Goal: Task Accomplishment & Management: Complete application form

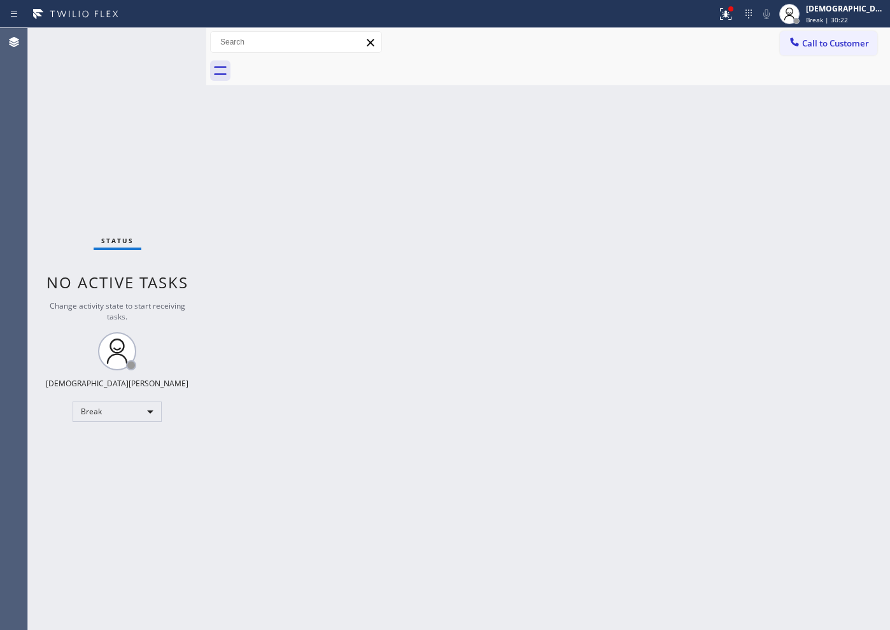
click at [564, 327] on div "Back to Dashboard Change Sender ID Customers Technicians Select a contact Outbo…" at bounding box center [548, 329] width 684 height 602
click at [136, 406] on div "Break" at bounding box center [117, 412] width 89 height 20
click at [115, 442] on li "Available" at bounding box center [116, 445] width 87 height 15
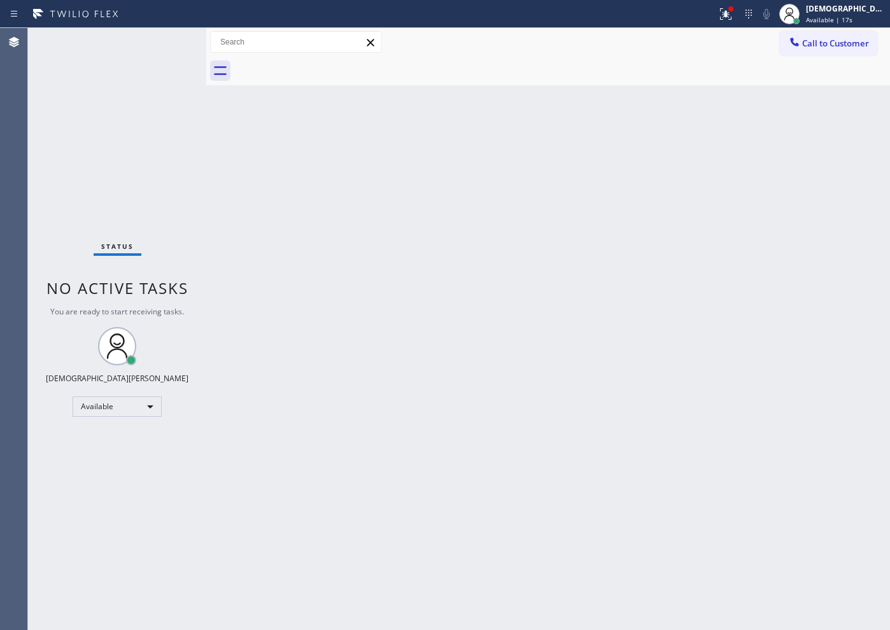
click at [52, 214] on div "Status No active tasks You are ready to start receiving tasks. Christian Cinco …" at bounding box center [117, 329] width 178 height 602
click at [38, 210] on div "Status No active tasks You are ready to start receiving tasks. Christian Cinco …" at bounding box center [117, 329] width 178 height 602
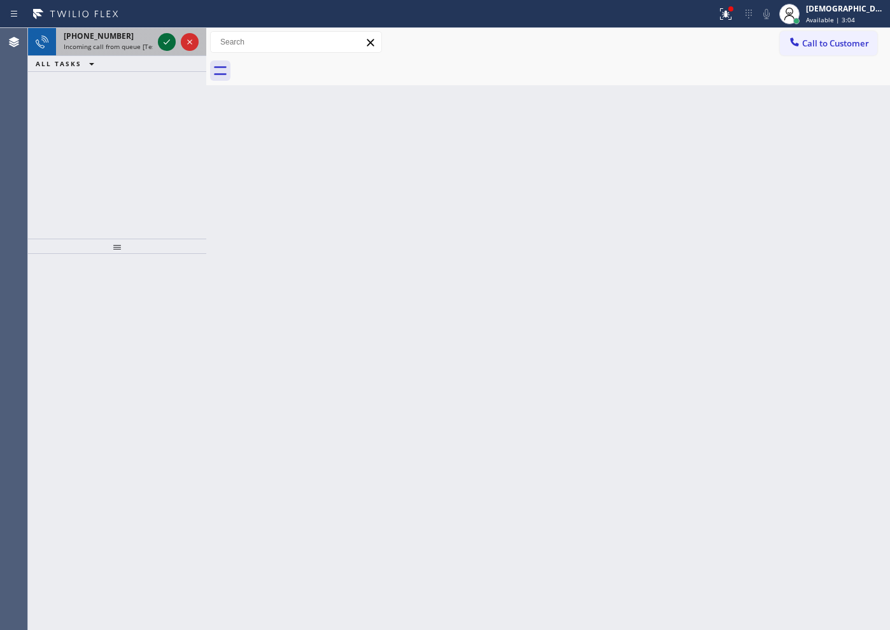
click at [167, 46] on icon at bounding box center [166, 41] width 15 height 15
click at [164, 45] on icon at bounding box center [166, 41] width 15 height 15
click at [38, 172] on div "[PHONE_NUMBER] Request from [PERSON_NAME] (direct) ALL TASKS ALL TASKS ACTIVE T…" at bounding box center [117, 133] width 178 height 211
click at [163, 41] on icon at bounding box center [166, 41] width 15 height 15
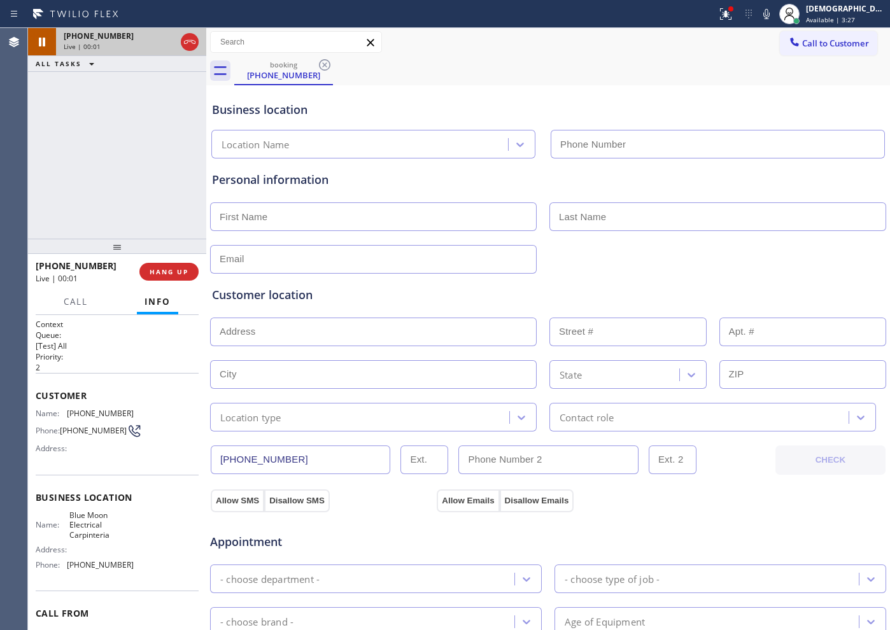
type input "[PHONE_NUMBER]"
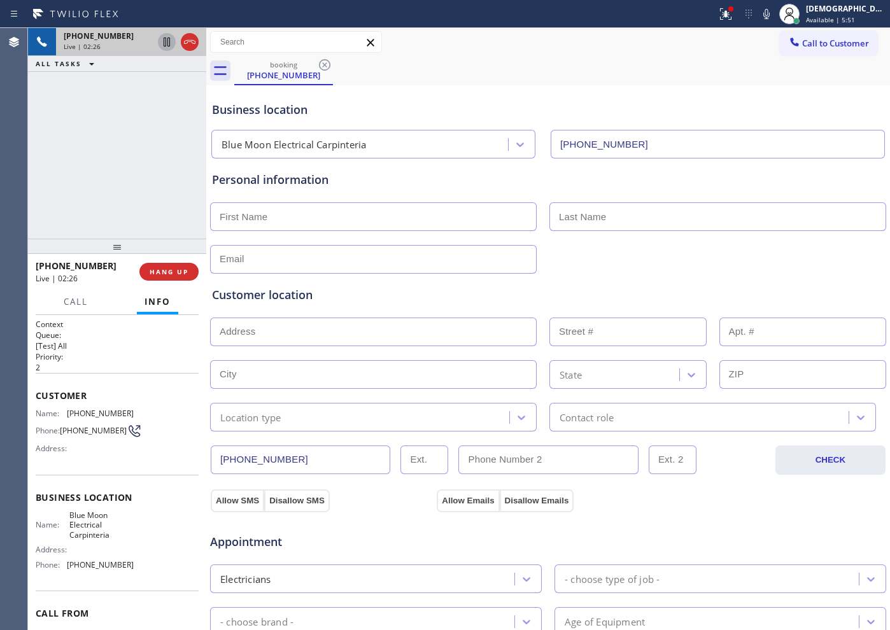
click at [162, 43] on icon at bounding box center [166, 41] width 15 height 15
click at [63, 144] on div "[PHONE_NUMBER] Live | 04:22 ALL TASKS ALL TASKS ACTIVE TASKS TASKS IN WRAP UP" at bounding box center [117, 133] width 178 height 211
click at [169, 42] on icon at bounding box center [166, 41] width 15 height 15
click at [172, 106] on div "[PHONE_NUMBER] Live | 04:54 ALL TASKS ALL TASKS ACTIVE TASKS TASKS IN WRAP UP" at bounding box center [117, 133] width 178 height 211
click at [167, 48] on icon at bounding box center [166, 41] width 15 height 15
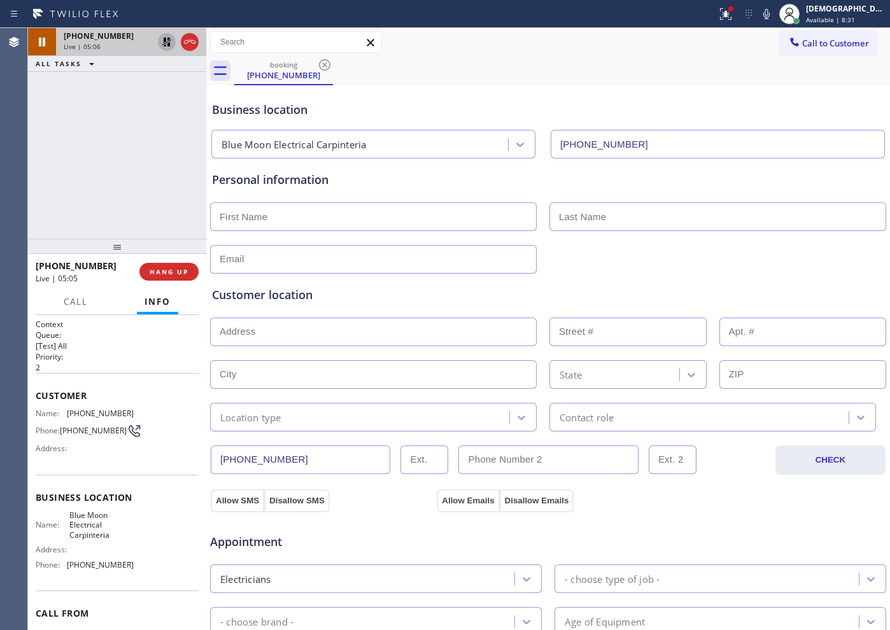
click at [51, 126] on div "[PHONE_NUMBER] Live | 05:06 ALL TASKS ALL TASKS ACTIVE TASKS TASKS IN WRAP UP" at bounding box center [117, 133] width 178 height 211
click at [169, 44] on icon at bounding box center [166, 42] width 9 height 9
click at [171, 44] on icon at bounding box center [166, 41] width 15 height 15
click at [64, 174] on div "[PHONE_NUMBER] Live | 06:22 ALL TASKS ALL TASKS ACTIVE TASKS TASKS IN WRAP UP" at bounding box center [117, 133] width 178 height 211
click at [167, 36] on icon at bounding box center [166, 41] width 15 height 15
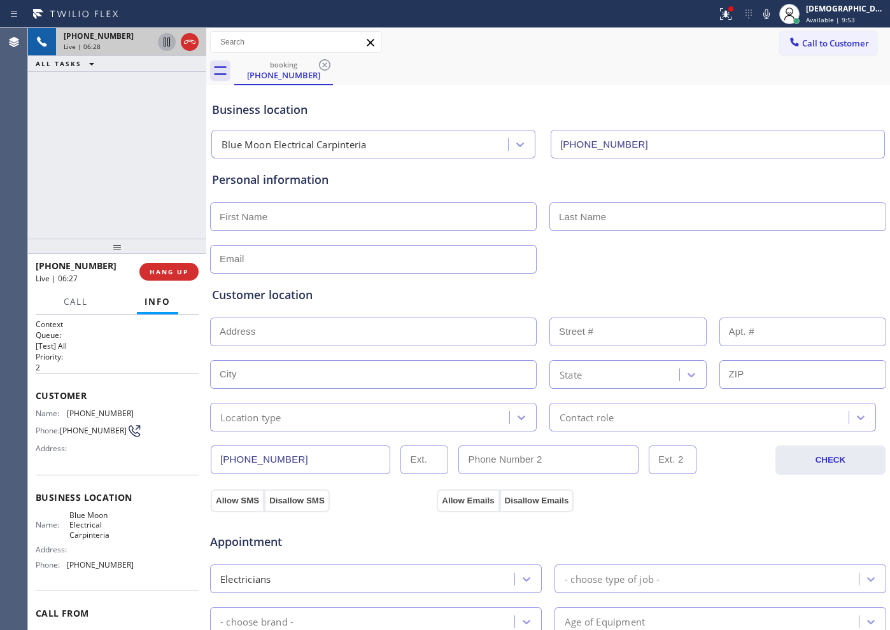
click at [746, 531] on div "Appointment" at bounding box center [548, 534] width 678 height 32
click at [64, 207] on div "[PHONE_NUMBER] Live | 06:44 ALL TASKS ALL TASKS ACTIVE TASKS TASKS IN WRAP UP" at bounding box center [117, 133] width 178 height 211
drag, startPoint x: 287, startPoint y: 454, endPoint x: 185, endPoint y: 451, distance: 101.9
click at [185, 451] on div "[PHONE_NUMBER] Live | 06:58 ALL TASKS ALL TASKS ACTIVE TASKS TASKS IN WRAP UP […" at bounding box center [459, 329] width 862 height 602
click at [192, 45] on icon at bounding box center [189, 41] width 15 height 15
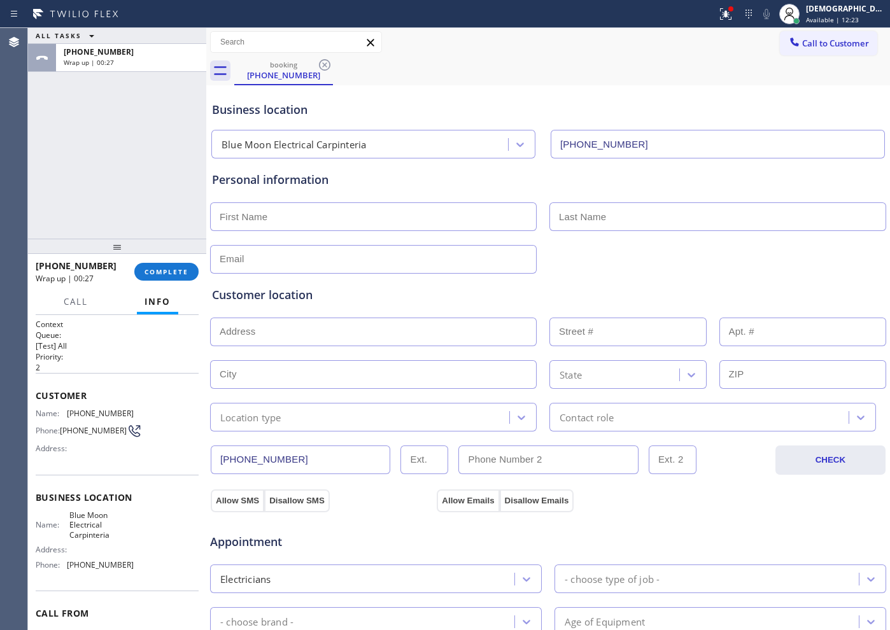
click at [331, 200] on div at bounding box center [548, 215] width 678 height 31
click at [326, 215] on input "text" at bounding box center [373, 216] width 327 height 29
paste input "[PHONE_NUMBER]"
click at [410, 197] on div "Personal information [PHONE_NUMBER]" at bounding box center [548, 222] width 672 height 102
click at [400, 217] on input "[PHONE_NUMBER]" at bounding box center [373, 216] width 327 height 29
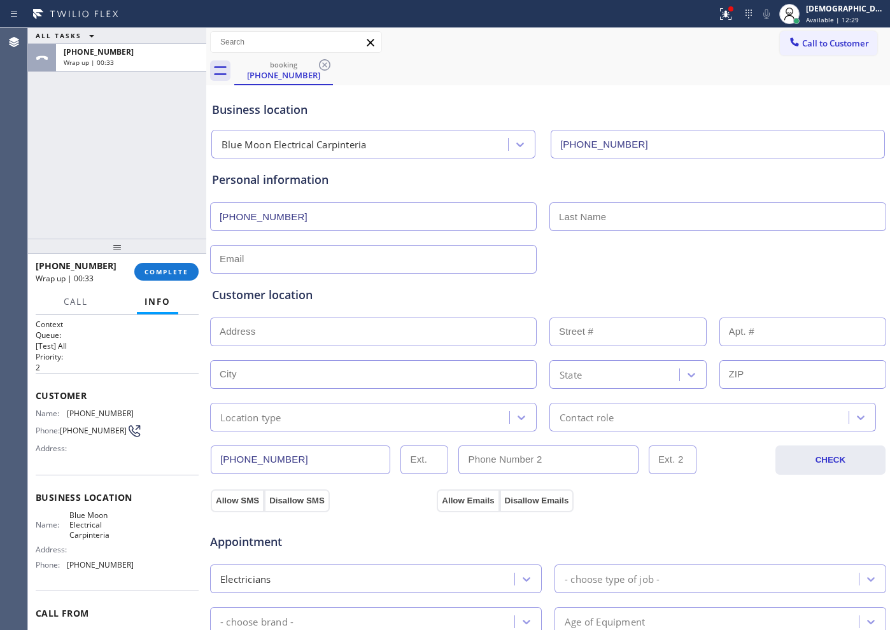
click at [400, 217] on input "[PHONE_NUMBER]" at bounding box center [373, 216] width 327 height 29
paste input "[PERSON_NAME]"
type input "[PERSON_NAME]"
click at [593, 214] on input "text" at bounding box center [717, 216] width 337 height 29
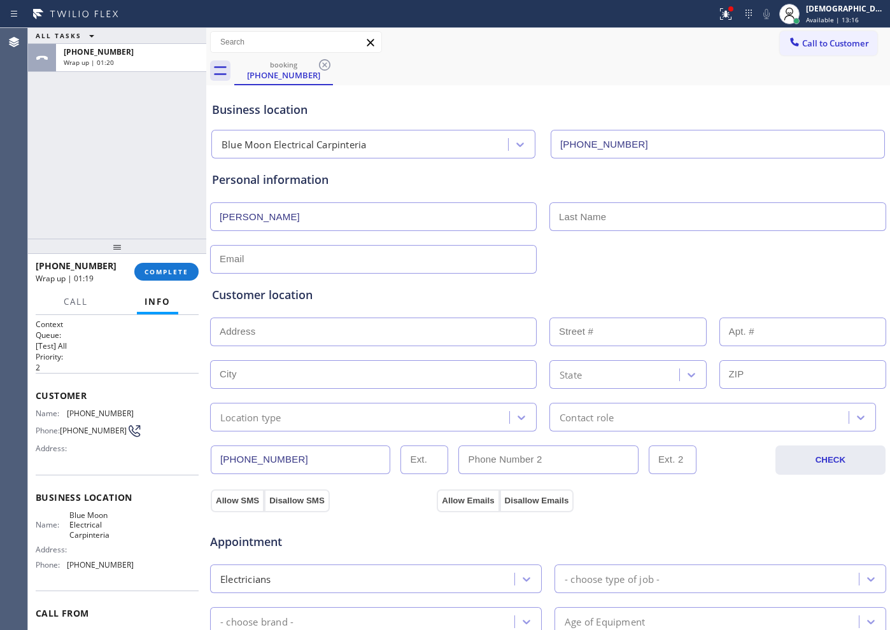
paste input "[PERSON_NAME]"
type input "[PERSON_NAME]"
click at [428, 262] on input "text" at bounding box center [373, 259] width 327 height 29
paste input "[EMAIL_ADDRESS][DOMAIN_NAME]"
type input "[EMAIL_ADDRESS][DOMAIN_NAME]"
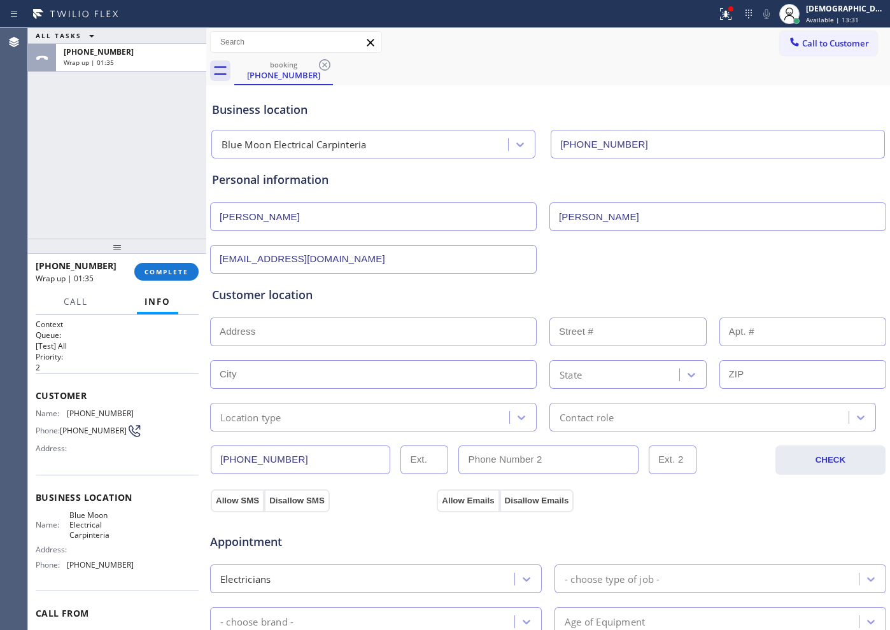
click at [379, 337] on input "text" at bounding box center [373, 332] width 327 height 29
paste input "[STREET_ADDRESS]"
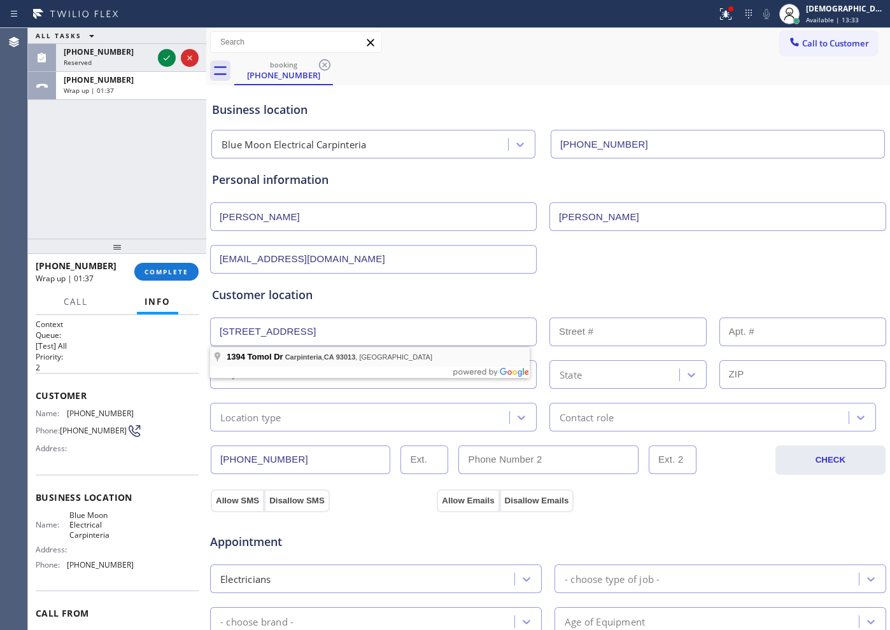
type input "1394 Tomol St"
type input "1394"
type input "Carpinteria"
type input "93013"
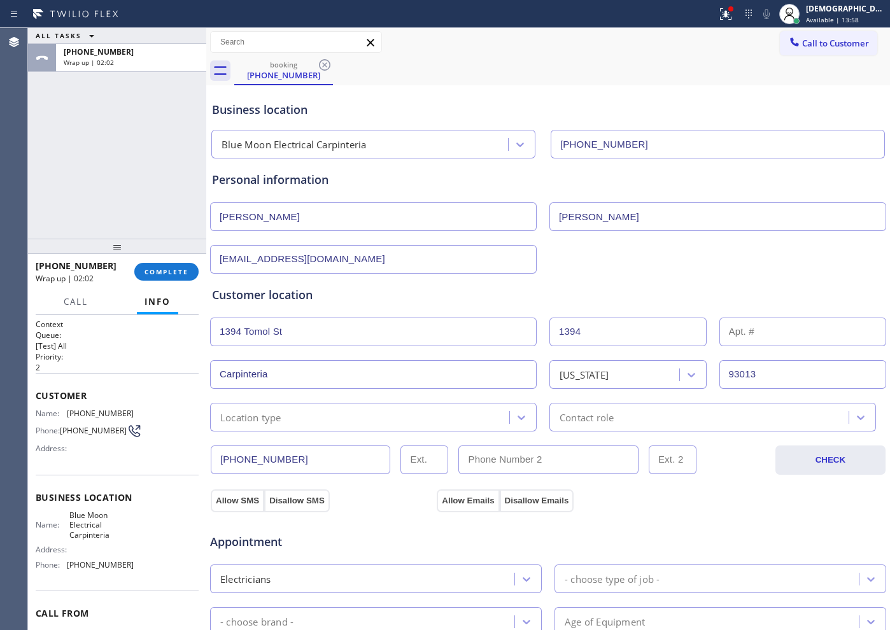
click at [264, 416] on div "Location type" at bounding box center [250, 417] width 61 height 15
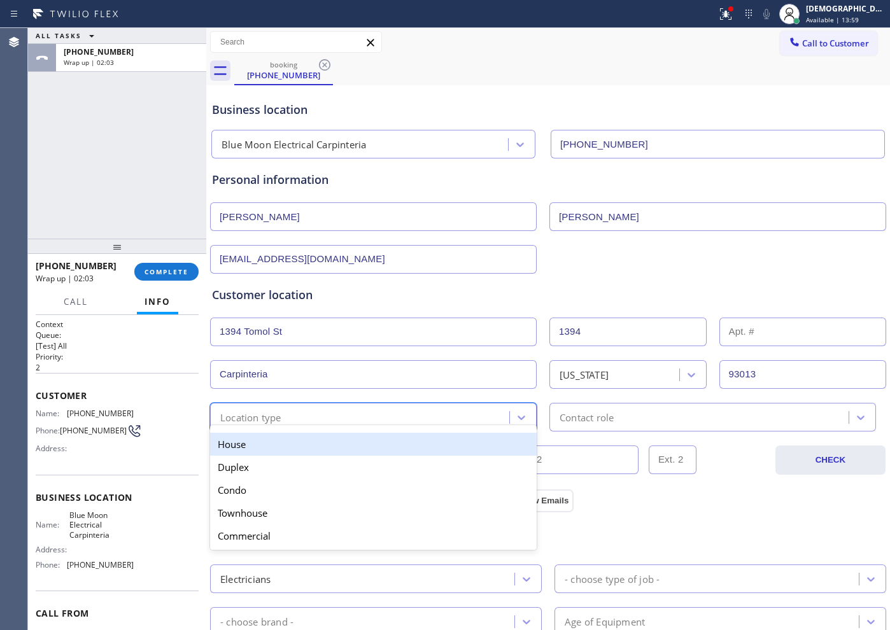
click at [273, 446] on div "House" at bounding box center [373, 444] width 327 height 23
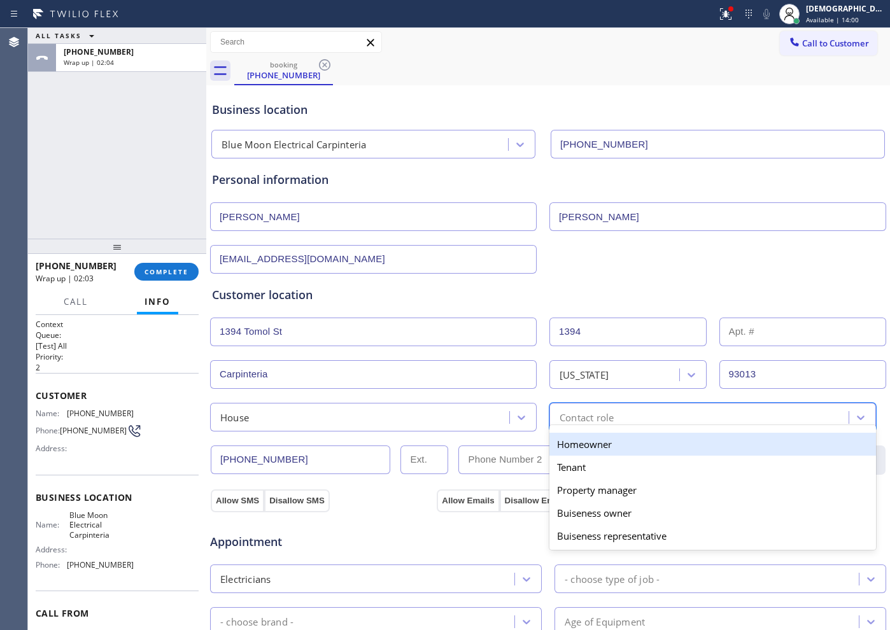
drag, startPoint x: 569, startPoint y: 417, endPoint x: 574, endPoint y: 449, distance: 32.2
click at [570, 417] on div "Contact role" at bounding box center [586, 417] width 54 height 15
click at [574, 454] on div "Homeowner" at bounding box center [712, 444] width 327 height 23
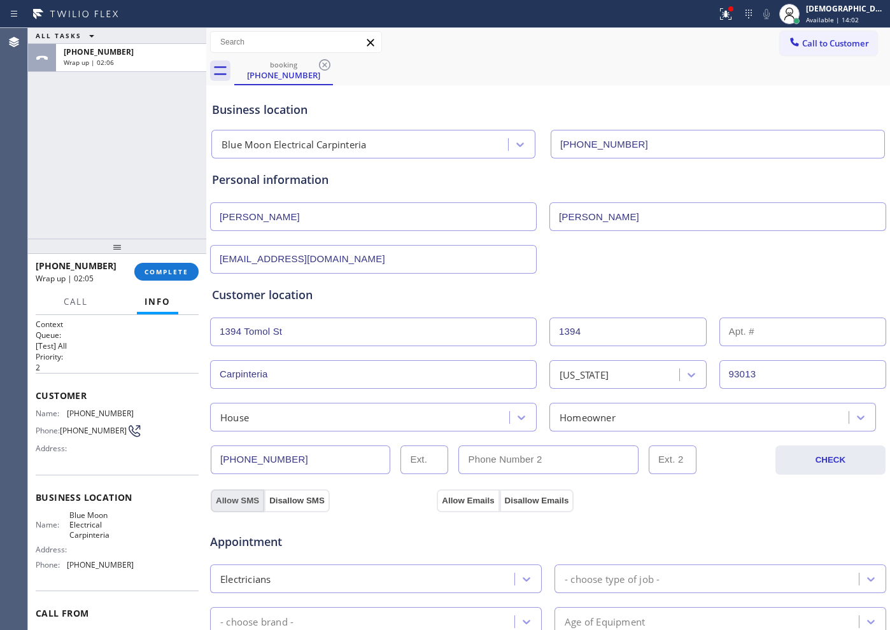
click at [232, 503] on button "Allow SMS" at bounding box center [237, 500] width 53 height 23
click at [462, 503] on button "Allow Emails" at bounding box center [468, 500] width 62 height 23
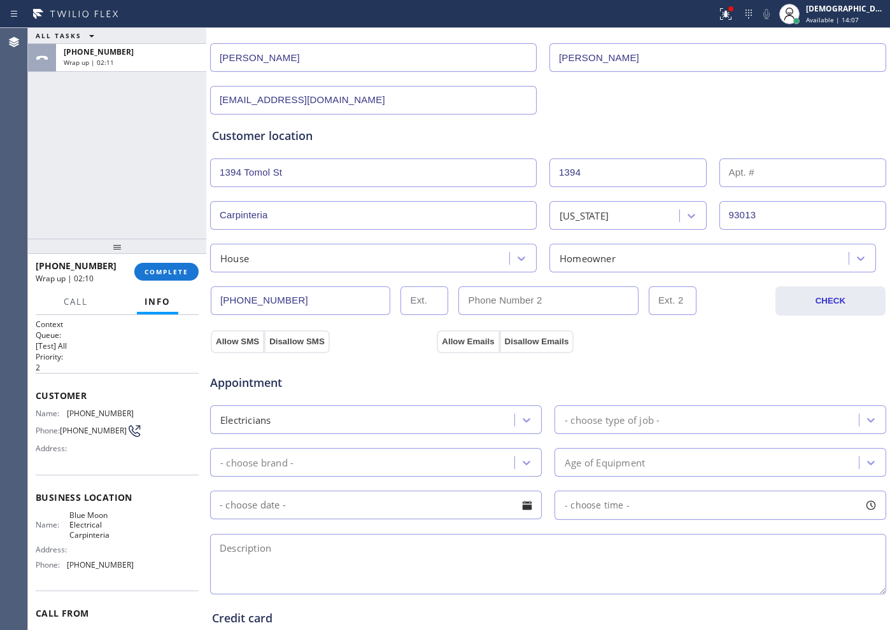
click at [638, 379] on div "Appointment" at bounding box center [548, 375] width 678 height 32
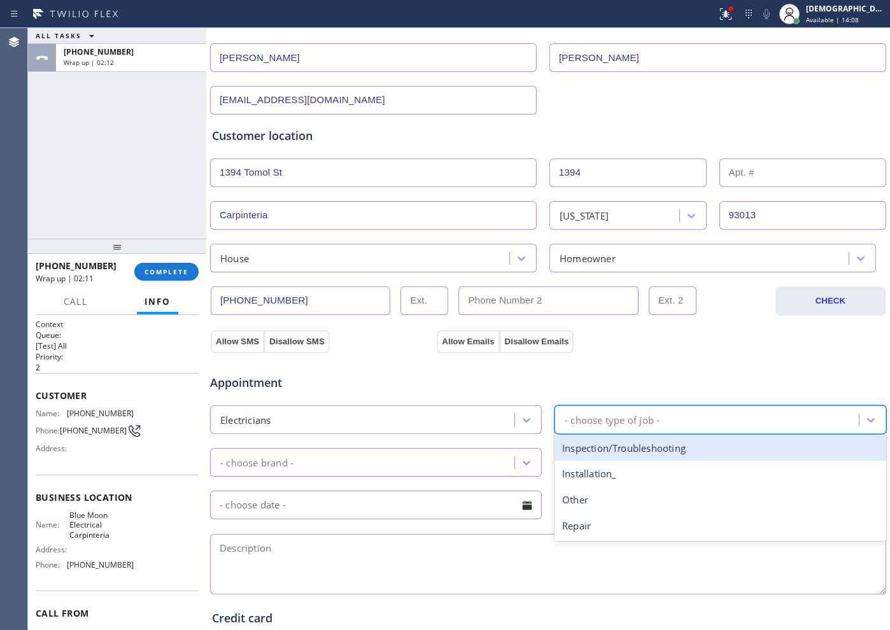
click at [586, 423] on div "- choose type of job -" at bounding box center [612, 419] width 95 height 15
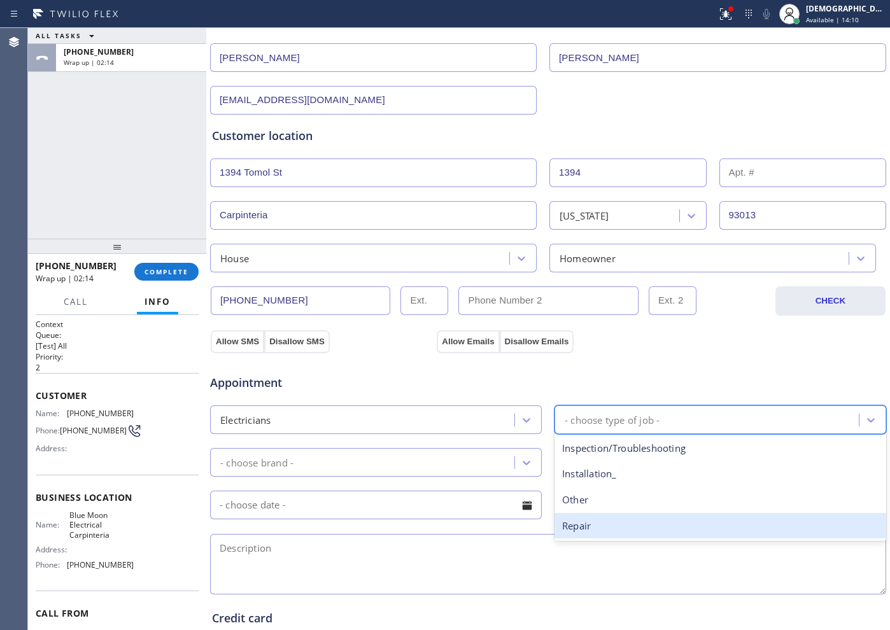
click at [598, 519] on div "Repair" at bounding box center [720, 526] width 332 height 26
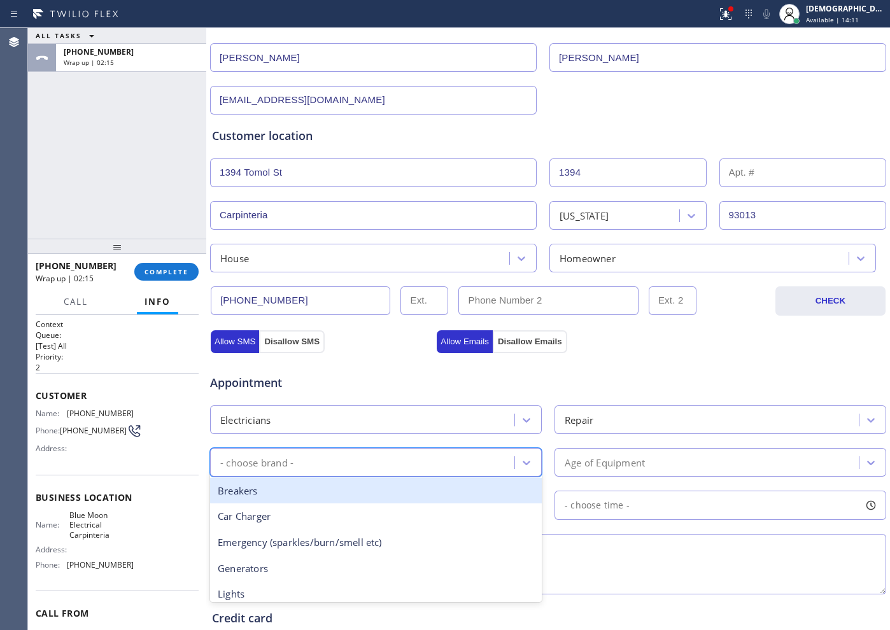
click at [401, 462] on div "- choose brand -" at bounding box center [364, 462] width 300 height 22
type input "out"
click at [383, 481] on div "Outlets/Switches" at bounding box center [376, 491] width 332 height 26
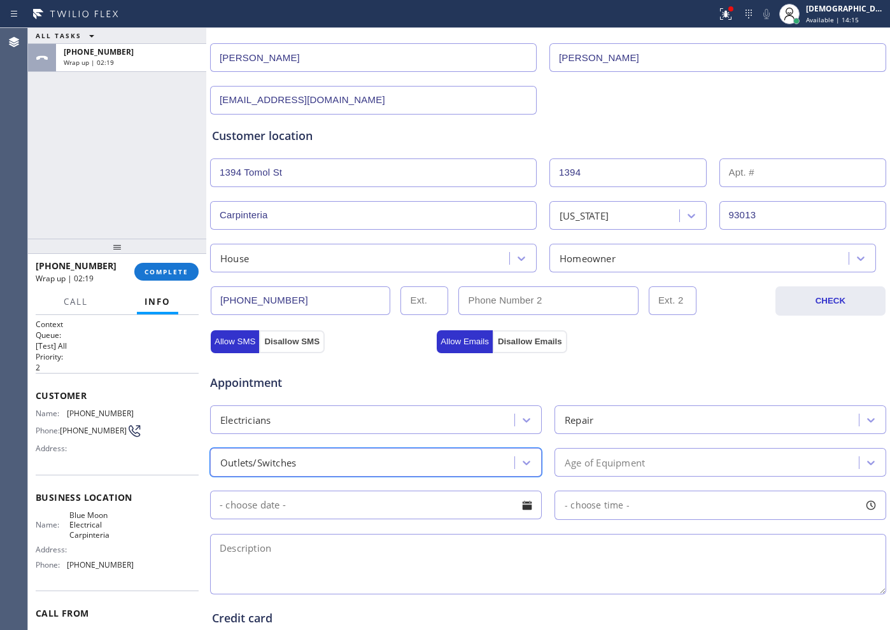
click at [630, 465] on div "Age of Equipment" at bounding box center [605, 462] width 80 height 15
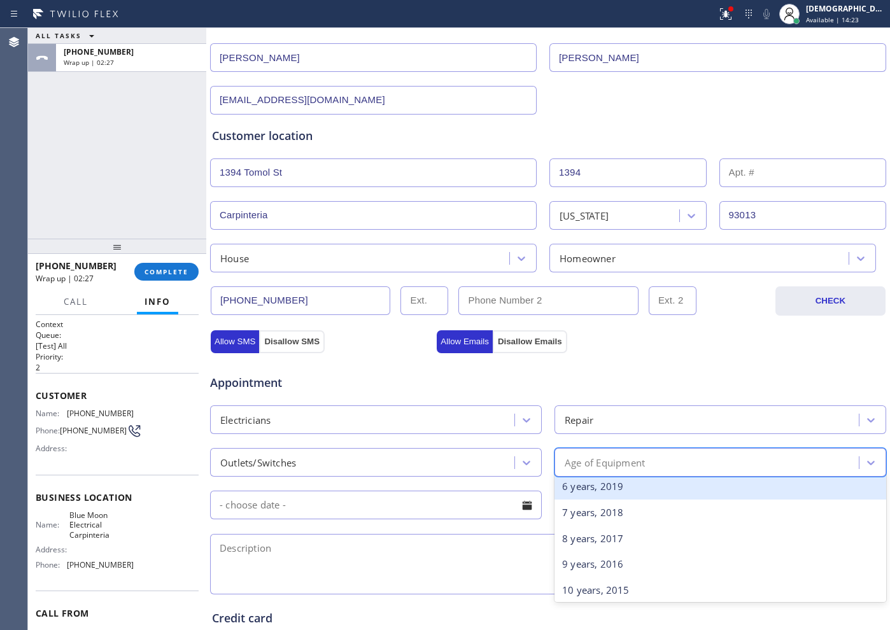
click at [700, 496] on div "6 years, 2019" at bounding box center [720, 487] width 332 height 26
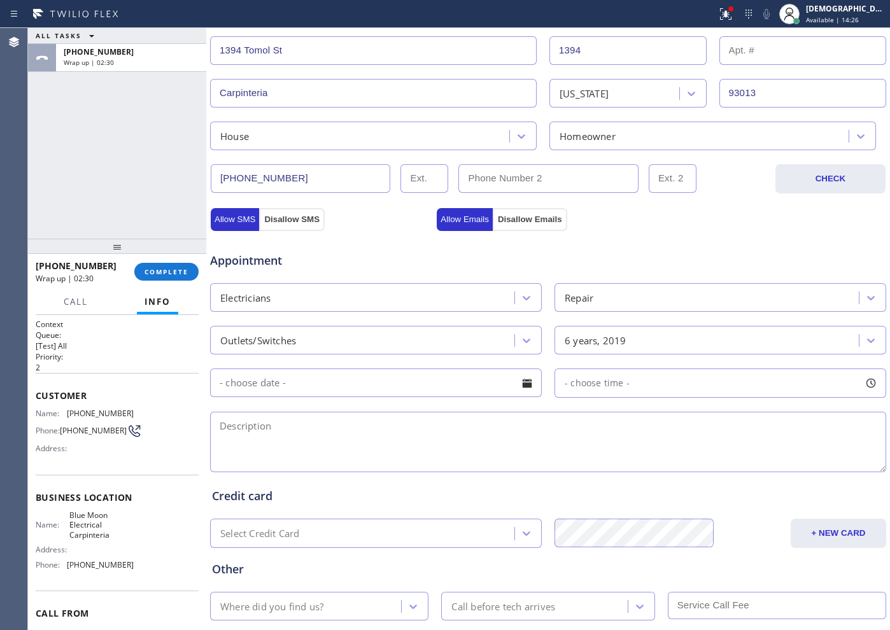
scroll to position [318, 0]
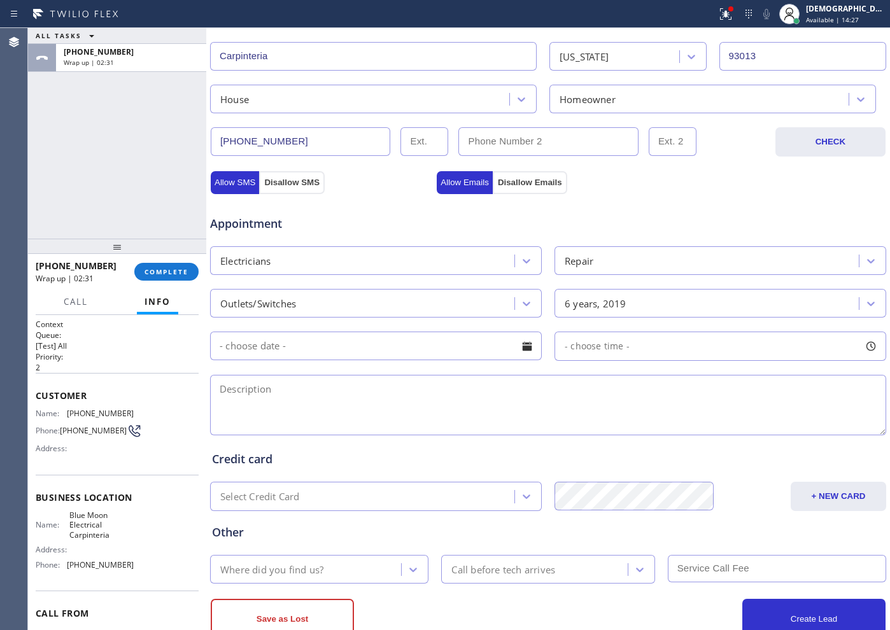
click at [416, 346] on input "text" at bounding box center [376, 346] width 332 height 29
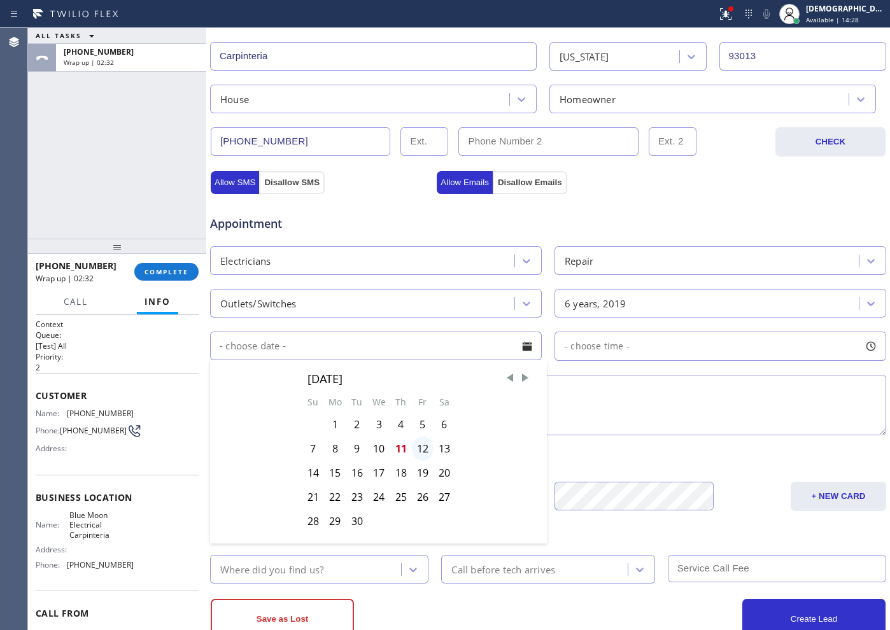
click at [419, 451] on div "12" at bounding box center [423, 449] width 22 height 24
type input "[DATE]"
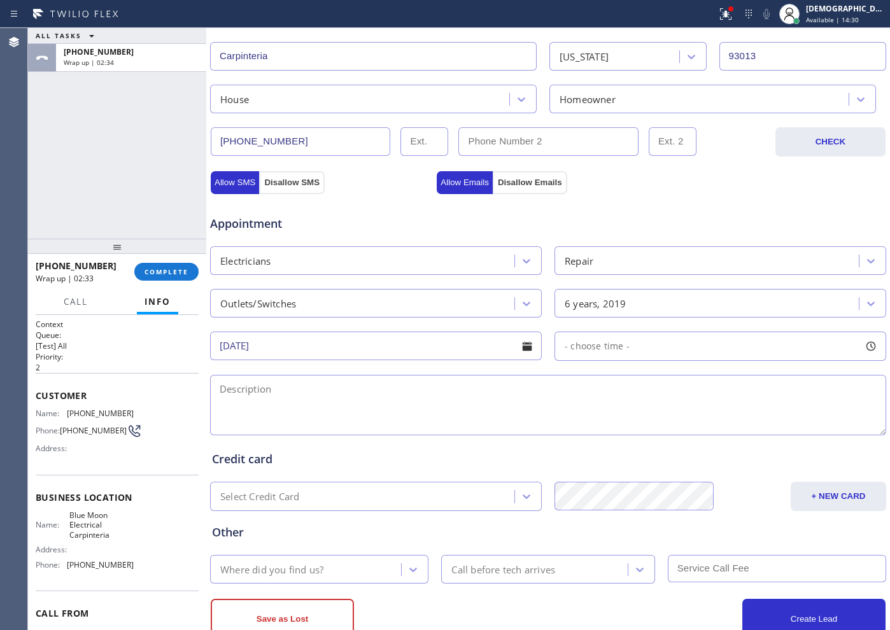
click at [593, 348] on span "- choose time -" at bounding box center [597, 346] width 65 height 12
drag, startPoint x: 566, startPoint y: 419, endPoint x: 794, endPoint y: 432, distance: 228.9
click at [796, 432] on div at bounding box center [803, 424] width 15 height 27
drag, startPoint x: 560, startPoint y: 425, endPoint x: 659, endPoint y: 432, distance: 99.0
click at [728, 438] on div "FROM TILL 3:00 PM 6:00 PM" at bounding box center [710, 407] width 313 height 92
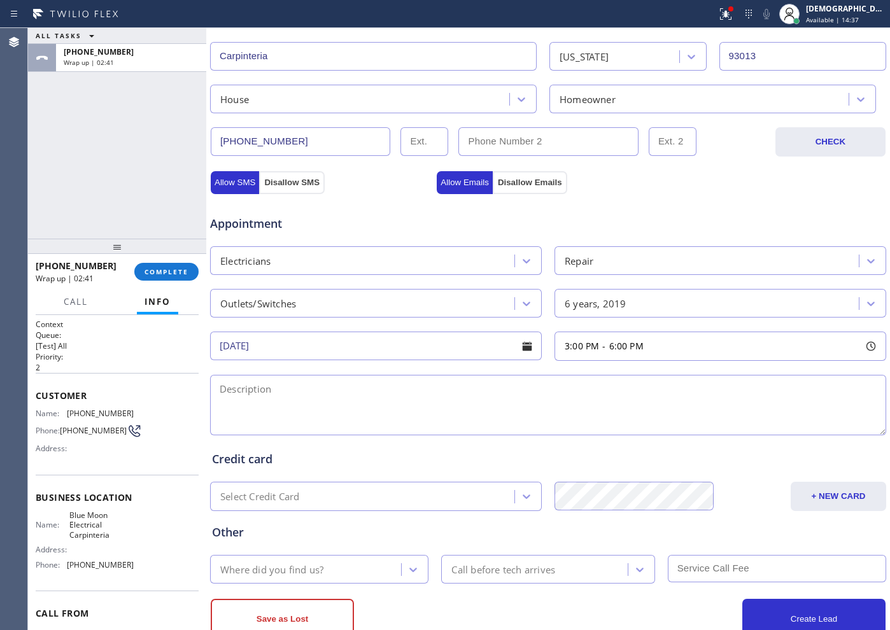
click at [408, 403] on textarea at bounding box center [548, 405] width 676 height 60
click at [358, 386] on textarea "3-6 /" at bounding box center [548, 405] width 676 height 60
click at [361, 398] on textarea "3-6 / $60 /" at bounding box center [548, 405] width 676 height 60
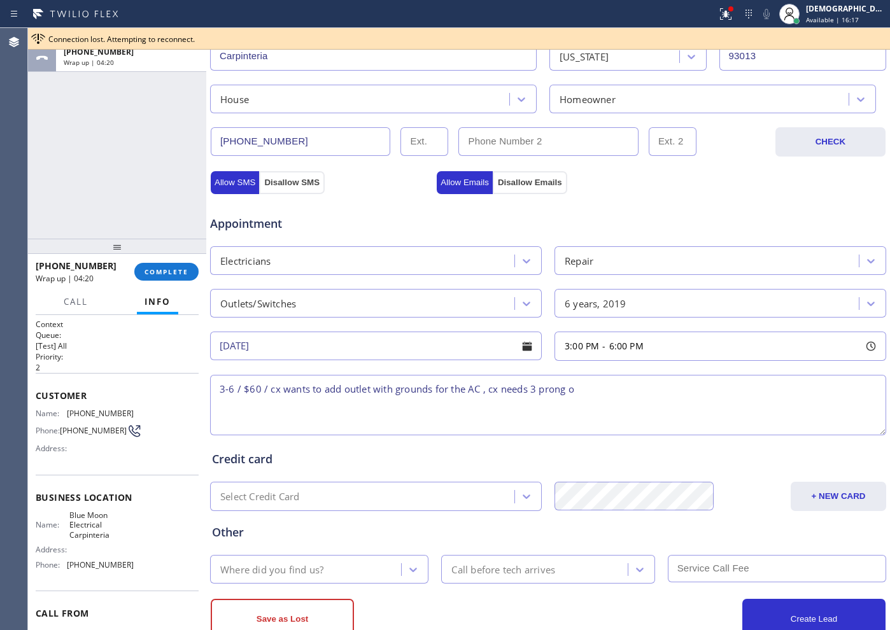
click at [588, 385] on textarea "3-6 / $60 / cx wants to add outlet with grounds for the AC , cx needs 3 prong o" at bounding box center [548, 405] width 676 height 60
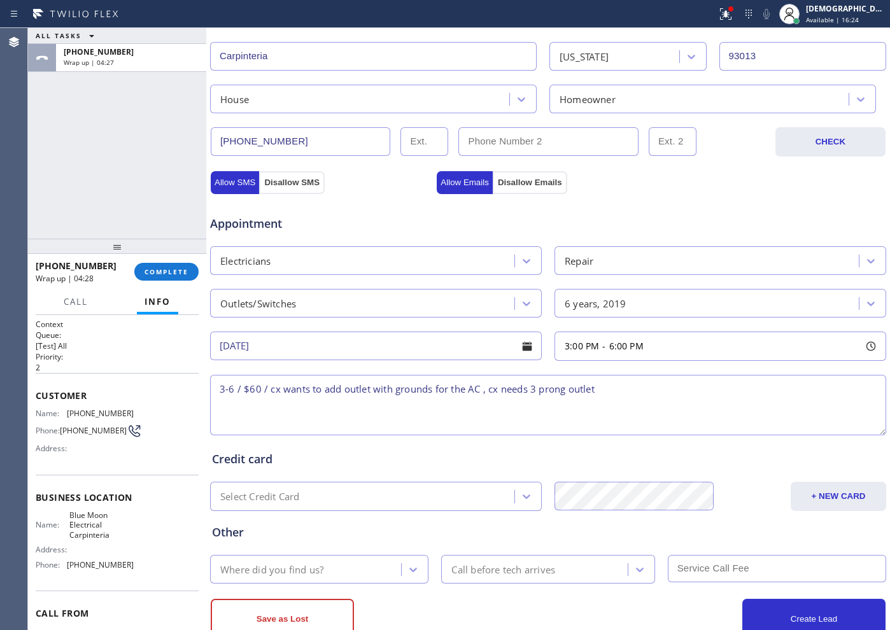
click at [633, 391] on textarea "3-6 / $60 / cx wants to add outlet with grounds for the AC , cx needs 3 prong o…" at bounding box center [548, 405] width 676 height 60
drag, startPoint x: 636, startPoint y: 423, endPoint x: 675, endPoint y: 411, distance: 40.9
click at [638, 422] on textarea "3-6 / $60 / cx wants to add outlet with grounds for the AC , cx needs 3 prong o…" at bounding box center [548, 405] width 676 height 60
click at [696, 392] on textarea "3-6 / $60 / cx wants to add outlet with grounds for the AC , cx needs 3 prong o…" at bounding box center [548, 405] width 676 height 60
paste textarea "[STREET_ADDRESS]"
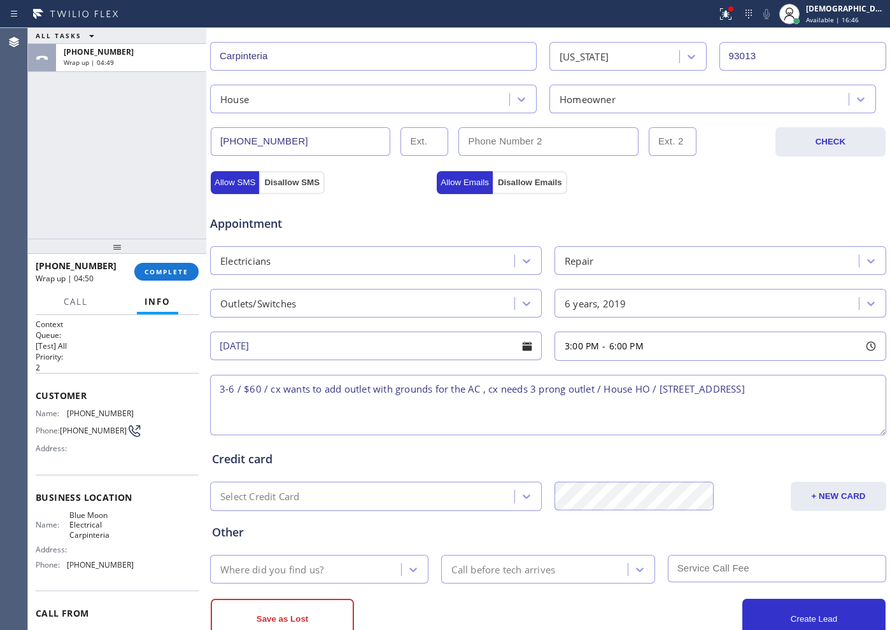
drag, startPoint x: 712, startPoint y: 422, endPoint x: 719, endPoint y: 420, distance: 7.3
click at [714, 422] on textarea "3-6 / $60 / cx wants to add outlet with grounds for the AC , cx needs 3 prong o…" at bounding box center [548, 405] width 676 height 60
click at [838, 390] on textarea "3-6 / $60 / cx wants to add outlet with grounds for the AC , cx needs 3 prong o…" at bounding box center [548, 405] width 676 height 60
drag, startPoint x: 117, startPoint y: 539, endPoint x: 59, endPoint y: 523, distance: 60.2
click at [59, 523] on div "Name: Blue Moon Electrical Carpinteria" at bounding box center [85, 524] width 98 height 29
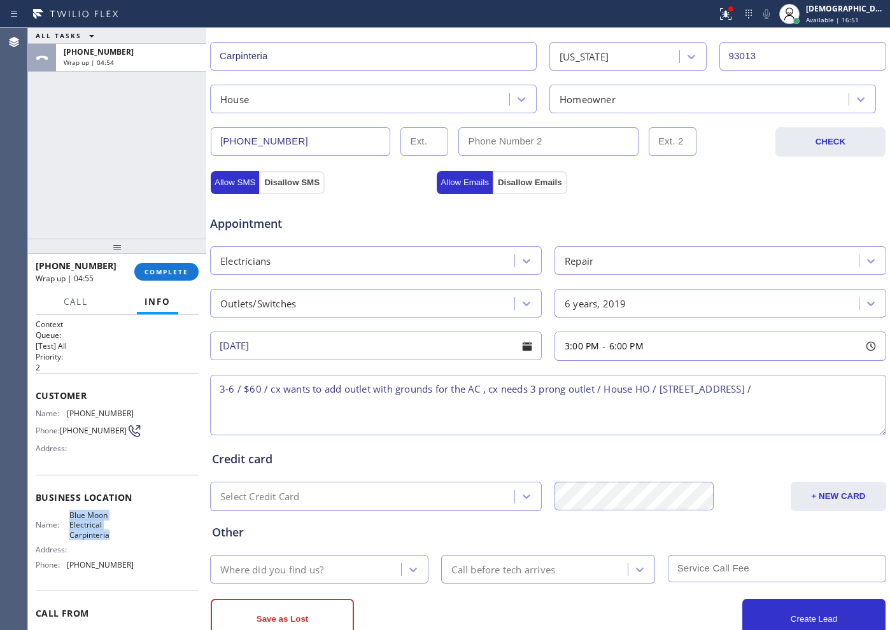
copy div "Blue Moon Electrical Carpinteria"
click at [848, 393] on textarea "3-6 / $60 / cx wants to add outlet with grounds for the AC , cx needs 3 prong o…" at bounding box center [548, 405] width 676 height 60
paste textarea "Blue Moon Electrical Carpinteria"
click at [411, 398] on textarea "3-6 / $60 / cx wants to add outlet with grounds for the AC , cx needs 3 prong o…" at bounding box center [548, 405] width 676 height 60
paste textarea "Please call customer 30 minutes prior to arrival"
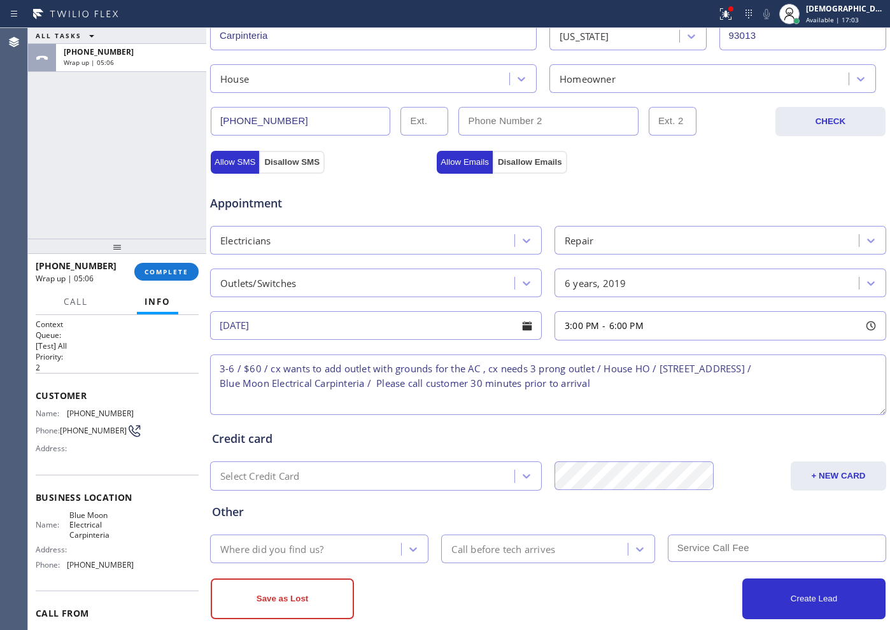
scroll to position [356, 0]
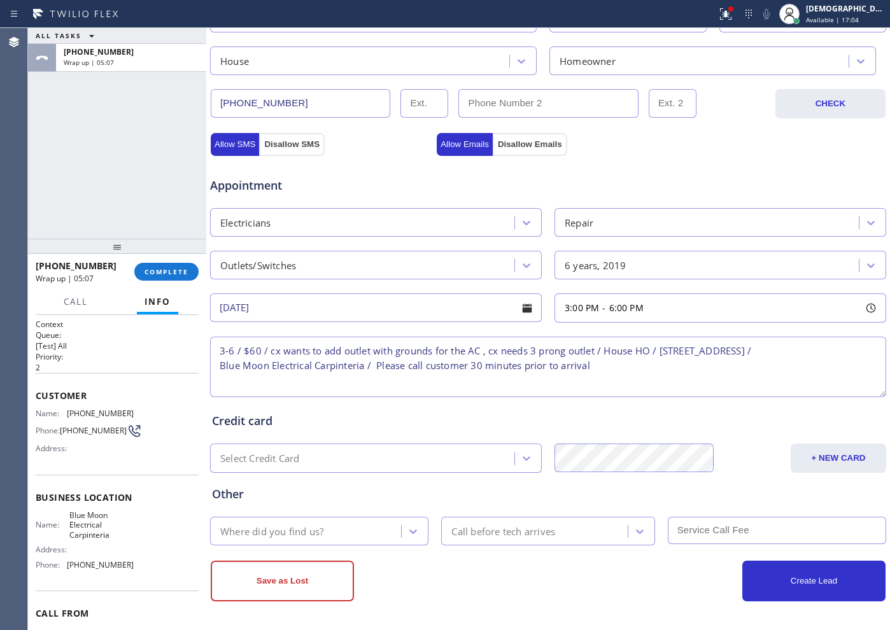
type textarea "3-6 / $60 / cx wants to add outlet with grounds for the AC , cx needs 3 prong o…"
click at [334, 530] on div "Where did you find us?" at bounding box center [307, 531] width 187 height 22
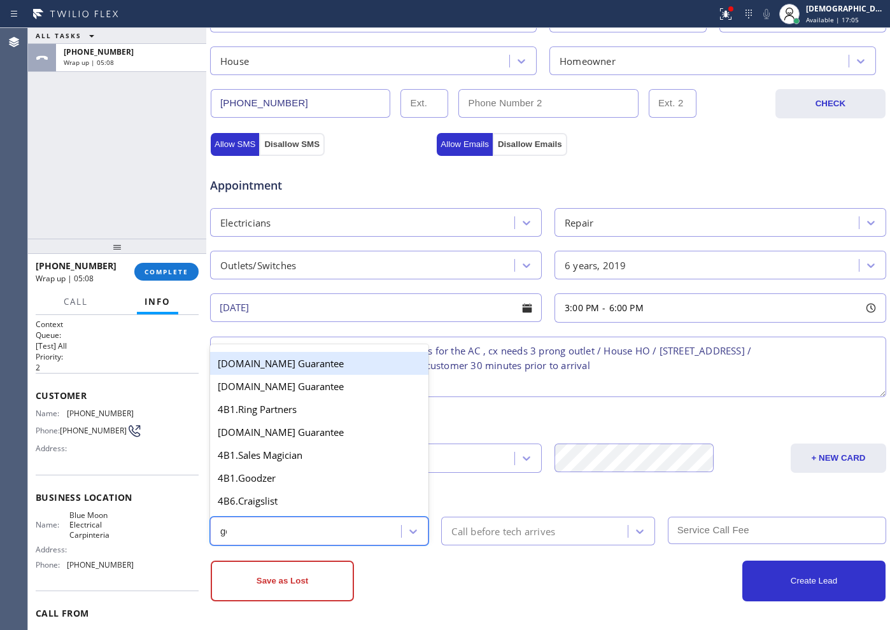
type input "goo"
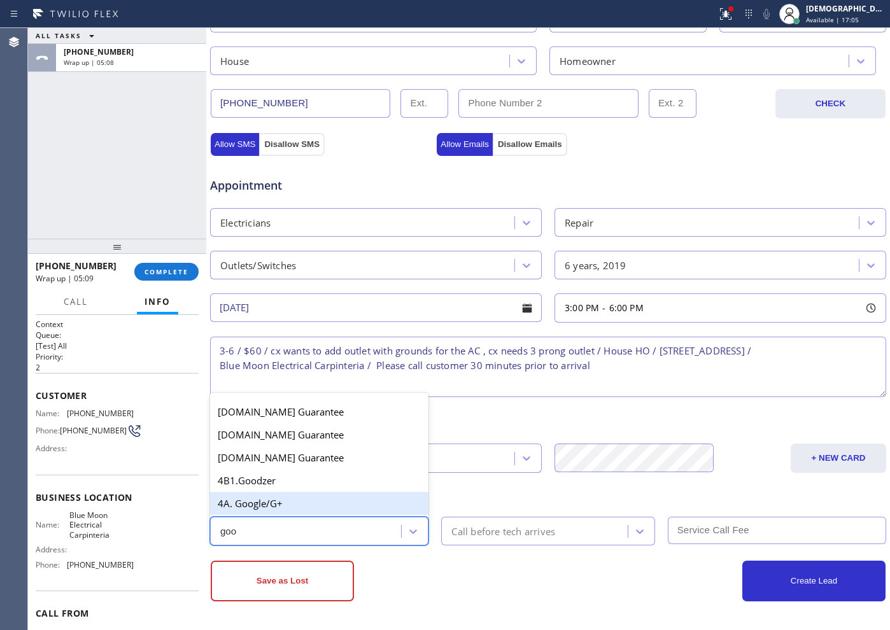
click at [308, 510] on div "4A. Google/G+" at bounding box center [319, 503] width 218 height 23
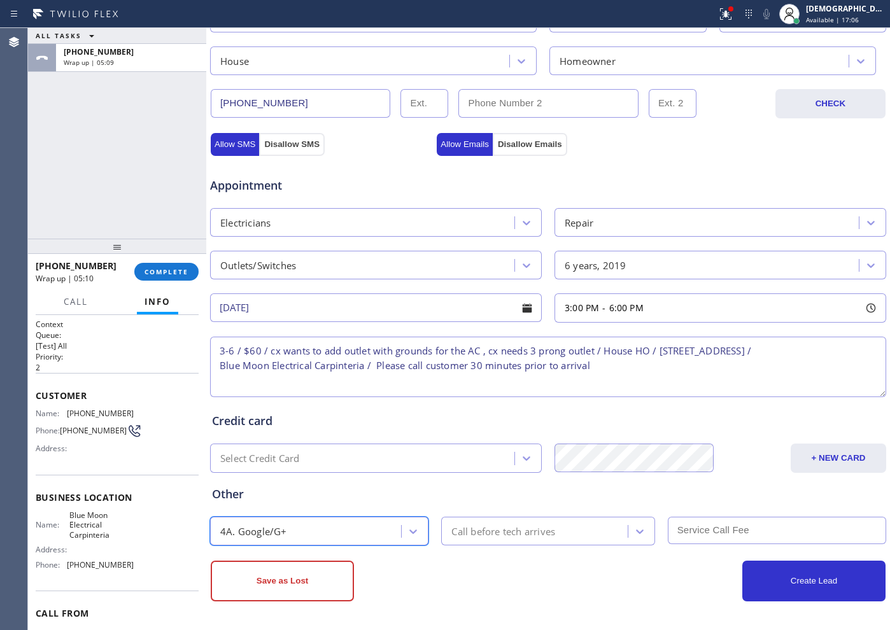
click at [502, 531] on div "Call before tech arrives" at bounding box center [503, 531] width 104 height 15
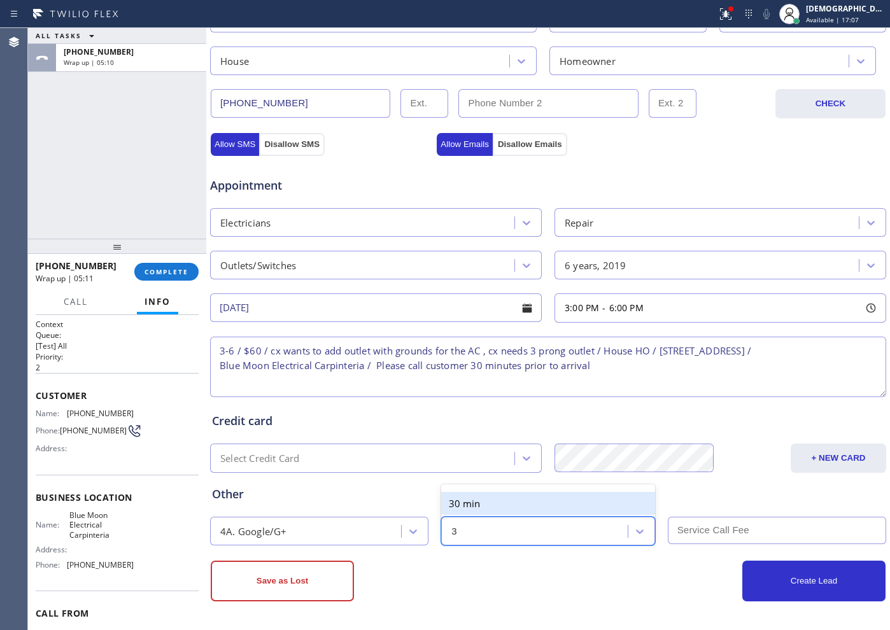
type input "30"
click at [538, 503] on div "30 min" at bounding box center [547, 503] width 213 height 23
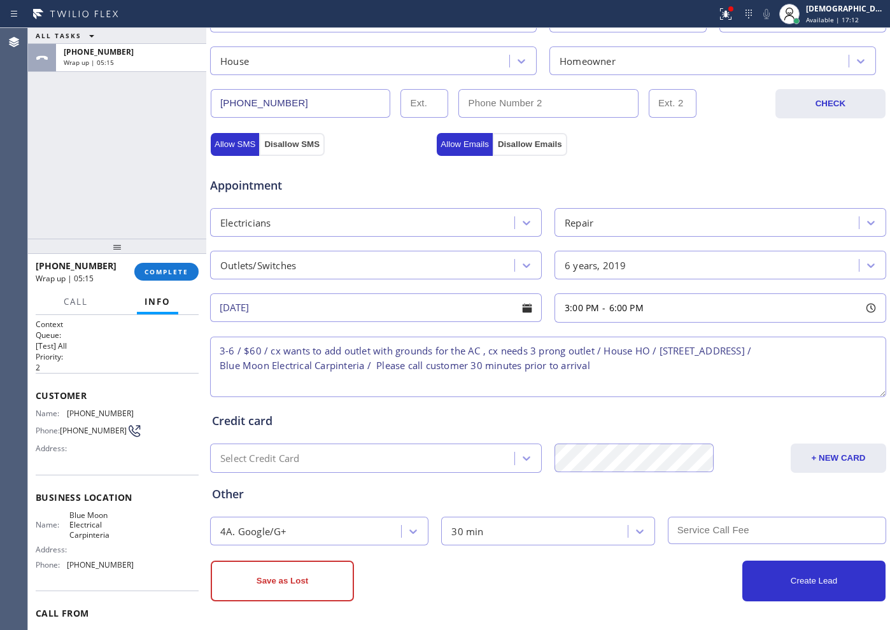
click at [695, 545] on div "Save as Lost Create Lead" at bounding box center [547, 573] width 677 height 56
click at [714, 533] on input "text" at bounding box center [777, 530] width 218 height 27
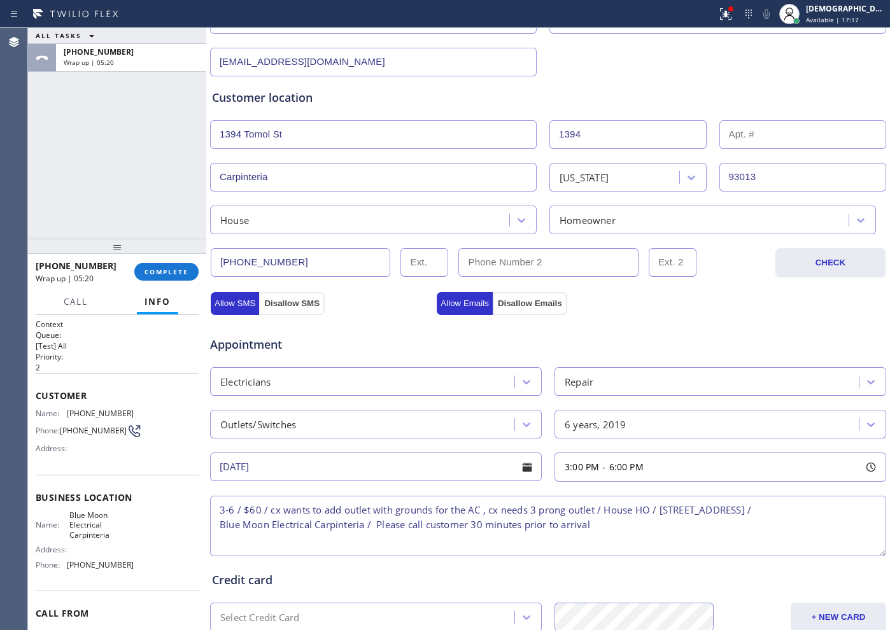
type input "60"
click at [353, 467] on input "[DATE]" at bounding box center [376, 467] width 332 height 29
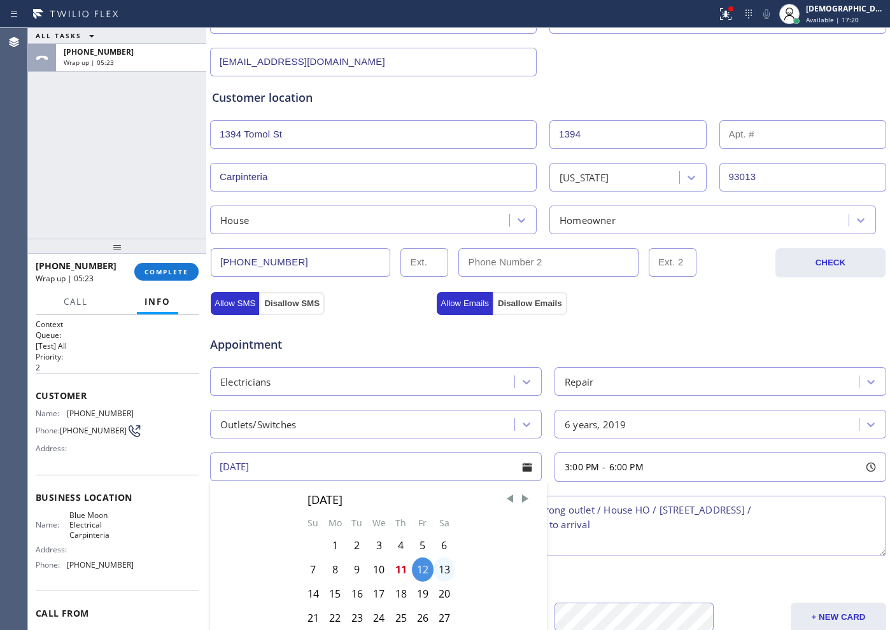
click at [441, 570] on div "13" at bounding box center [444, 570] width 22 height 24
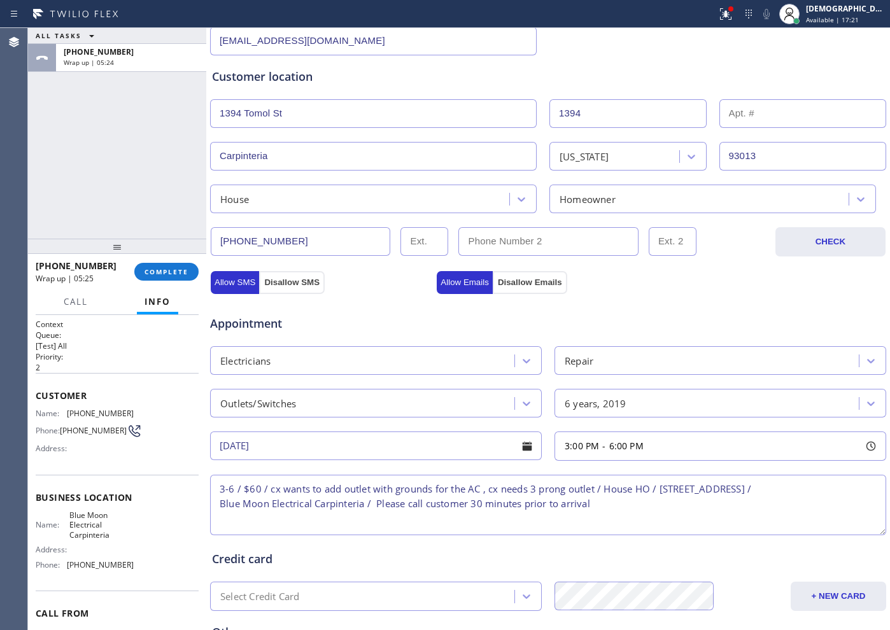
scroll to position [277, 0]
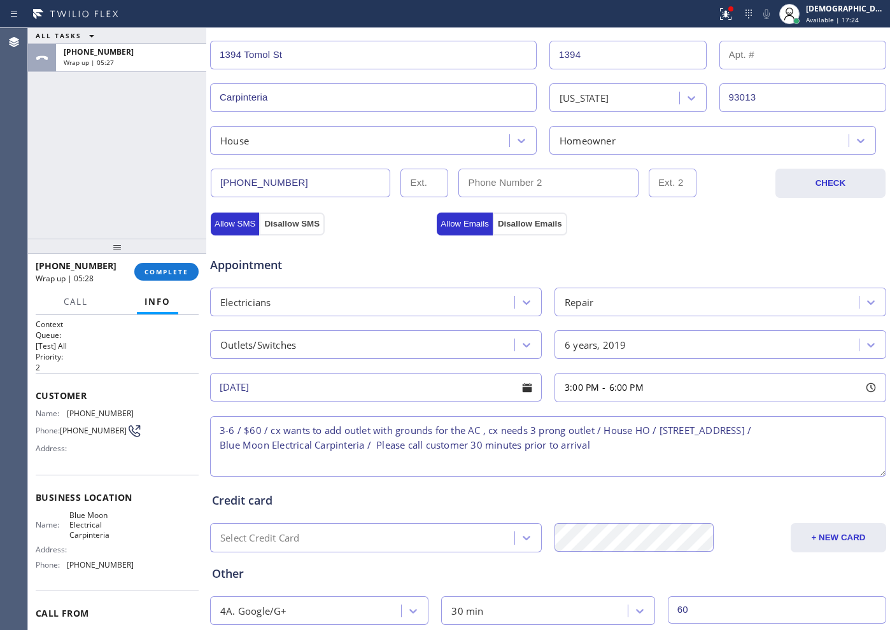
click at [331, 390] on input "[DATE]" at bounding box center [376, 387] width 332 height 29
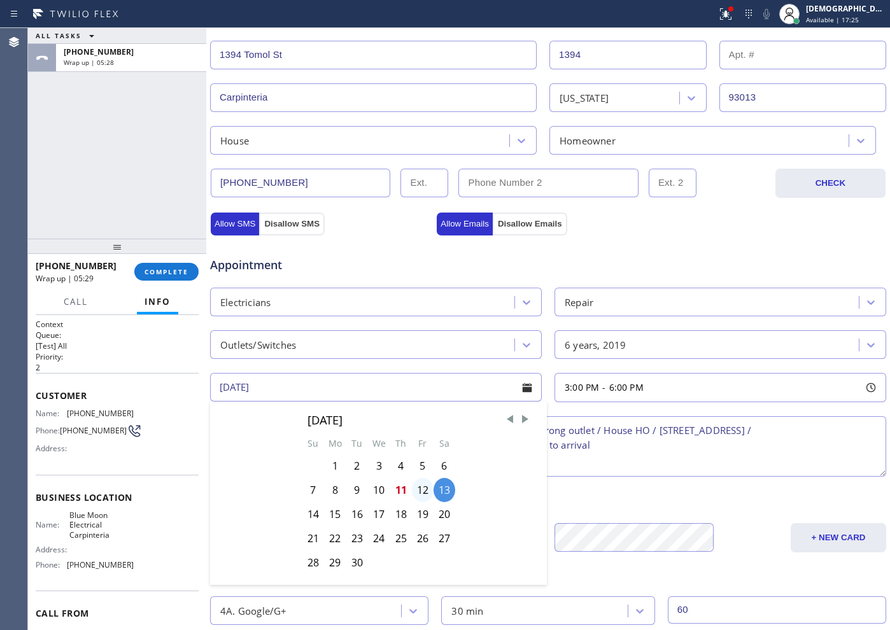
click at [421, 492] on div "12" at bounding box center [423, 490] width 22 height 24
type input "[DATE]"
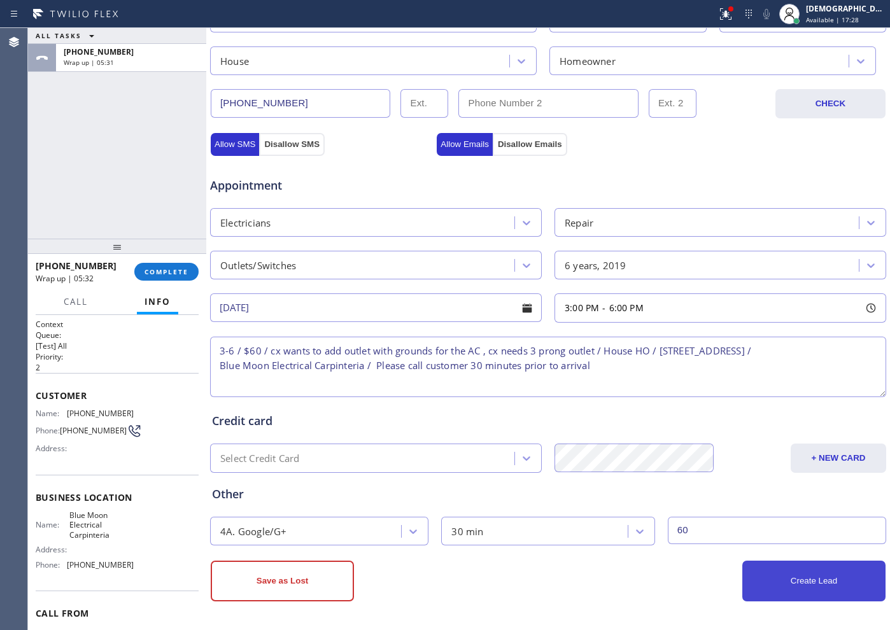
click at [777, 593] on button "Create Lead" at bounding box center [813, 581] width 143 height 41
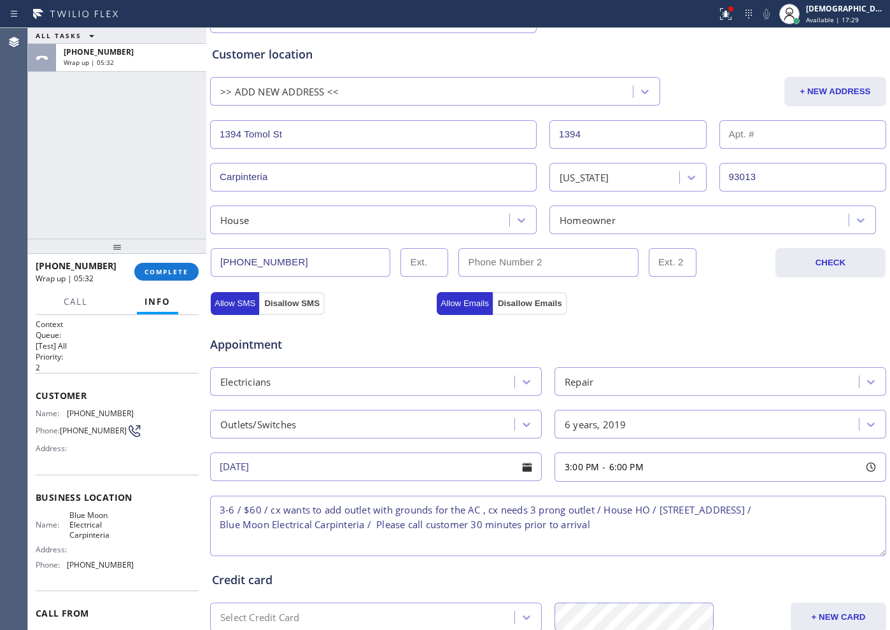
scroll to position [2, 0]
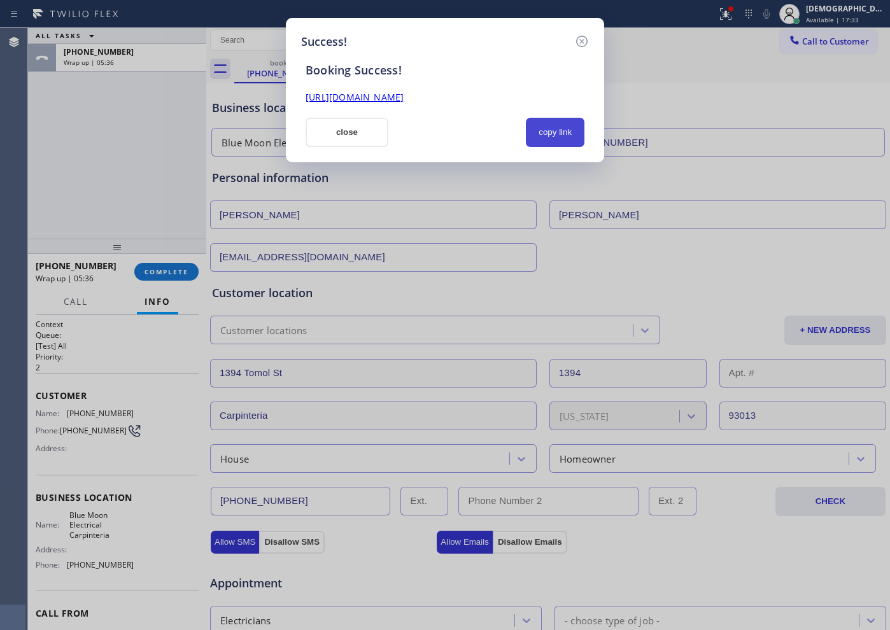
click at [548, 132] on button "copy link" at bounding box center [555, 132] width 59 height 29
click at [404, 96] on link "[URL][DOMAIN_NAME]" at bounding box center [355, 97] width 98 height 12
click at [330, 130] on button "close" at bounding box center [347, 132] width 83 height 29
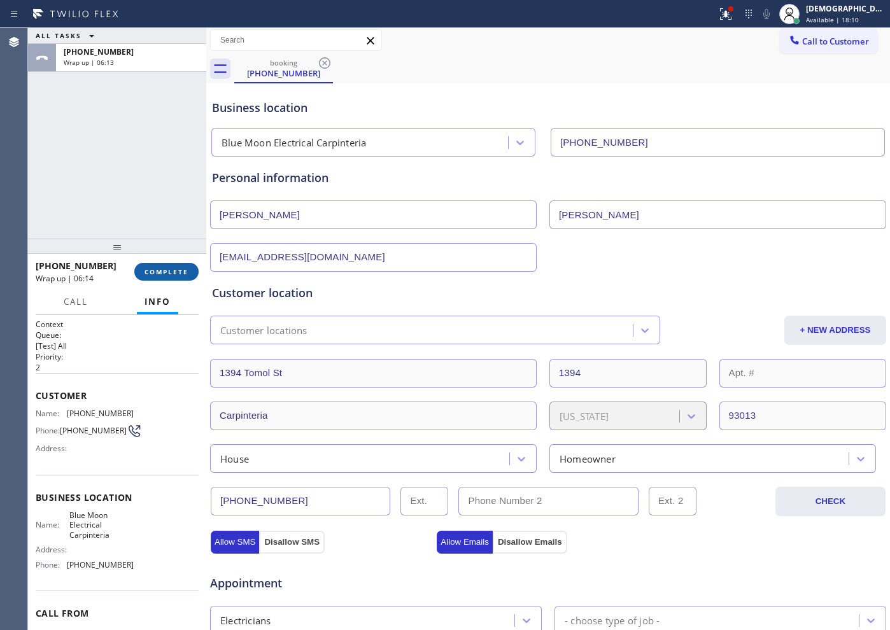
click at [188, 267] on span "COMPLETE" at bounding box center [166, 271] width 44 height 9
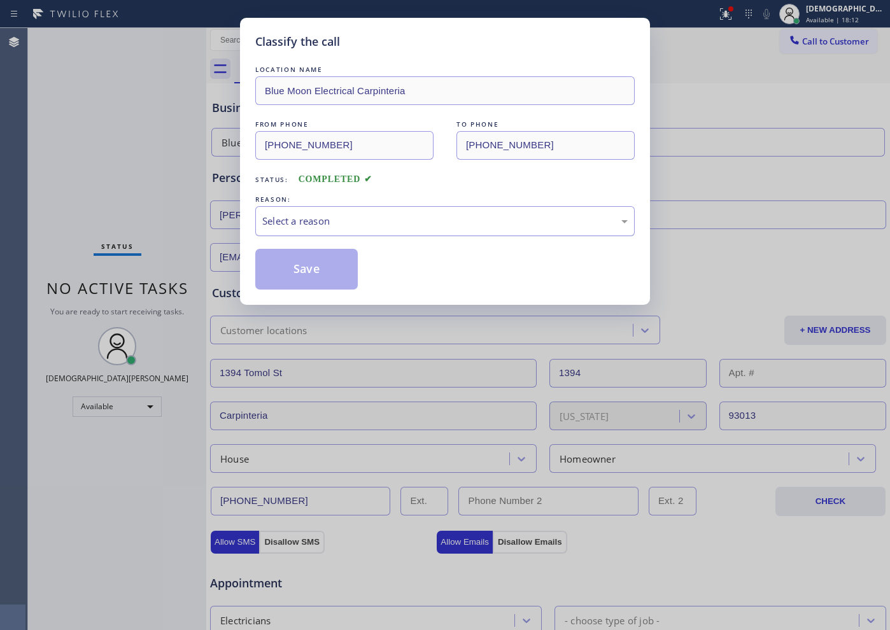
click at [343, 224] on div "Select a reason" at bounding box center [444, 221] width 365 height 15
click at [313, 268] on button "Save" at bounding box center [306, 269] width 102 height 41
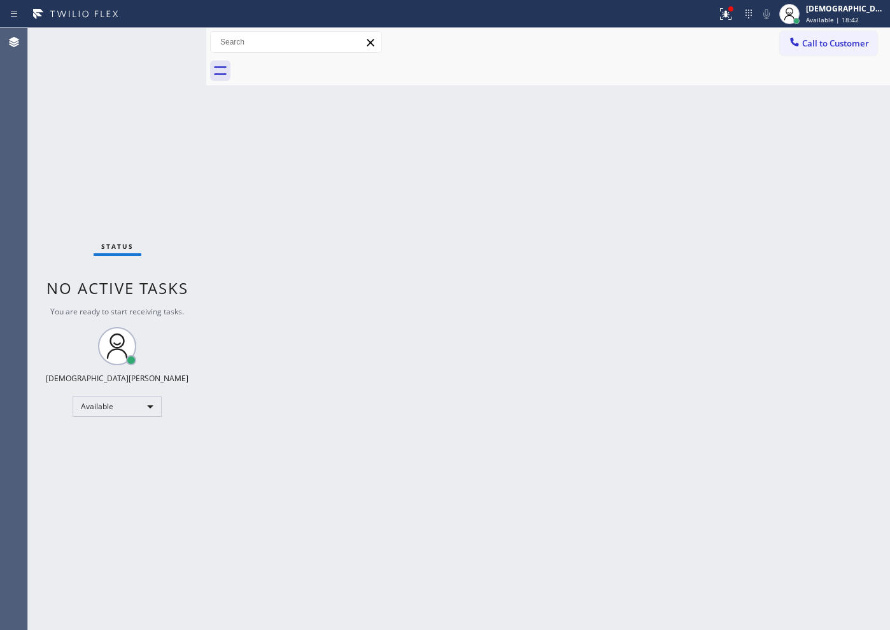
click at [38, 201] on div "Status No active tasks You are ready to start receiving tasks. Christian Cinco …" at bounding box center [117, 329] width 178 height 602
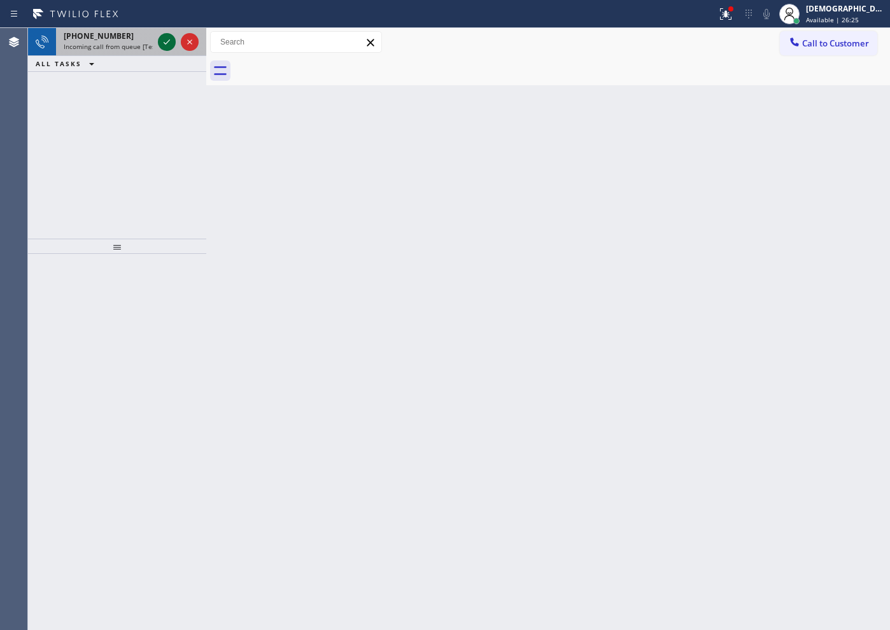
click at [164, 36] on icon at bounding box center [166, 41] width 15 height 15
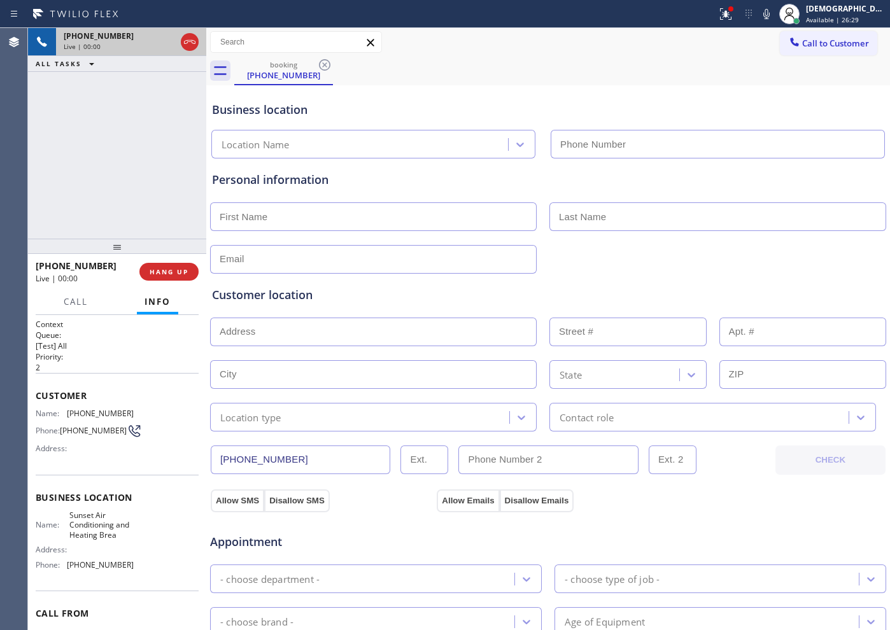
type input "[PHONE_NUMBER]"
click at [190, 45] on icon at bounding box center [189, 41] width 15 height 15
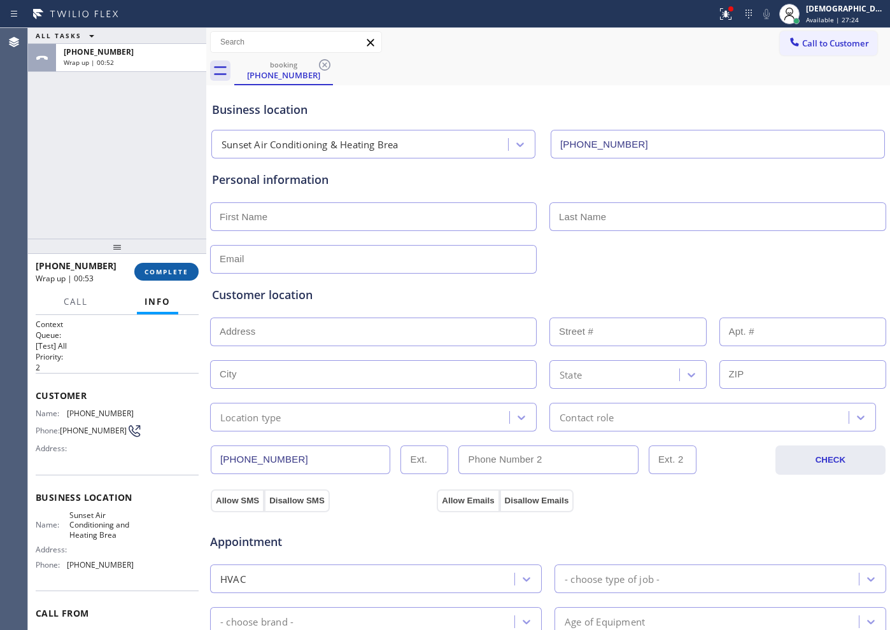
click at [160, 274] on span "COMPLETE" at bounding box center [166, 271] width 44 height 9
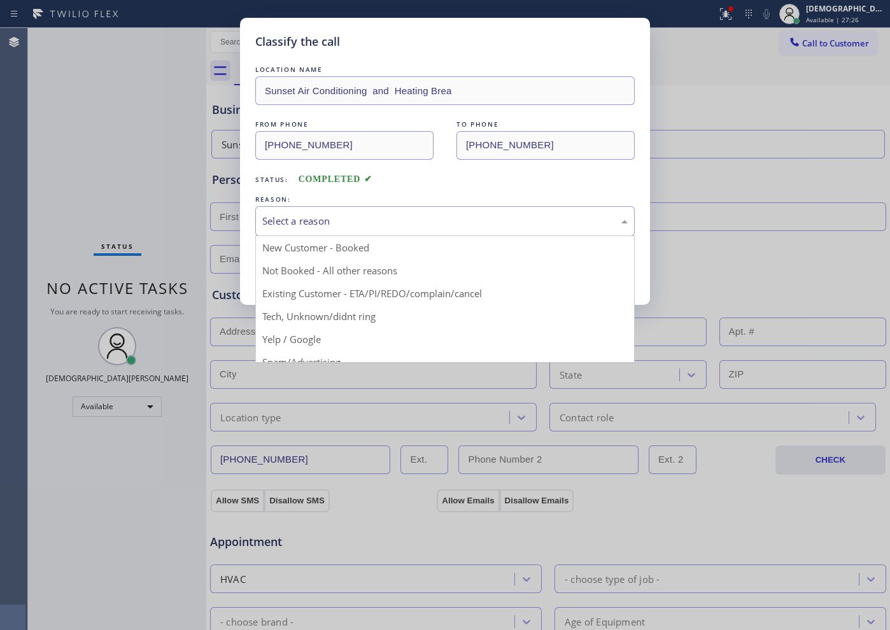
click at [364, 225] on div "Select a reason" at bounding box center [444, 221] width 365 height 15
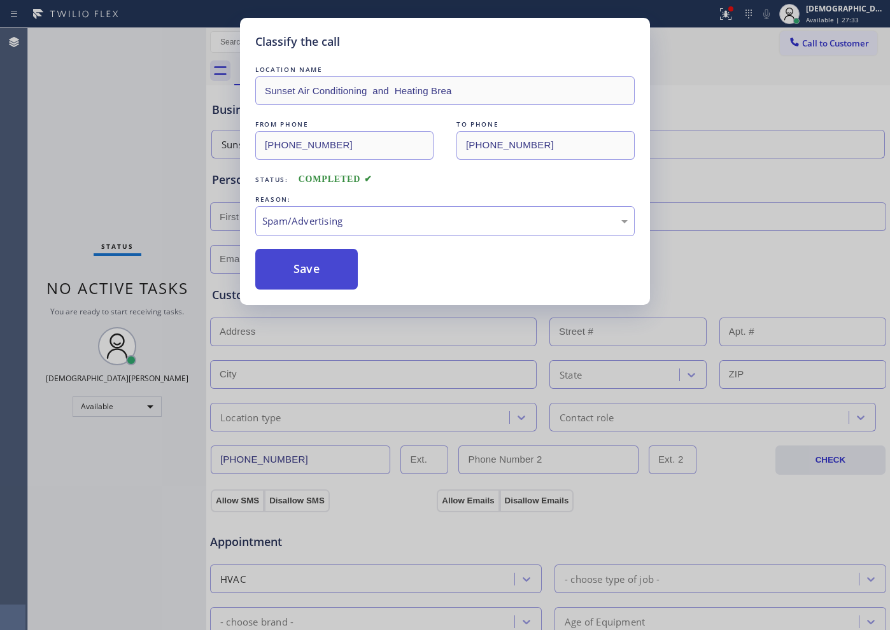
click at [329, 285] on button "Save" at bounding box center [306, 269] width 102 height 41
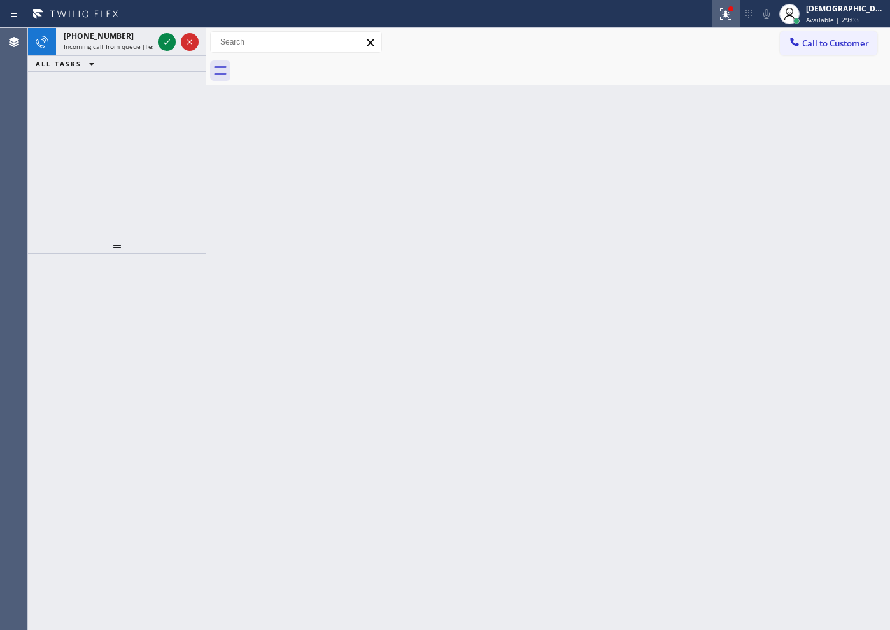
click at [733, 16] on icon at bounding box center [725, 13] width 15 height 15
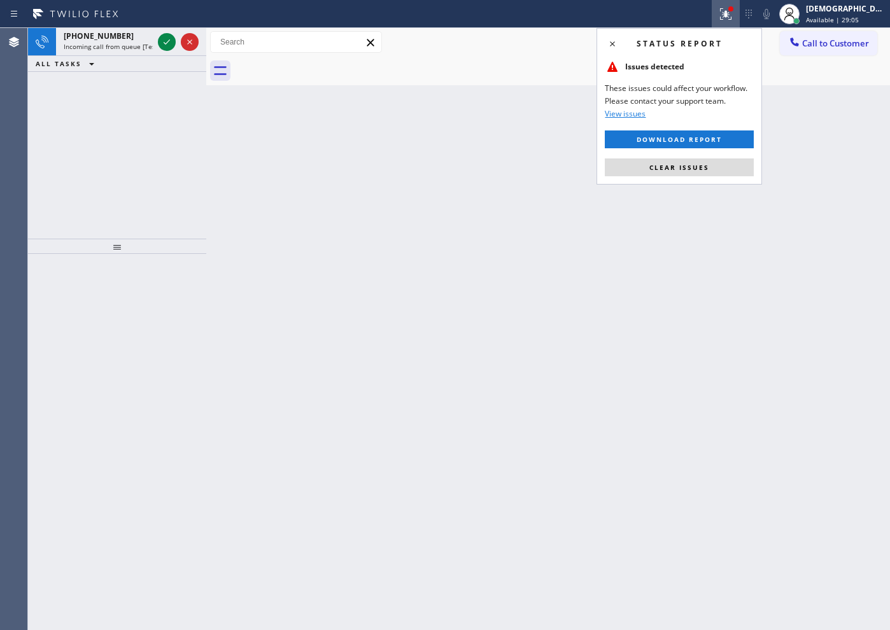
click at [689, 167] on span "Clear issues" at bounding box center [679, 167] width 60 height 9
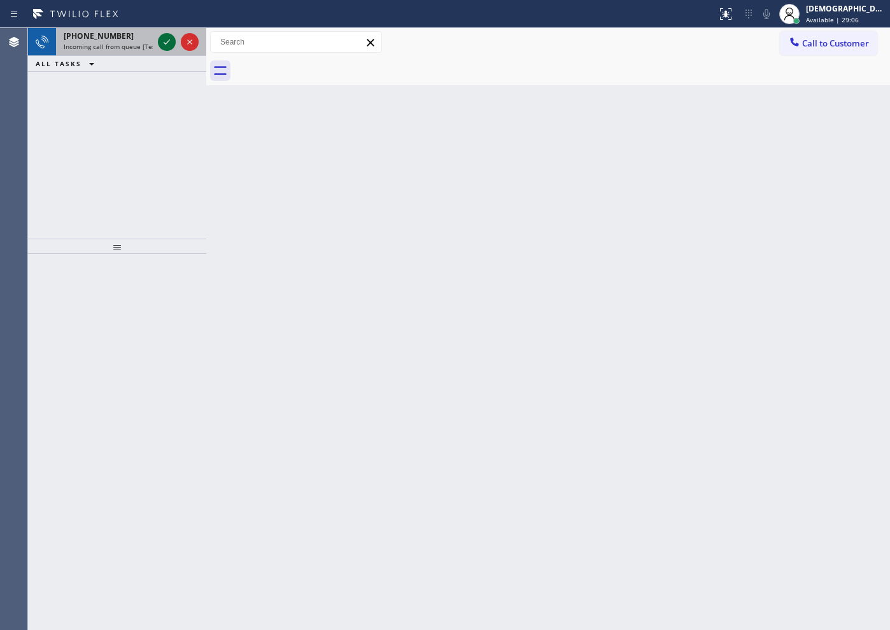
click at [167, 43] on icon at bounding box center [166, 41] width 15 height 15
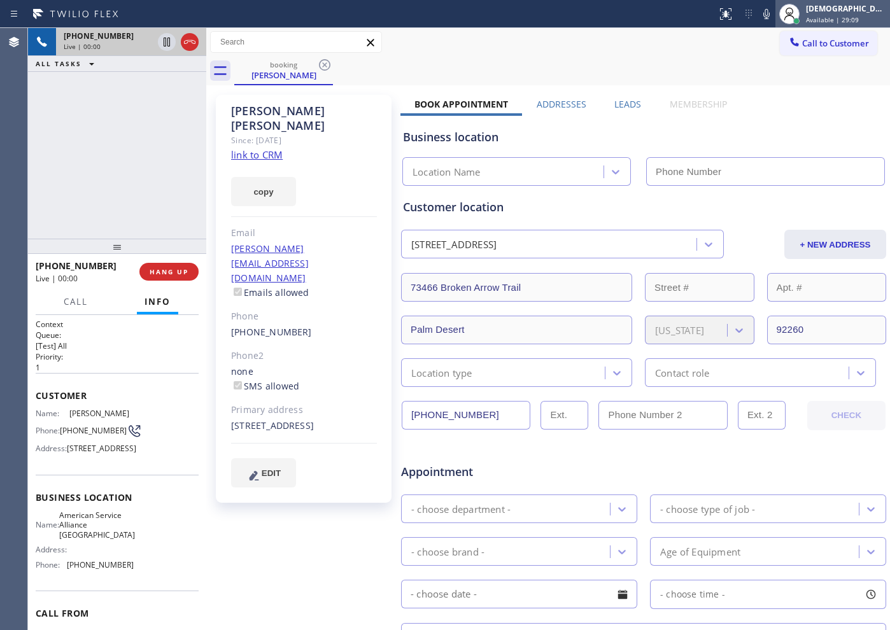
type input "[PHONE_NUMBER]"
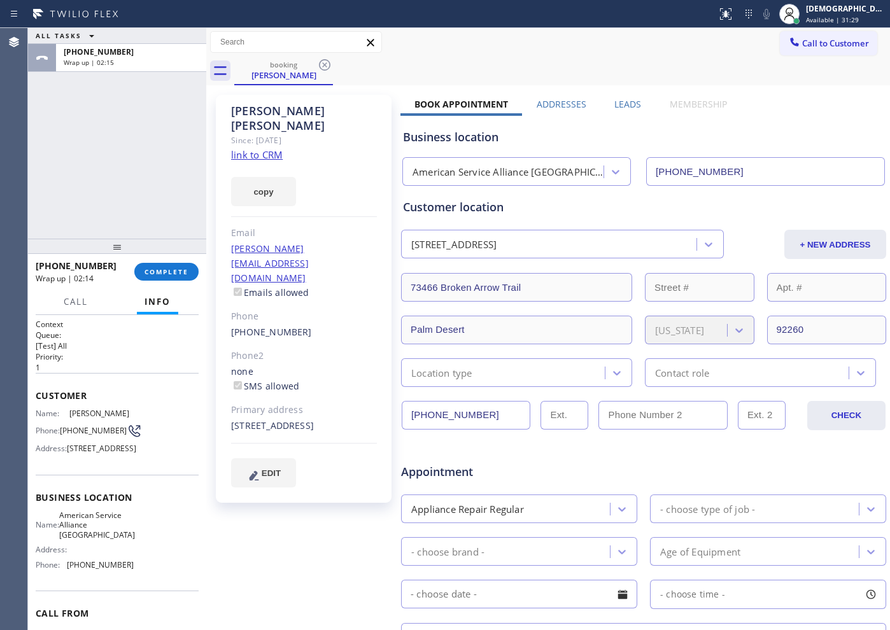
click at [67, 162] on div "ALL TASKS ALL TASKS ACTIVE TASKS TASKS IN WRAP UP [PHONE_NUMBER] Wrap up | 02:15" at bounding box center [117, 133] width 178 height 211
click at [168, 272] on span "COMPLETE" at bounding box center [166, 271] width 44 height 9
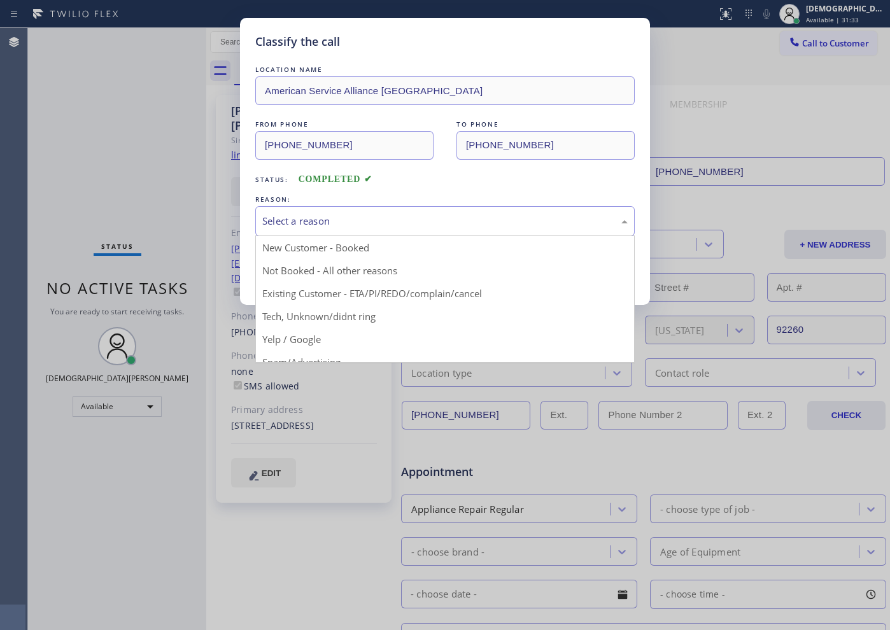
click at [379, 228] on div "Select a reason" at bounding box center [444, 221] width 379 height 30
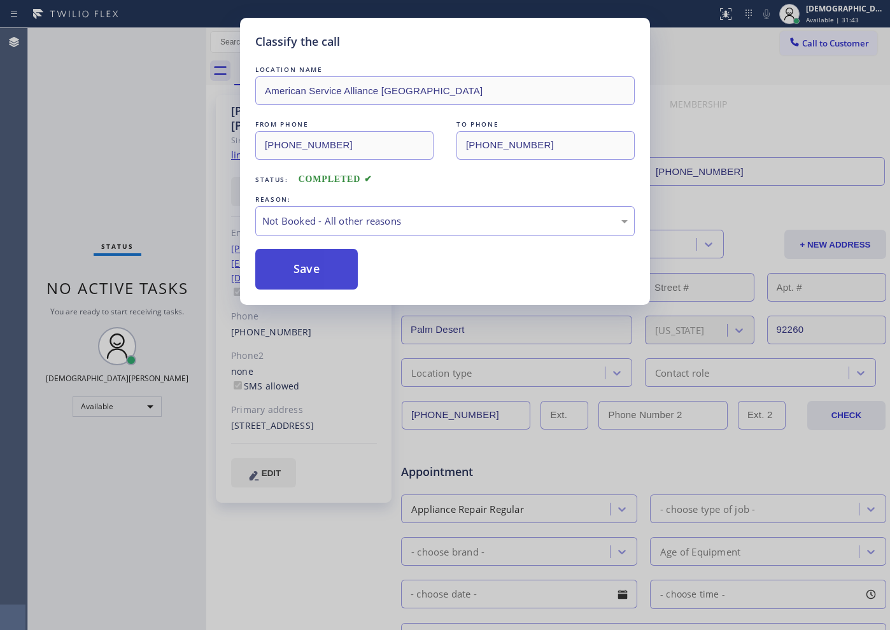
click at [321, 276] on button "Save" at bounding box center [306, 269] width 102 height 41
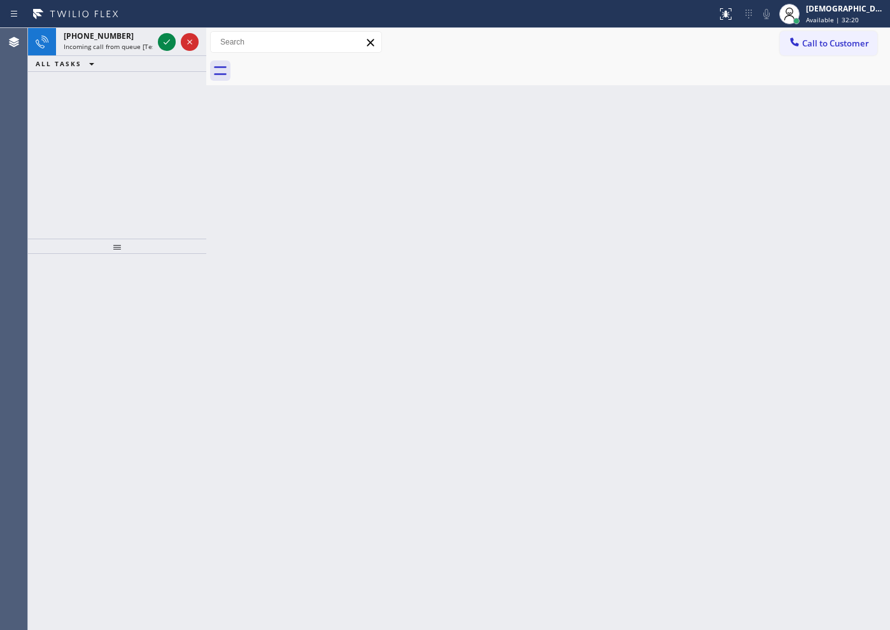
click at [65, 181] on div "[PHONE_NUMBER] Incoming call from queue [Test] All ALL TASKS ALL TASKS ACTIVE T…" at bounding box center [117, 133] width 178 height 211
click at [167, 46] on icon at bounding box center [166, 41] width 15 height 15
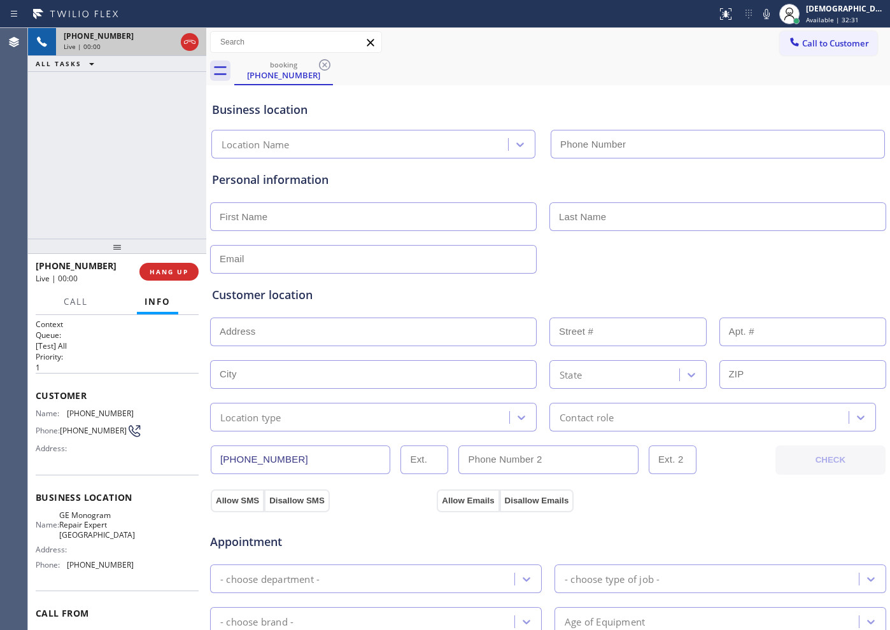
type input "[PHONE_NUMBER]"
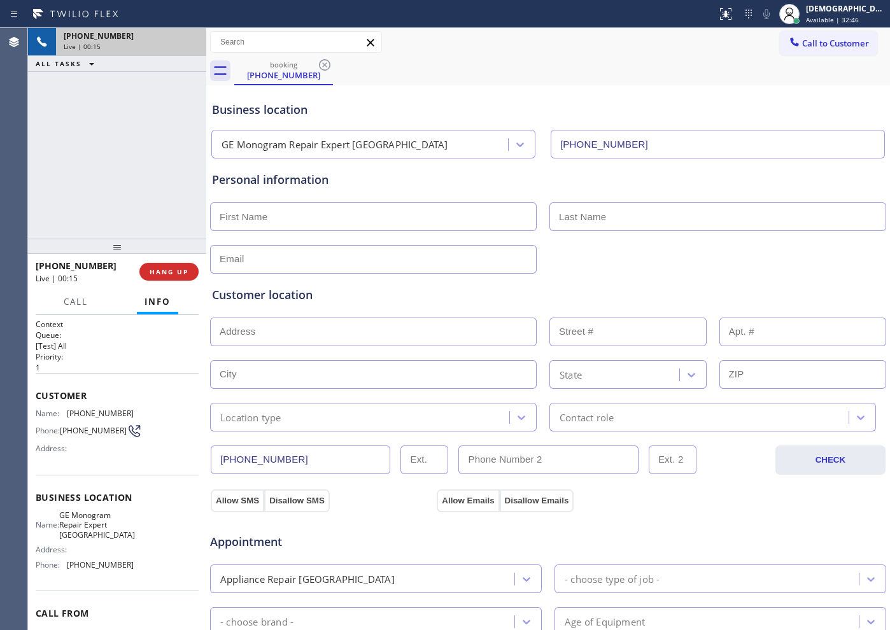
click at [186, 48] on div "Live | 00:15" at bounding box center [131, 46] width 135 height 9
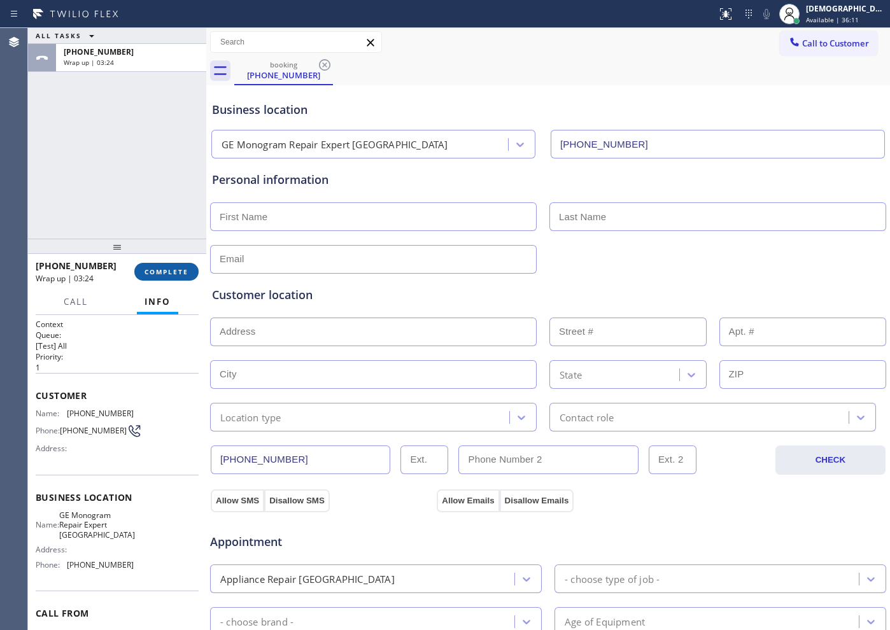
click at [179, 264] on button "COMPLETE" at bounding box center [166, 272] width 64 height 18
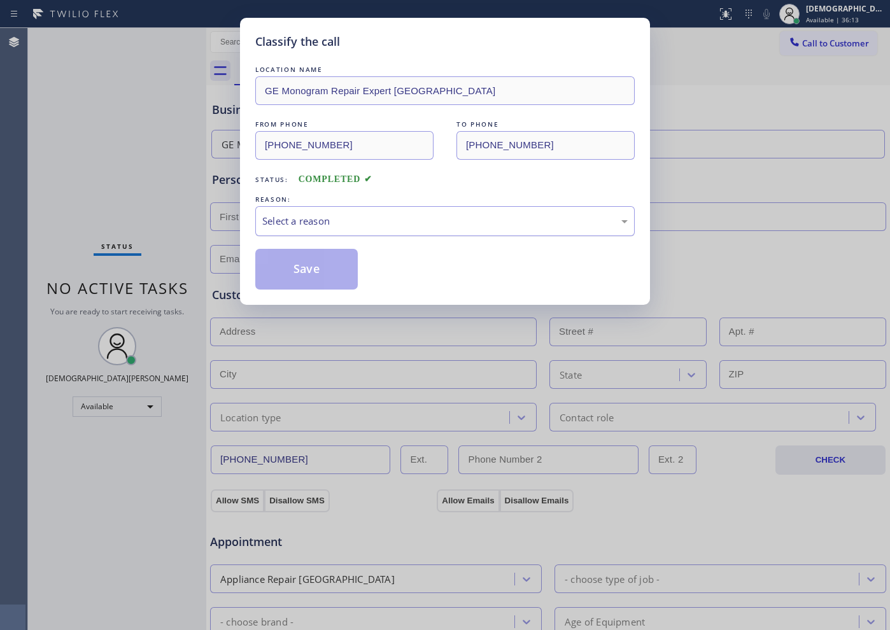
click at [311, 221] on div "Select a reason" at bounding box center [444, 221] width 365 height 15
click at [293, 266] on button "Save" at bounding box center [306, 269] width 102 height 41
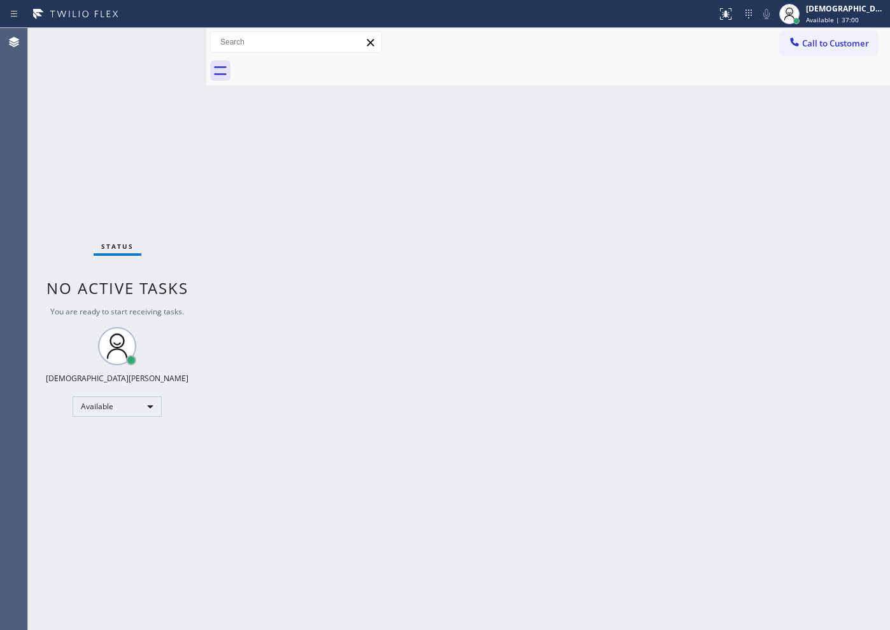
click at [40, 207] on div "Status No active tasks You are ready to start receiving tasks. Christian Cinco …" at bounding box center [117, 329] width 178 height 602
click at [129, 413] on div "Available" at bounding box center [117, 407] width 89 height 20
click at [115, 465] on li "Break" at bounding box center [116, 472] width 87 height 15
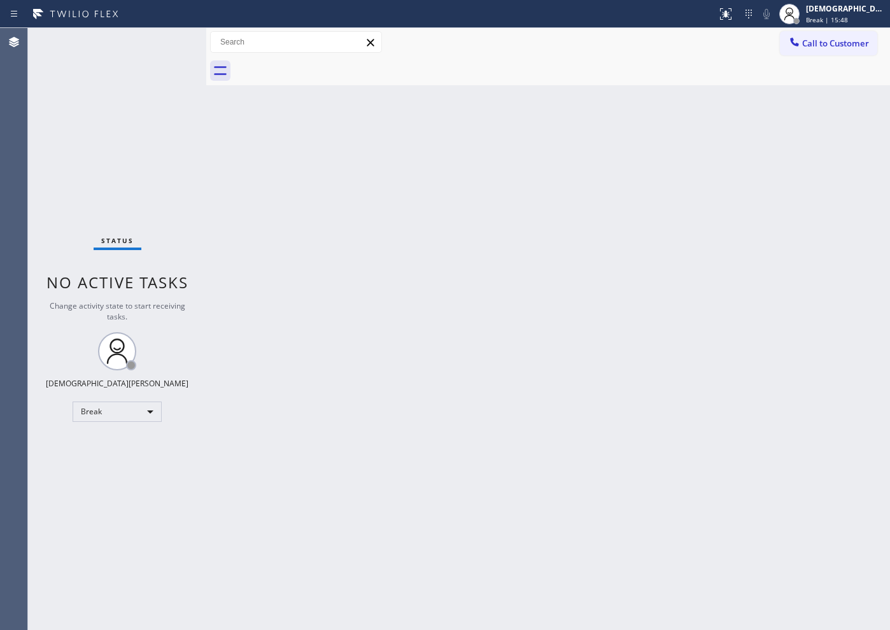
click at [55, 211] on div "Status No active tasks Change activity state to start receiving tasks. Christia…" at bounding box center [117, 329] width 178 height 602
click at [127, 413] on div "Break" at bounding box center [117, 412] width 89 height 20
click at [120, 438] on li "Available" at bounding box center [116, 445] width 87 height 15
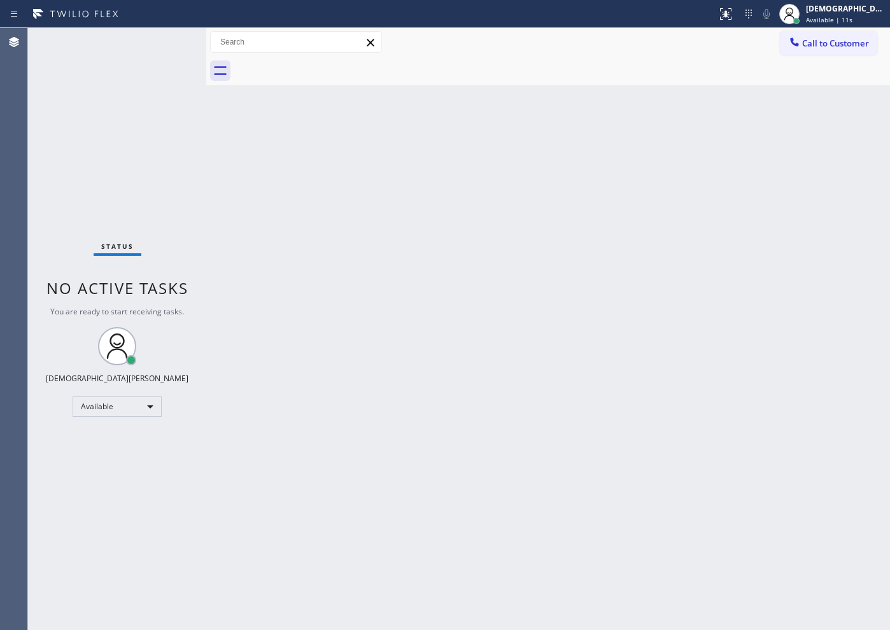
click at [146, 530] on div "Status No active tasks You are ready to start receiving tasks. Christian Cinco …" at bounding box center [117, 329] width 178 height 602
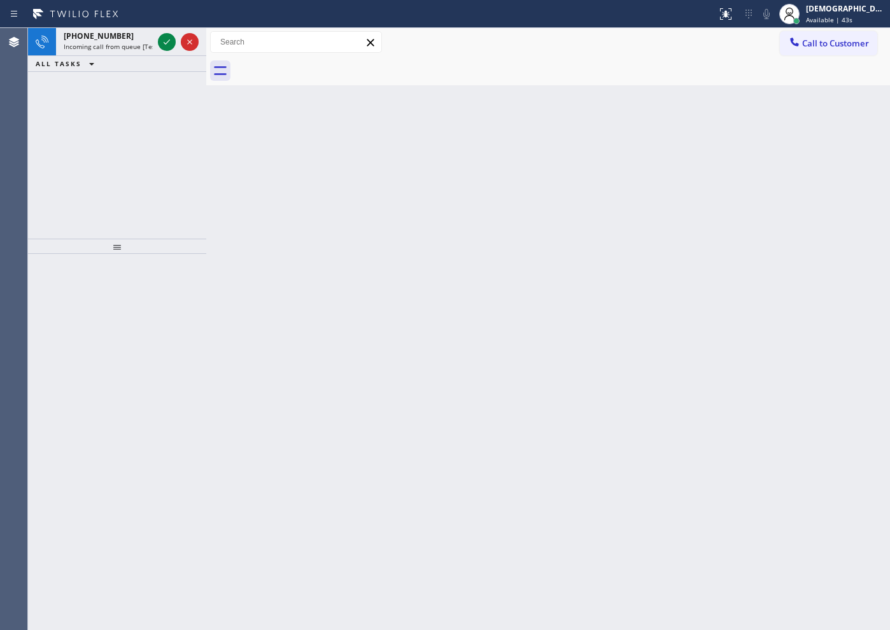
click at [52, 164] on div "[PHONE_NUMBER] Incoming call from queue [Test] All ALL TASKS ALL TASKS ACTIVE T…" at bounding box center [117, 133] width 178 height 211
click at [167, 43] on icon at bounding box center [166, 41] width 15 height 15
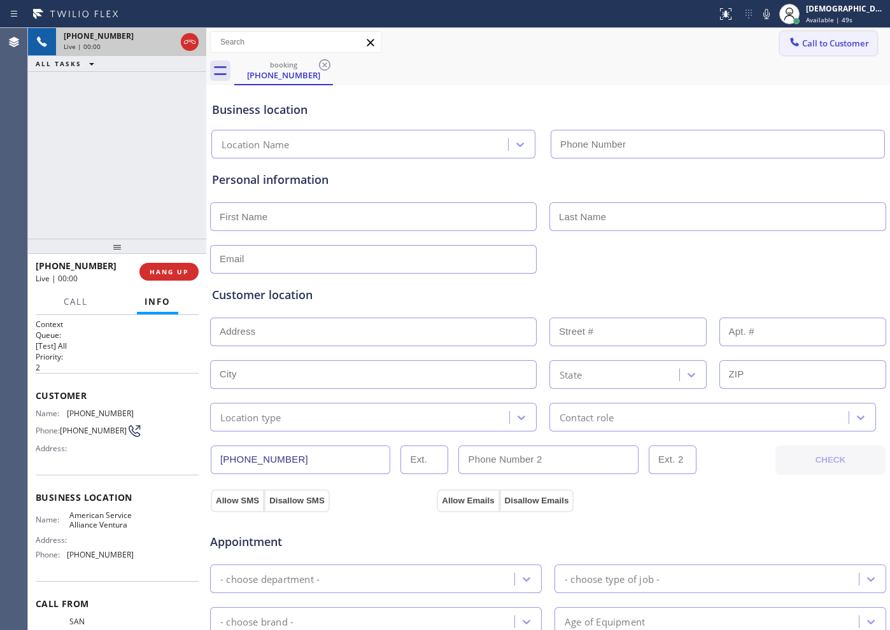
type input "[PHONE_NUMBER]"
click at [192, 46] on icon at bounding box center [189, 41] width 15 height 15
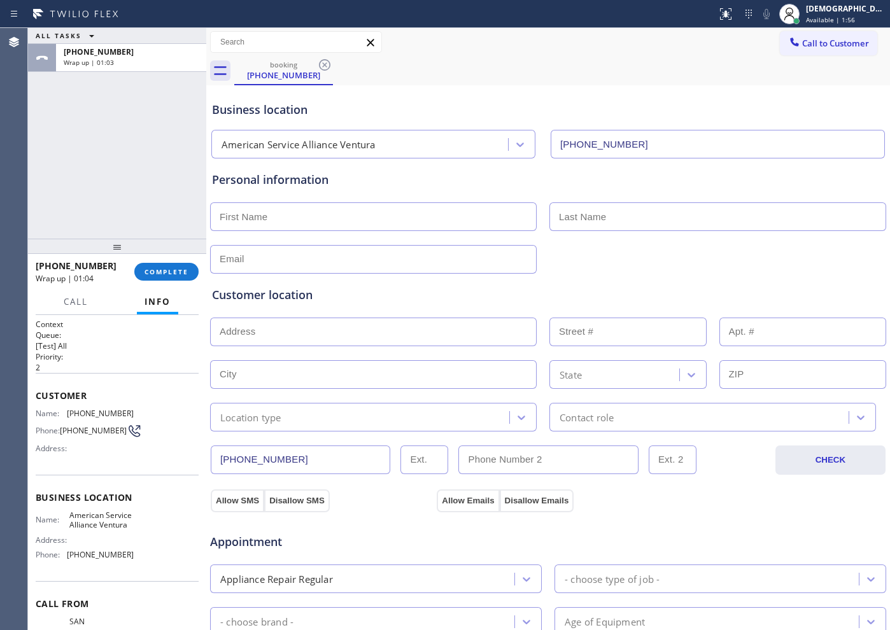
click at [54, 204] on div "ALL TASKS ALL TASKS ACTIVE TASKS TASKS IN WRAP UP [PHONE_NUMBER] Wrap up | 01:03" at bounding box center [117, 133] width 178 height 211
click at [175, 271] on span "COMPLETE" at bounding box center [166, 271] width 44 height 9
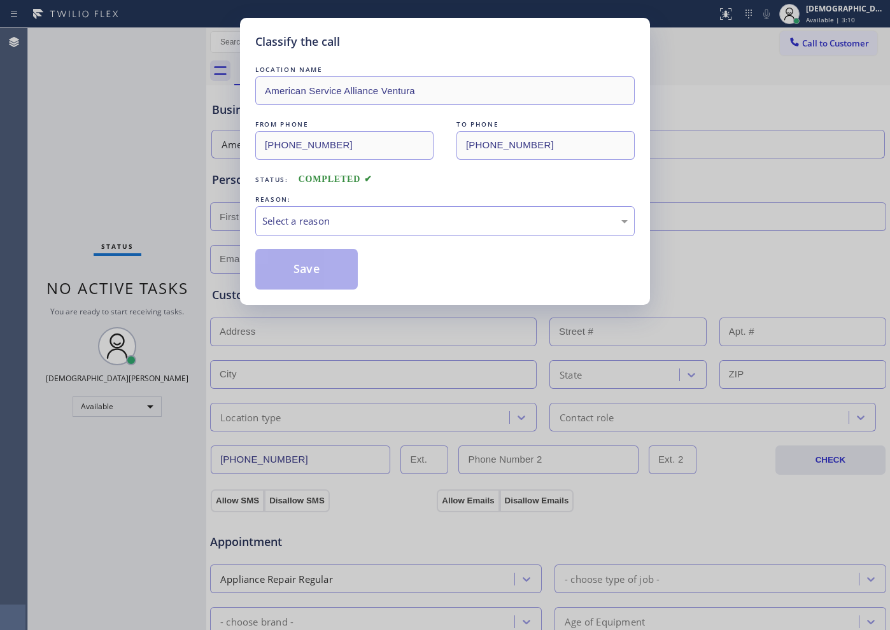
drag, startPoint x: 314, startPoint y: 195, endPoint x: 316, endPoint y: 211, distance: 16.1
click at [314, 196] on div "REASON:" at bounding box center [444, 199] width 379 height 13
click at [318, 217] on div "Select a reason" at bounding box center [444, 221] width 365 height 15
click at [312, 265] on button "Save" at bounding box center [306, 269] width 102 height 41
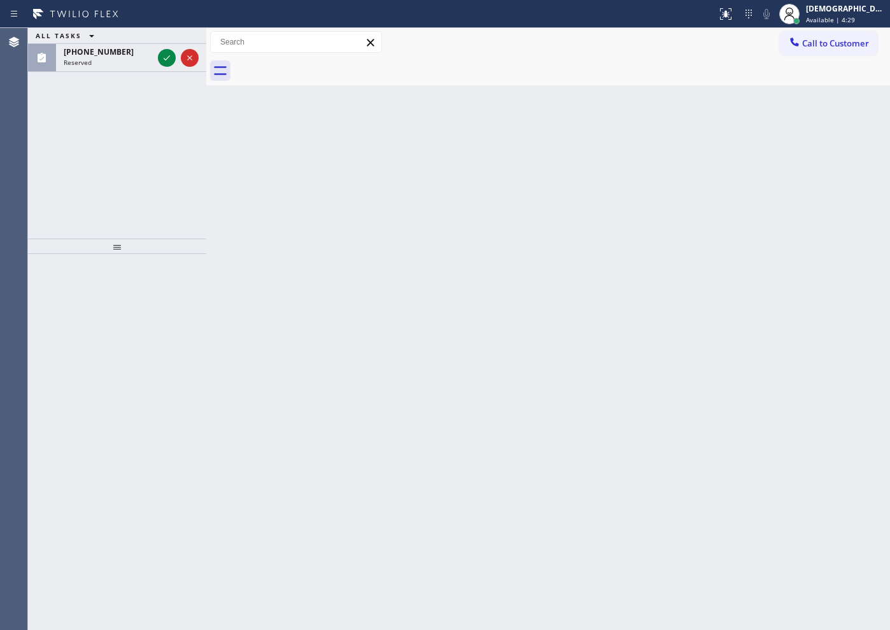
click at [57, 175] on div "ALL TASKS ALL TASKS ACTIVE TASKS TASKS IN WRAP UP [PHONE_NUMBER] Reserved" at bounding box center [117, 133] width 178 height 211
click at [162, 56] on icon at bounding box center [166, 57] width 15 height 15
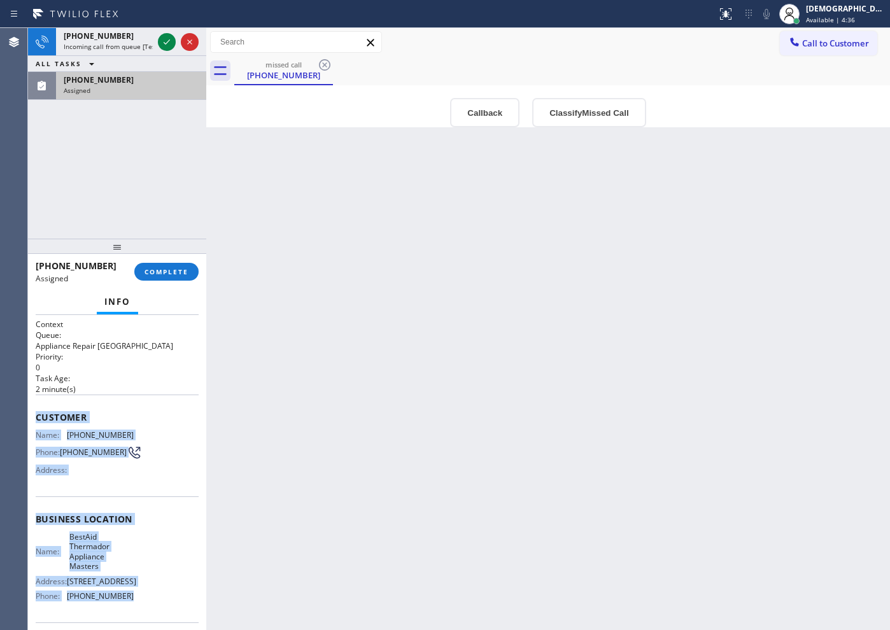
drag, startPoint x: 144, startPoint y: 521, endPoint x: 28, endPoint y: 414, distance: 158.5
click at [28, 414] on div "Context Queue: Appliance Repair High End Priority: 0 Task Age: [DEMOGRAPHIC_DAT…" at bounding box center [117, 472] width 178 height 315
copy div "Customer Name: [PHONE_NUMBER] Phone: [PHONE_NUMBER] Address: Business location …"
click at [158, 270] on span "COMPLETE" at bounding box center [166, 271] width 44 height 9
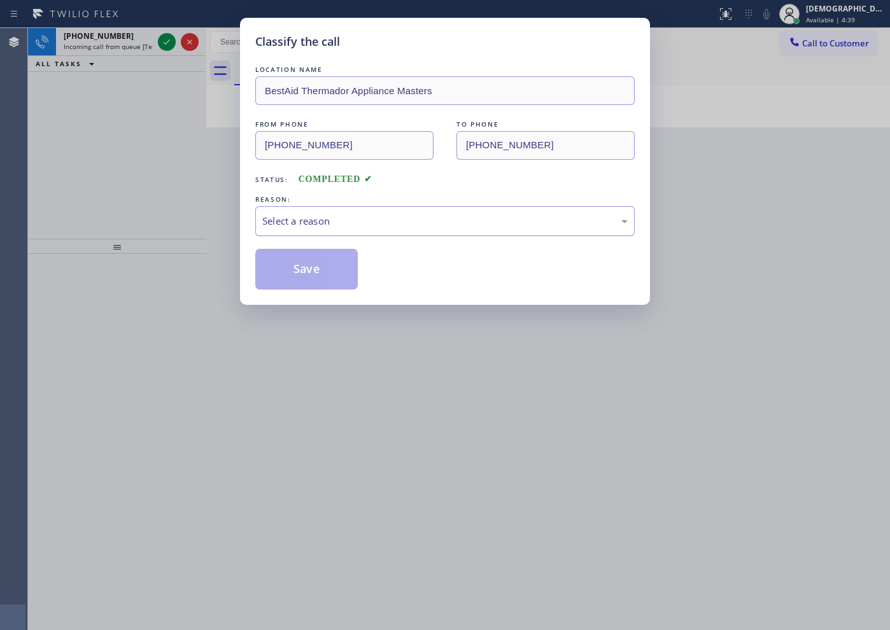
click at [296, 224] on div "Select a reason" at bounding box center [444, 221] width 365 height 15
click at [292, 263] on button "Save" at bounding box center [306, 269] width 102 height 41
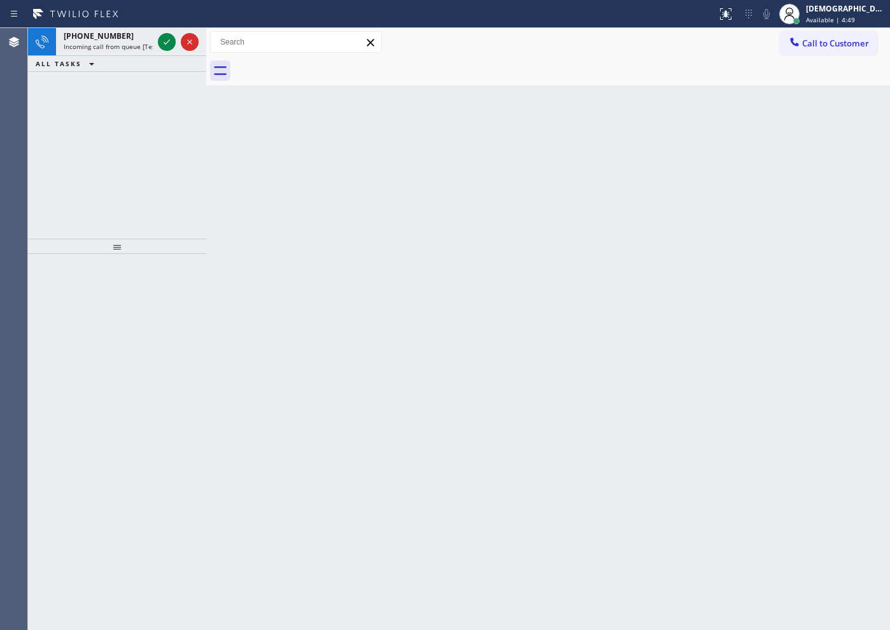
click at [39, 133] on div "[PHONE_NUMBER] Incoming call from queue [Test] All ALL TASKS ALL TASKS ACTIVE T…" at bounding box center [117, 133] width 178 height 211
click at [161, 43] on icon at bounding box center [166, 41] width 15 height 15
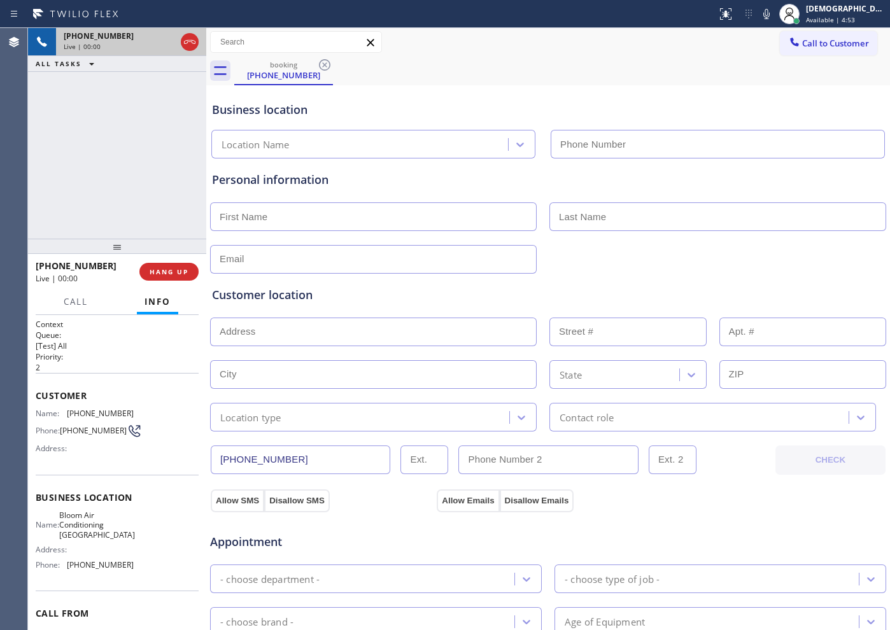
type input "[PHONE_NUMBER]"
click at [190, 45] on icon at bounding box center [189, 41] width 15 height 15
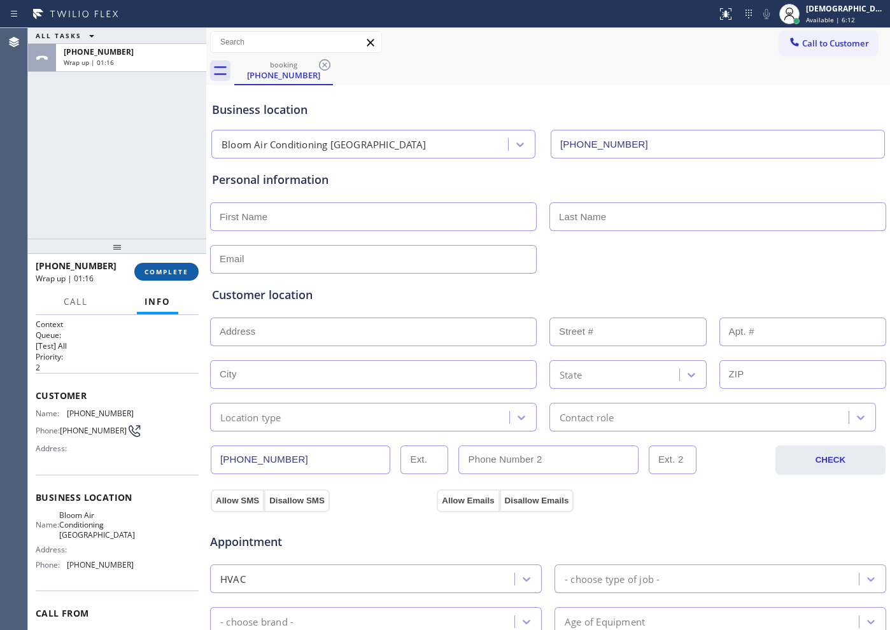
click at [153, 275] on span "COMPLETE" at bounding box center [166, 271] width 44 height 9
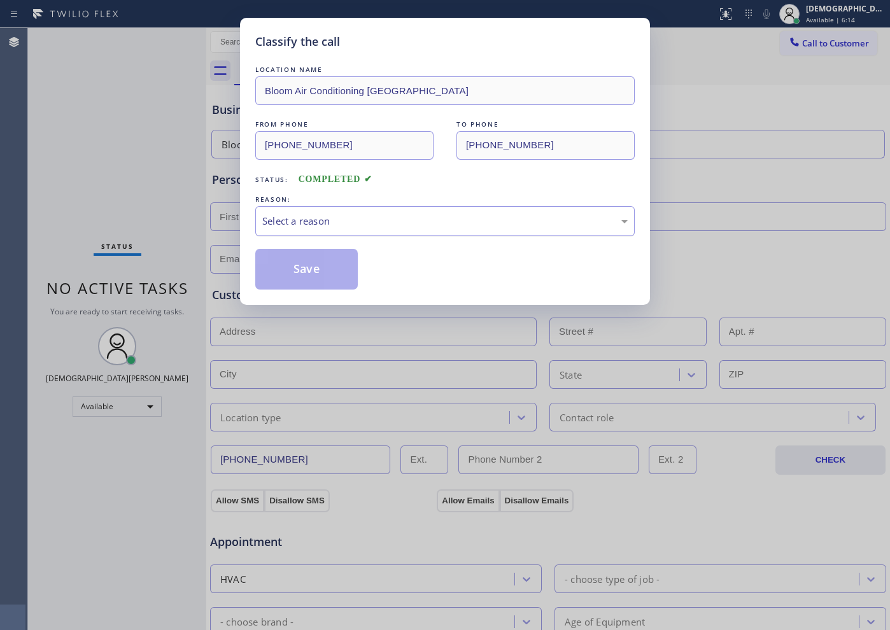
click at [316, 226] on div "Select a reason" at bounding box center [444, 221] width 365 height 15
click at [309, 221] on div "Not Booked - All other reasons" at bounding box center [444, 221] width 365 height 15
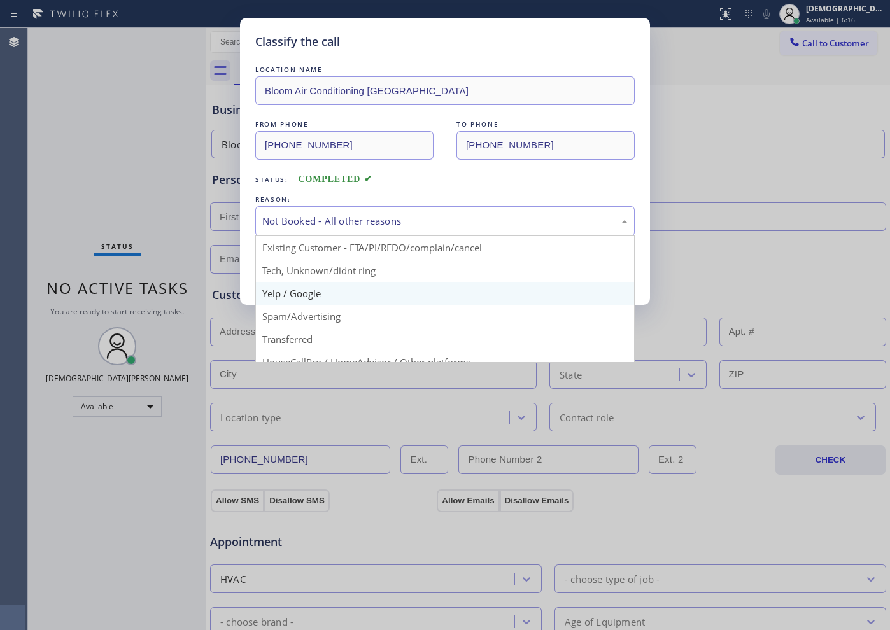
scroll to position [80, 0]
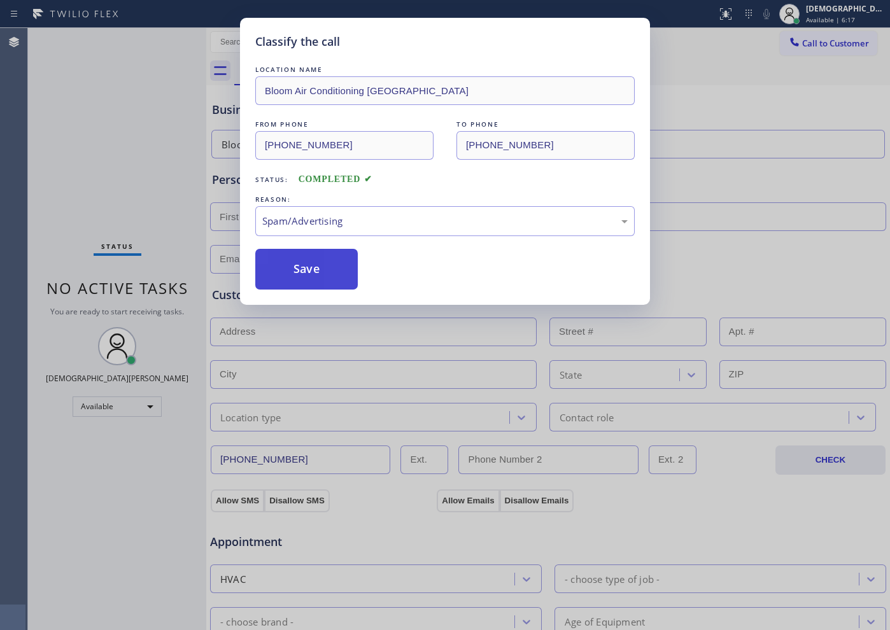
click at [307, 273] on button "Save" at bounding box center [306, 269] width 102 height 41
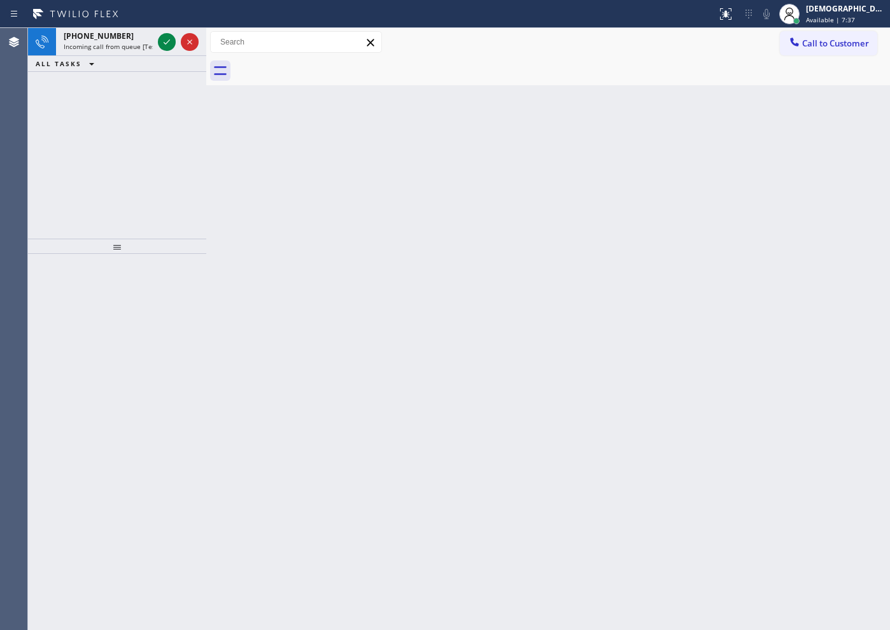
click at [52, 182] on div "[PHONE_NUMBER] Incoming call from queue [Test] All ALL TASKS ALL TASKS ACTIVE T…" at bounding box center [117, 133] width 178 height 211
click at [169, 46] on icon at bounding box center [166, 41] width 15 height 15
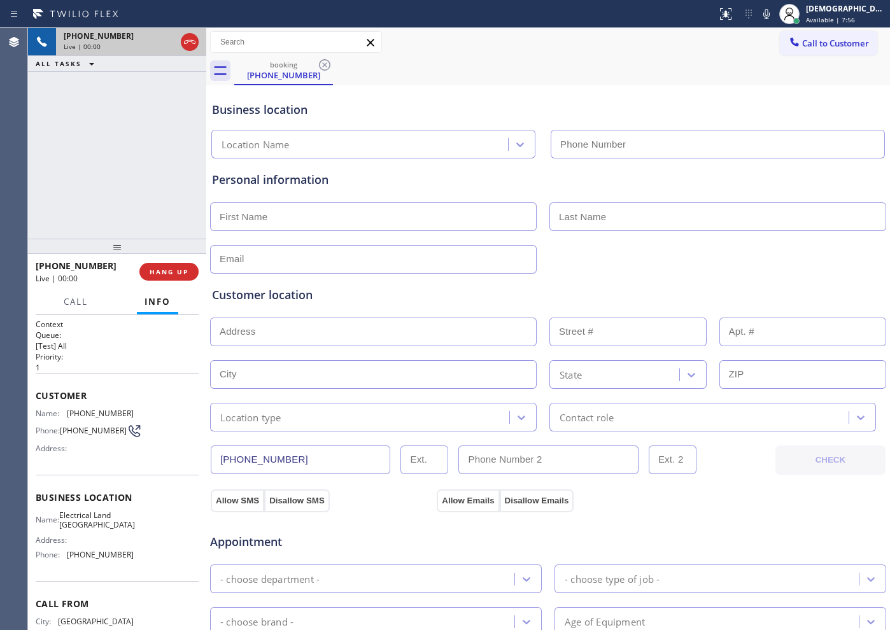
type input "[PHONE_NUMBER]"
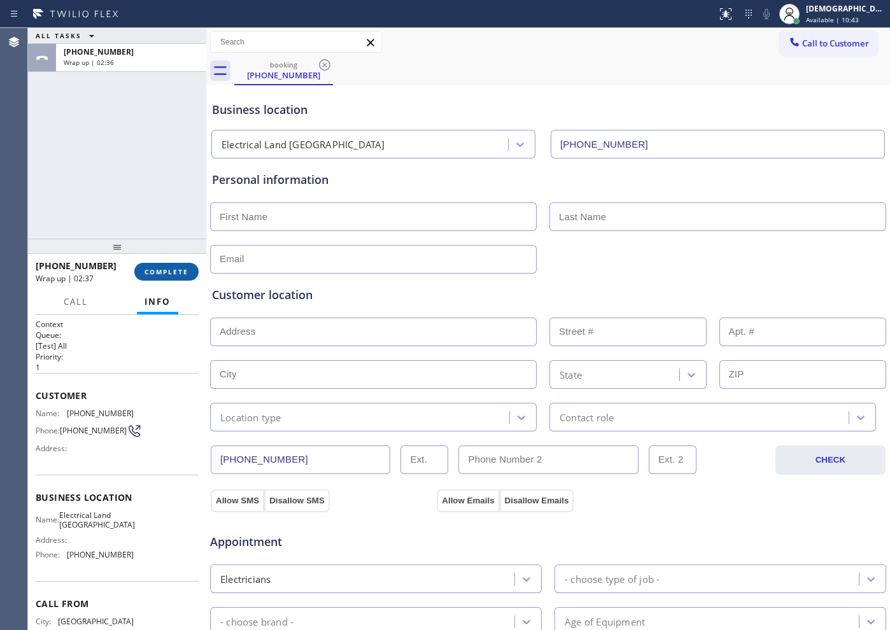
click at [172, 268] on span "COMPLETE" at bounding box center [166, 271] width 44 height 9
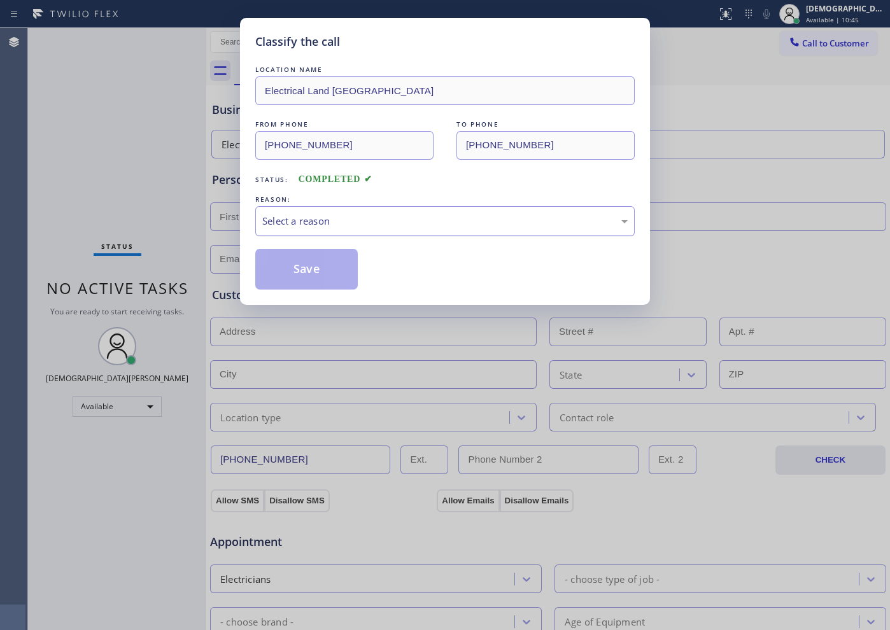
click at [356, 230] on div "Select a reason" at bounding box center [444, 221] width 379 height 30
click at [334, 262] on button "Save" at bounding box center [306, 269] width 102 height 41
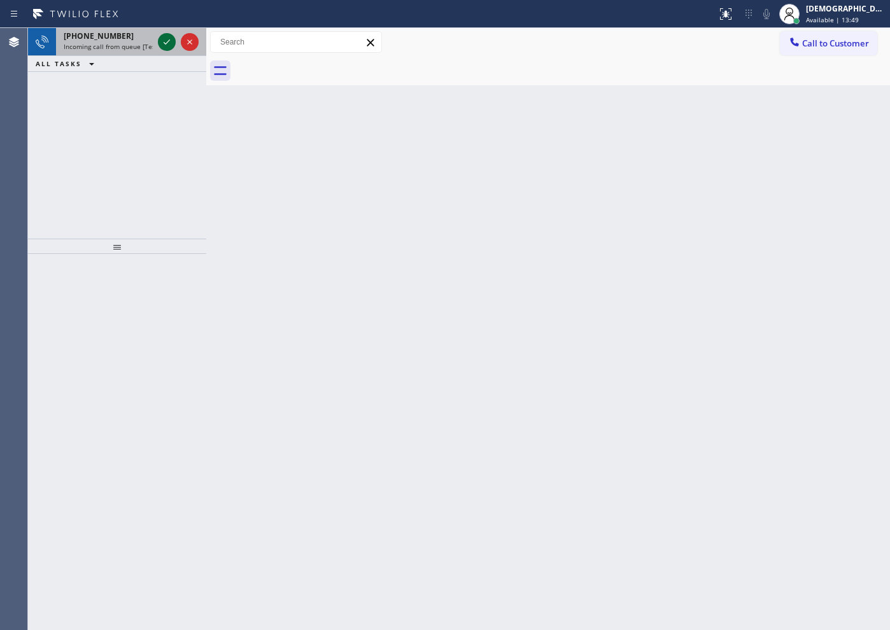
click at [170, 39] on icon at bounding box center [166, 41] width 15 height 15
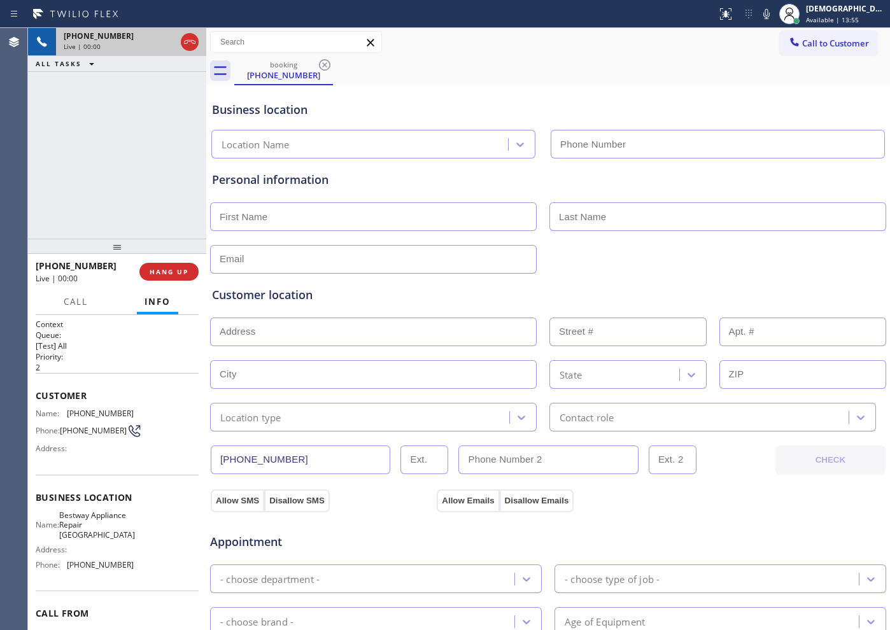
type input "[PHONE_NUMBER]"
click at [194, 41] on icon at bounding box center [189, 41] width 15 height 15
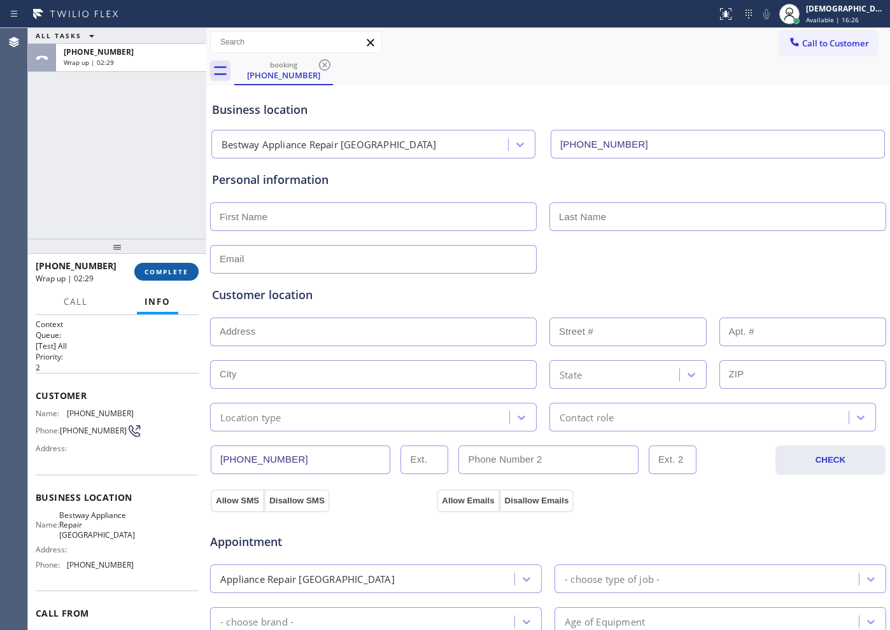
click at [174, 278] on button "COMPLETE" at bounding box center [166, 272] width 64 height 18
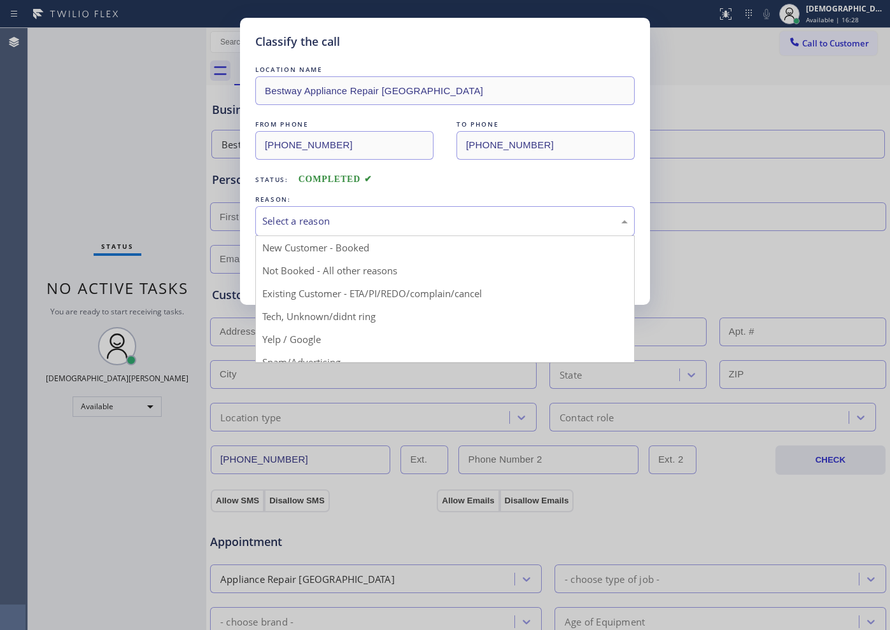
click at [321, 234] on div "Select a reason" at bounding box center [444, 221] width 379 height 30
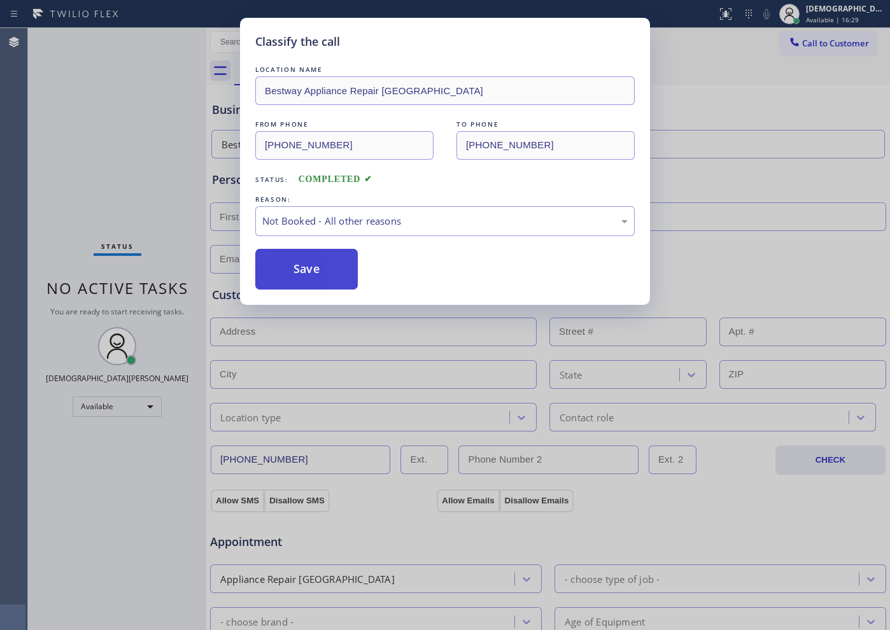
click at [317, 271] on button "Save" at bounding box center [306, 269] width 102 height 41
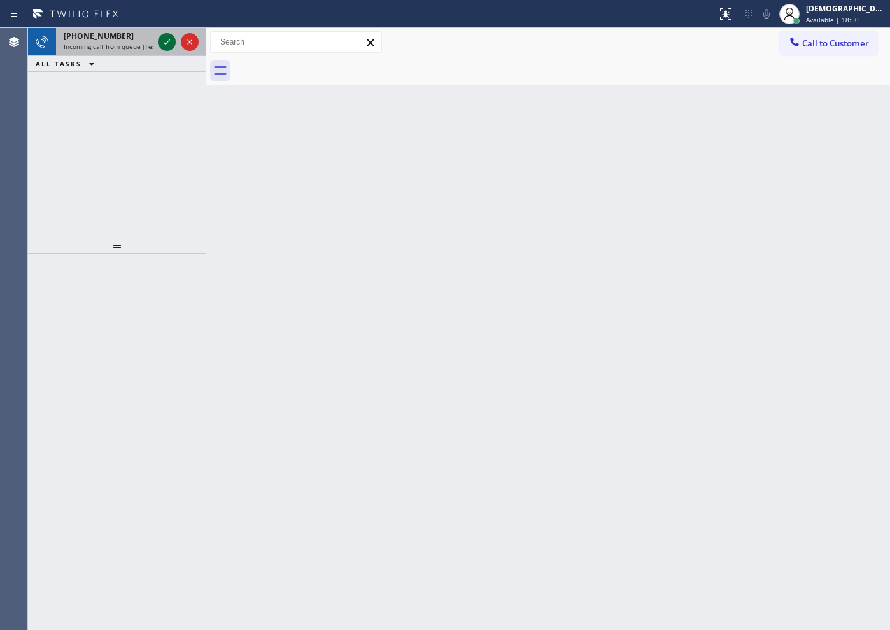
click at [171, 39] on icon at bounding box center [166, 41] width 15 height 15
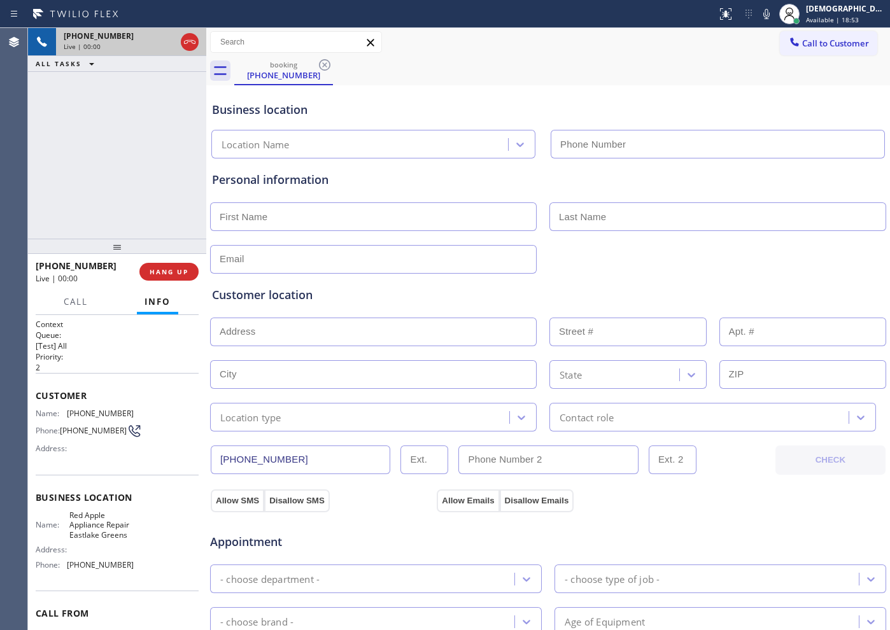
type input "[PHONE_NUMBER]"
click at [189, 41] on icon at bounding box center [189, 42] width 11 height 4
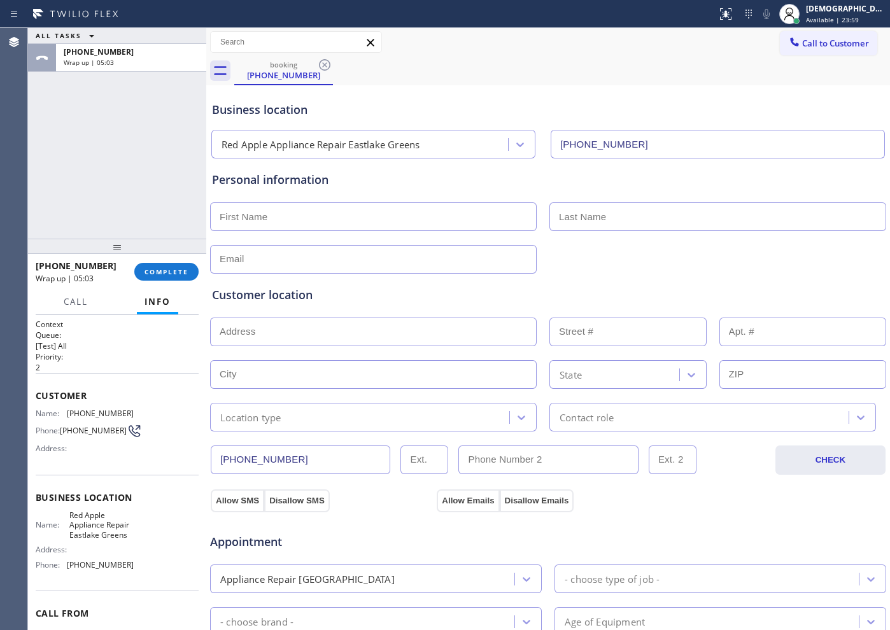
click at [65, 212] on div "ALL TASKS ALL TASKS ACTIVE TASKS TASKS IN WRAP UP [PHONE_NUMBER] Wrap up | 05:03" at bounding box center [117, 133] width 178 height 211
click at [169, 265] on button "COMPLETE" at bounding box center [166, 272] width 64 height 18
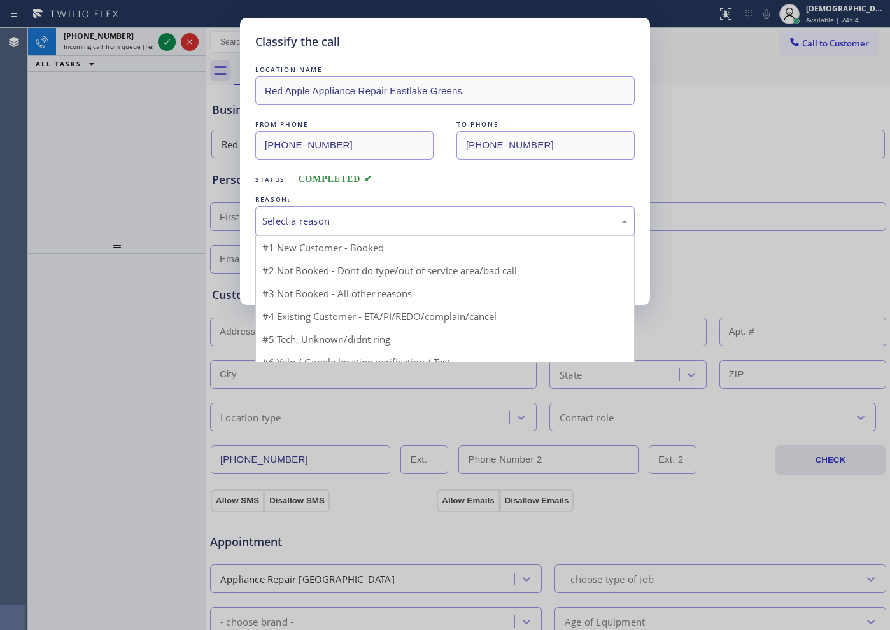
click at [302, 214] on div "Select a reason" at bounding box center [444, 221] width 365 height 15
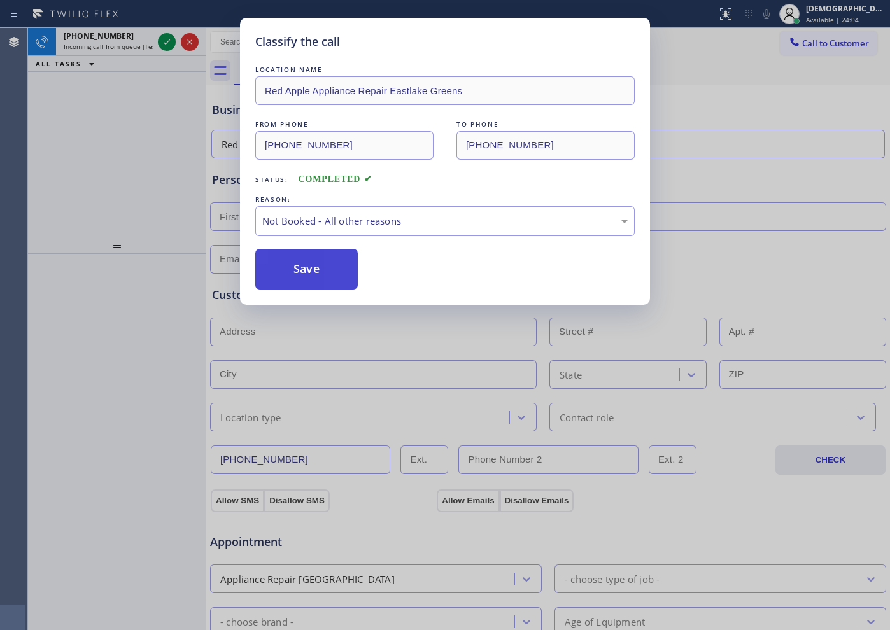
click at [323, 265] on button "Save" at bounding box center [306, 269] width 102 height 41
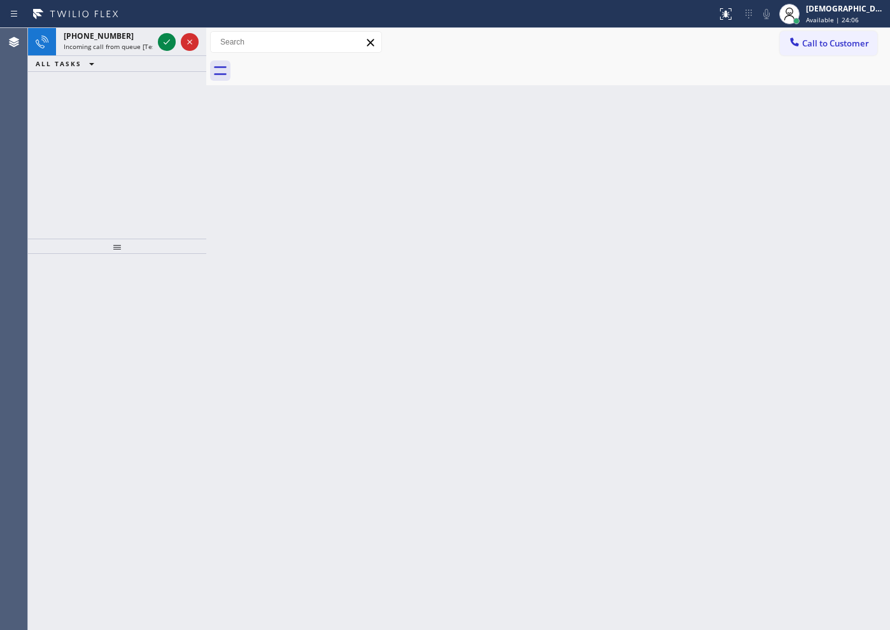
click at [164, 39] on icon at bounding box center [166, 41] width 15 height 15
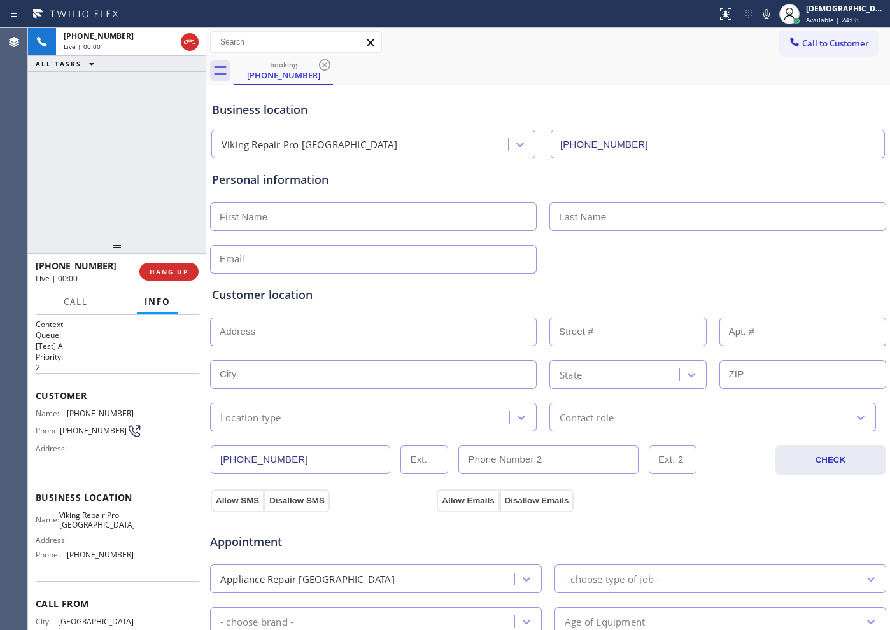
type input "[PHONE_NUMBER]"
click at [197, 39] on icon at bounding box center [189, 41] width 15 height 15
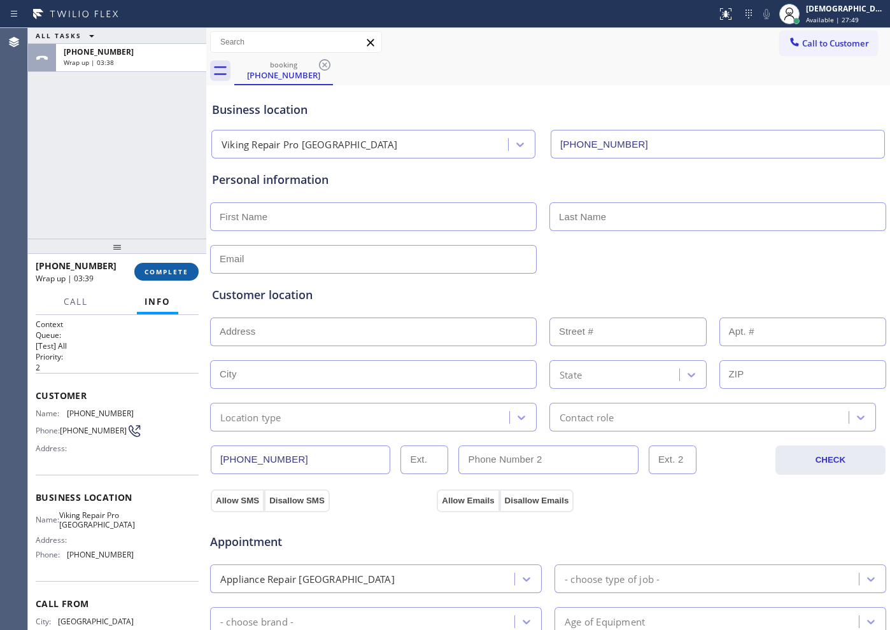
click at [146, 271] on span "COMPLETE" at bounding box center [166, 271] width 44 height 9
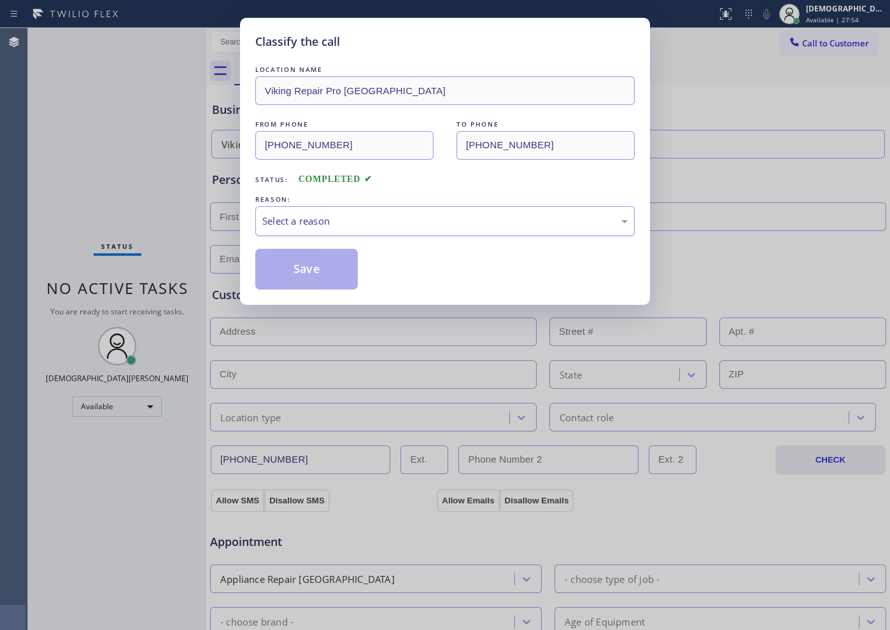
click at [276, 216] on div "Select a reason" at bounding box center [444, 221] width 365 height 15
click at [278, 263] on button "Save" at bounding box center [306, 269] width 102 height 41
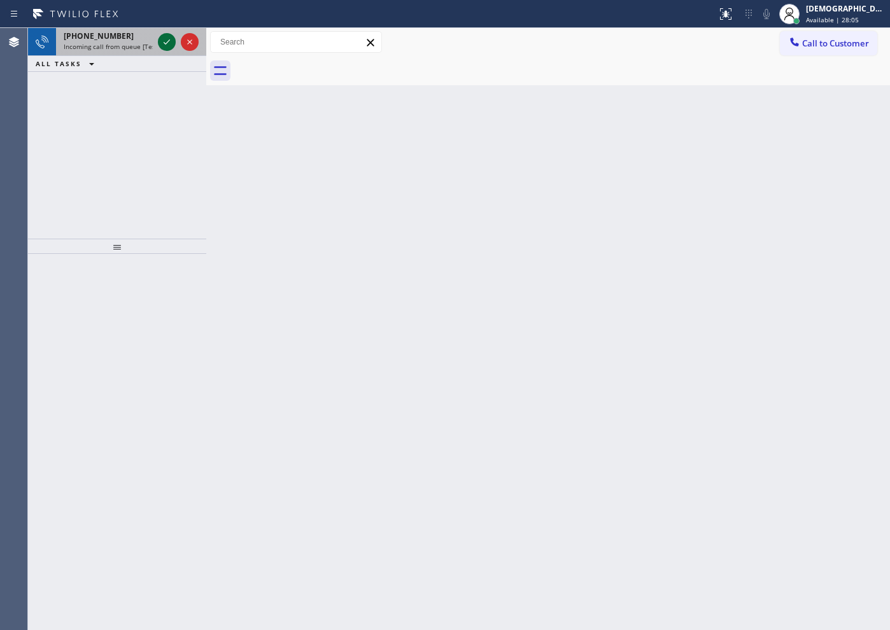
click at [168, 43] on icon at bounding box center [166, 41] width 15 height 15
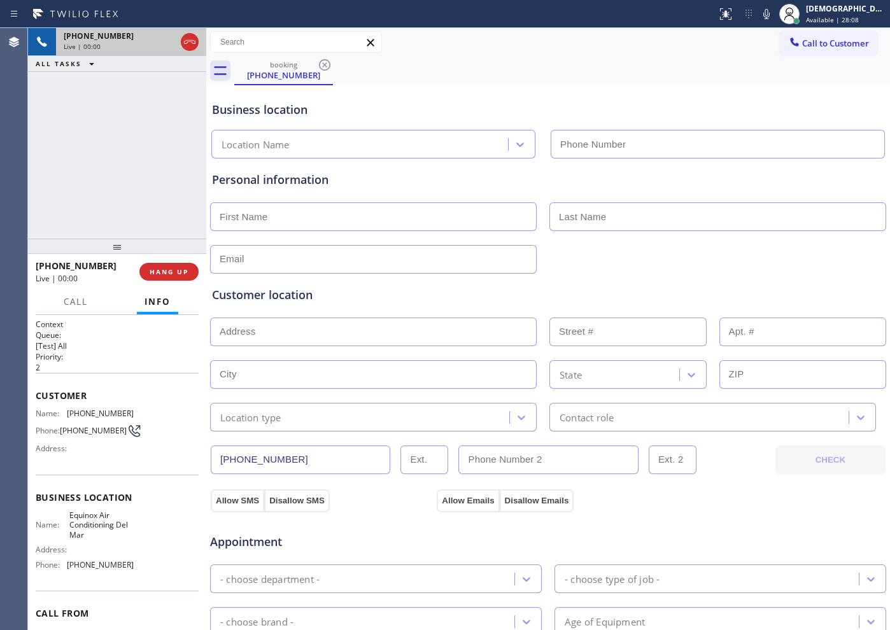
type input "[PHONE_NUMBER]"
click at [196, 41] on icon at bounding box center [189, 41] width 15 height 15
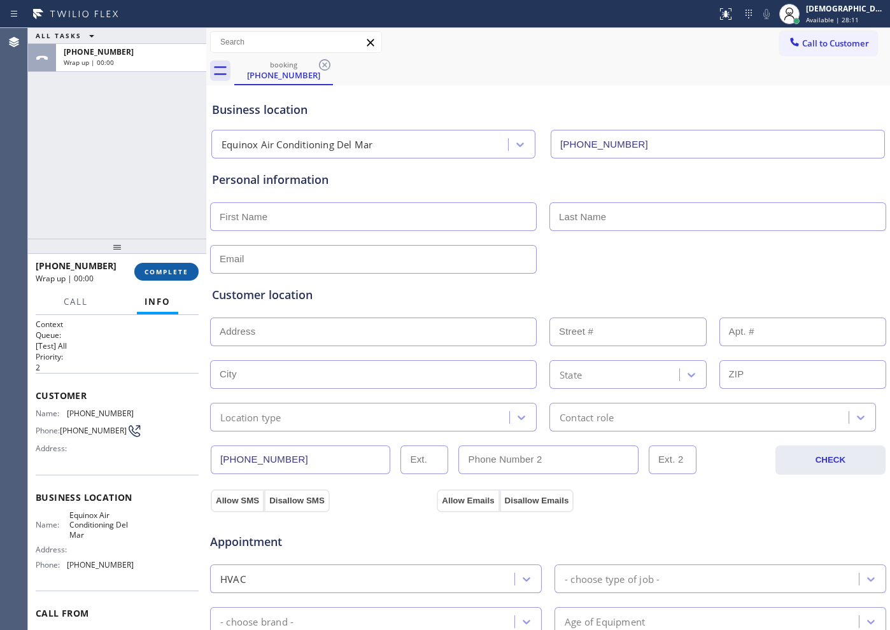
click at [166, 271] on span "COMPLETE" at bounding box center [166, 271] width 44 height 9
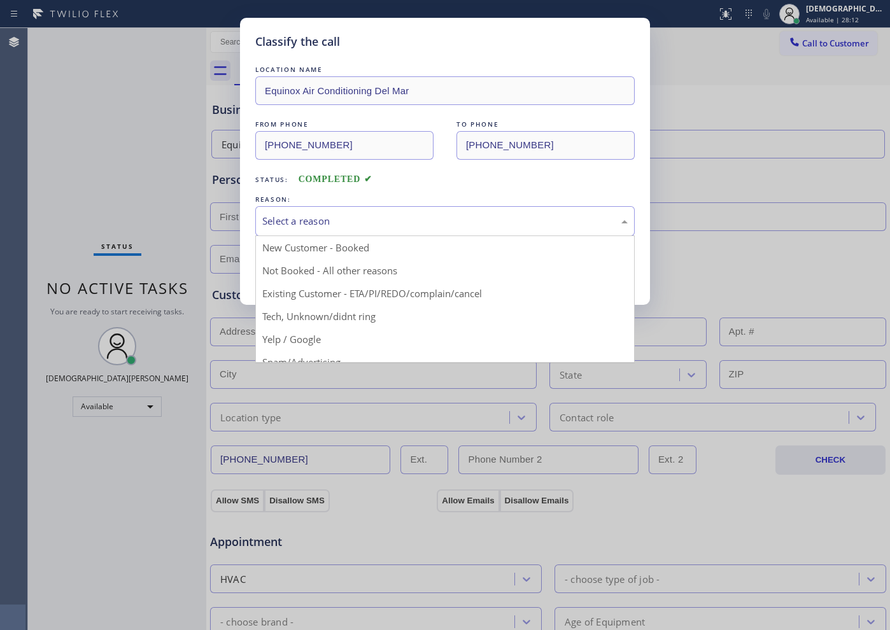
click at [311, 225] on div "Select a reason" at bounding box center [444, 221] width 365 height 15
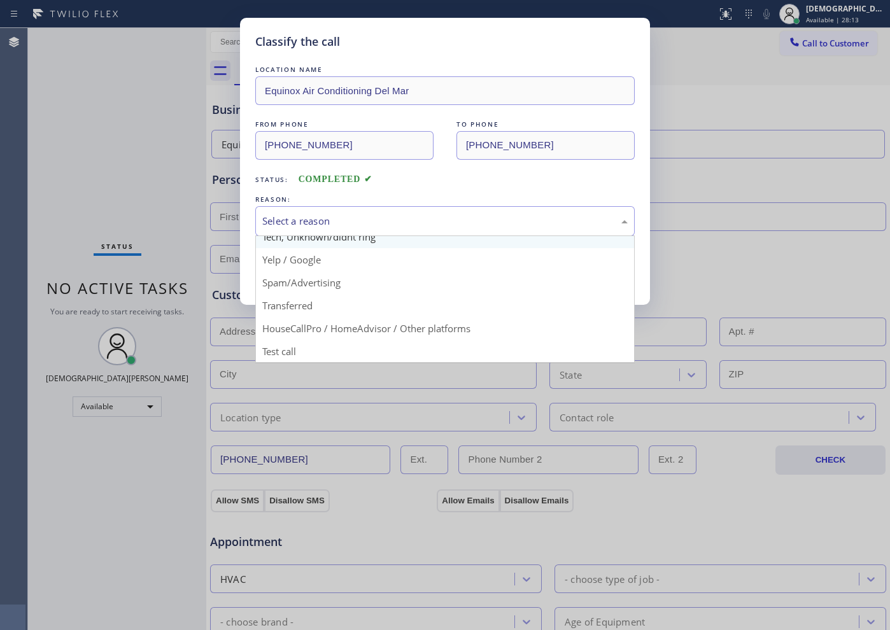
scroll to position [80, 0]
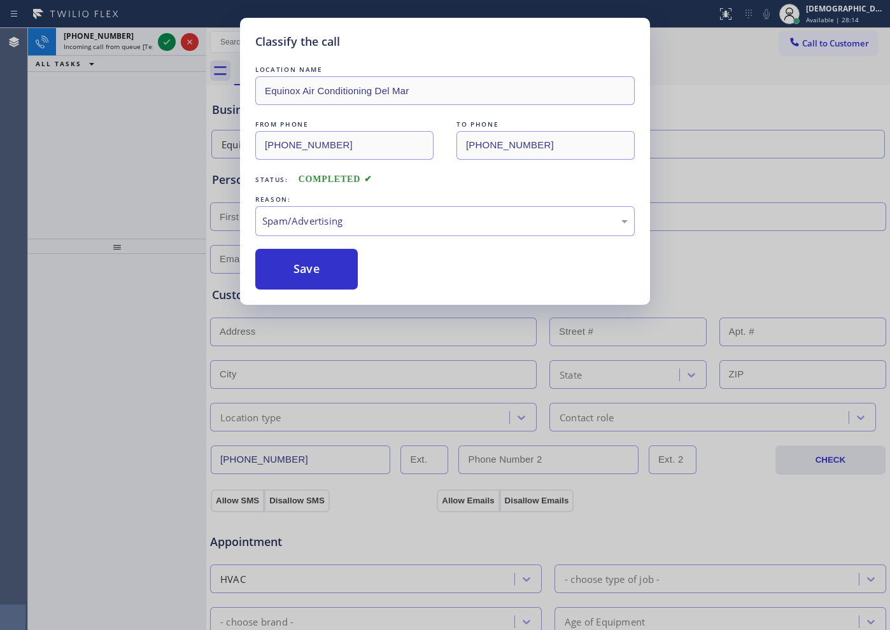
click at [308, 276] on button "Save" at bounding box center [306, 269] width 102 height 41
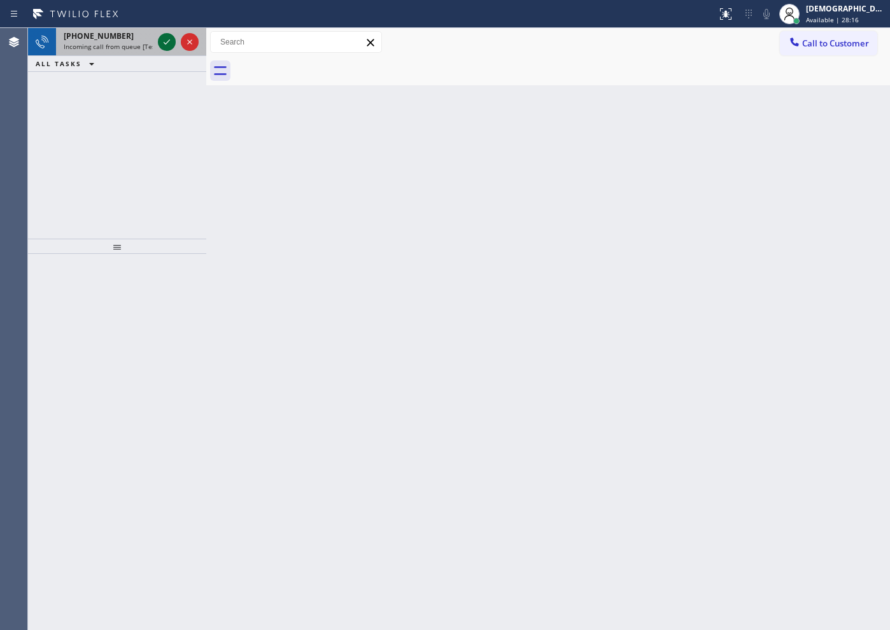
click at [166, 39] on icon at bounding box center [166, 41] width 15 height 15
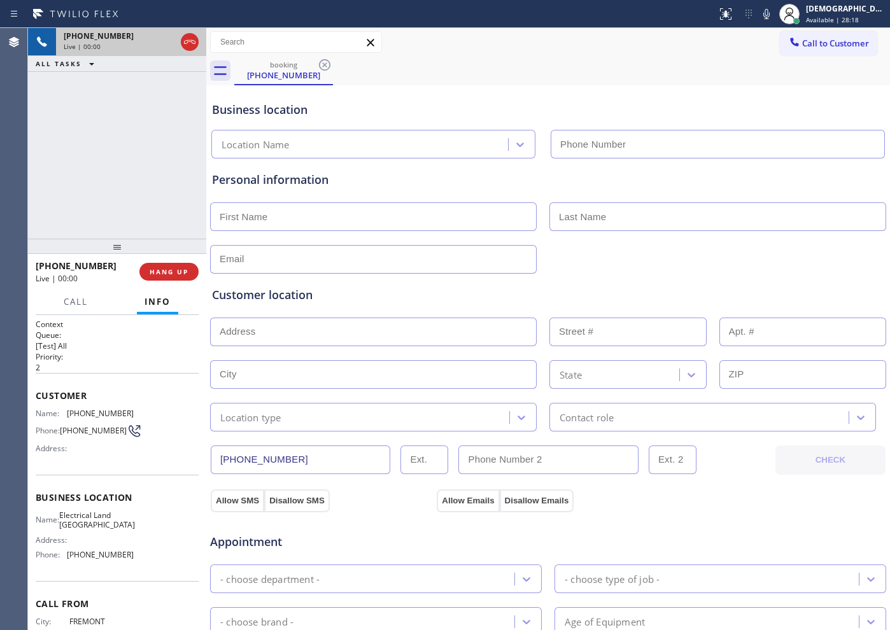
type input "[PHONE_NUMBER]"
click at [165, 49] on icon at bounding box center [166, 41] width 15 height 15
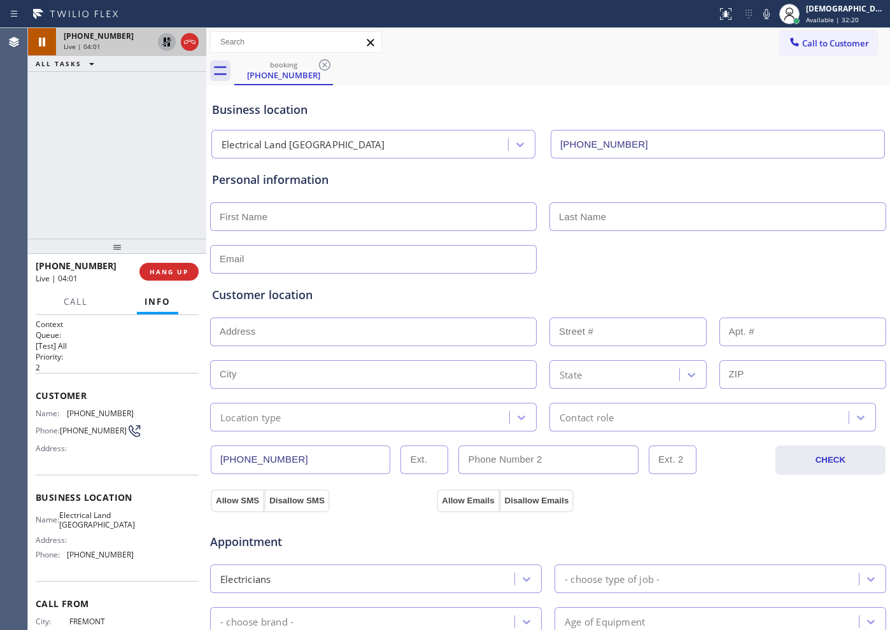
click at [85, 134] on div "[PHONE_NUMBER] Live | 04:01 ALL TASKS ALL TASKS ACTIVE TASKS TASKS IN WRAP UP" at bounding box center [117, 133] width 178 height 211
click at [251, 218] on input "text" at bounding box center [373, 216] width 327 height 29
paste input "[PERSON_NAME]"
type input "[PERSON_NAME]"
click at [677, 218] on input "text" at bounding box center [717, 216] width 337 height 29
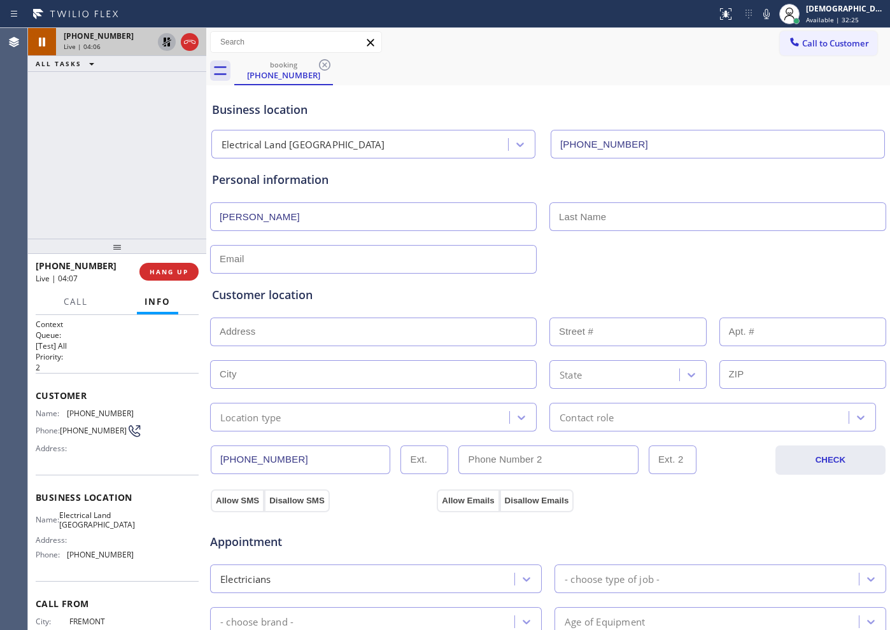
paste input "Alcani"
type input "Alcani"
click at [398, 331] on input "text" at bounding box center [373, 332] width 327 height 29
paste input "[STREET_ADDRESS]"
type input "[STREET_ADDRESS]"
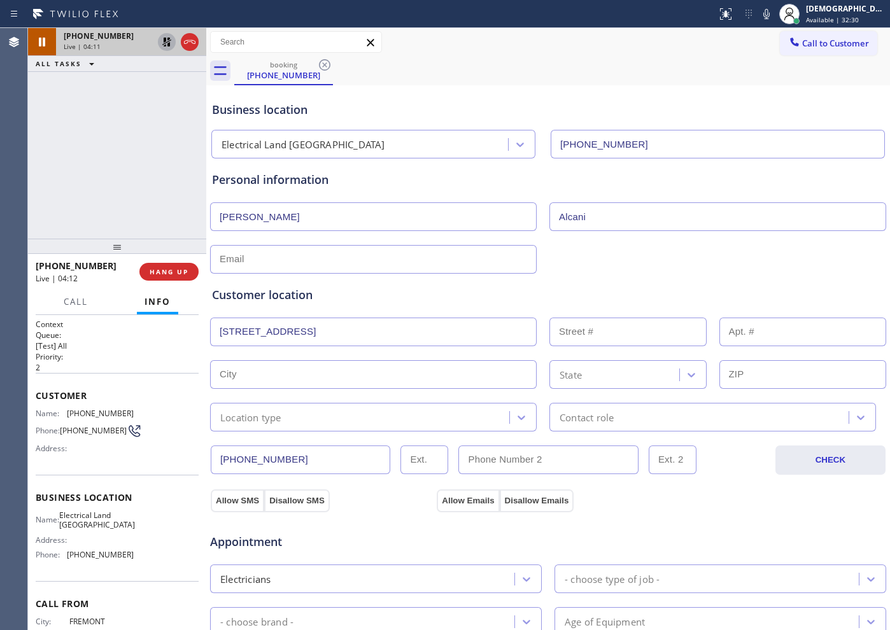
type input "30901"
type input "[GEOGRAPHIC_DATA]"
type input "94587"
click at [304, 420] on div "Location type" at bounding box center [361, 417] width 295 height 22
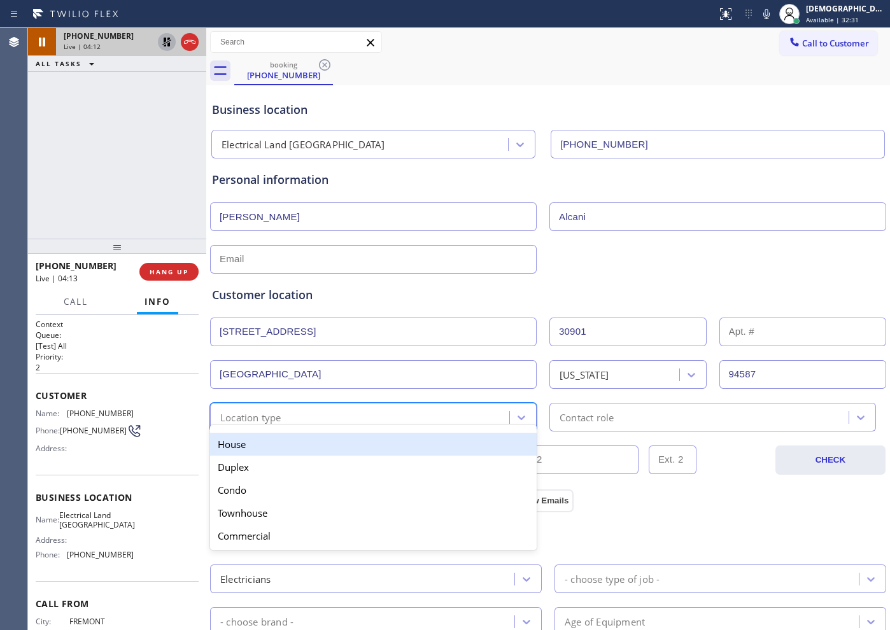
click at [281, 444] on div "House" at bounding box center [373, 444] width 327 height 23
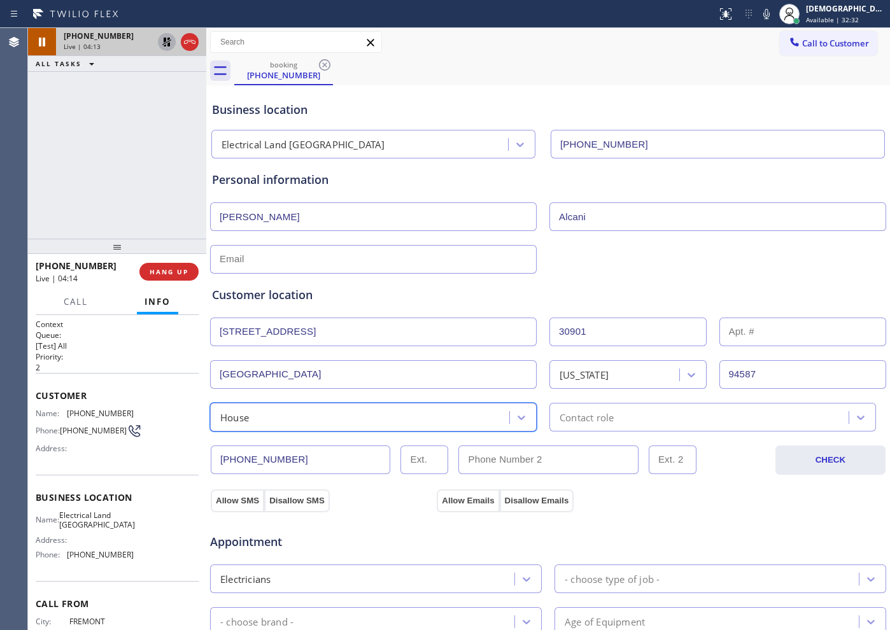
click at [559, 416] on div "Contact role" at bounding box center [586, 417] width 54 height 15
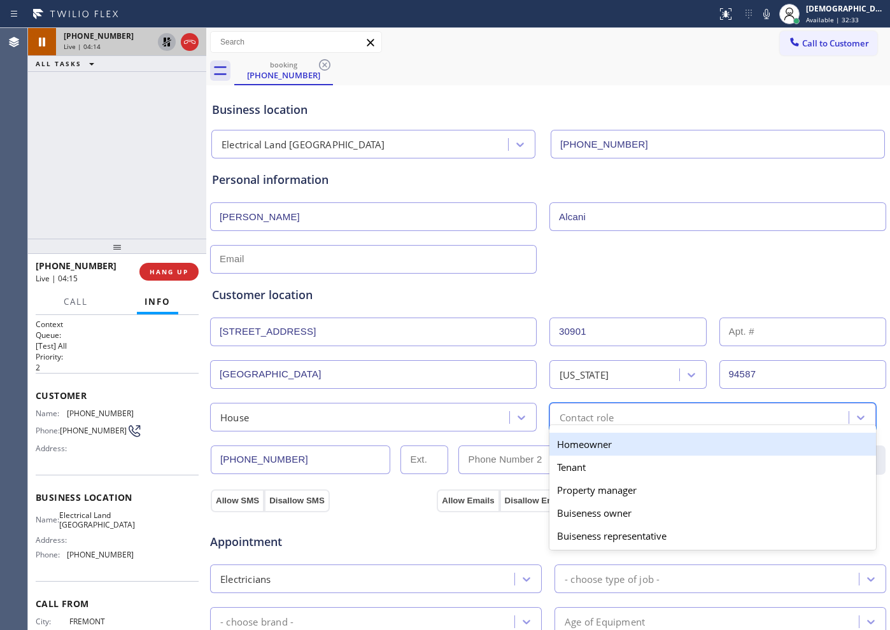
click at [556, 442] on div "Homeowner" at bounding box center [712, 444] width 327 height 23
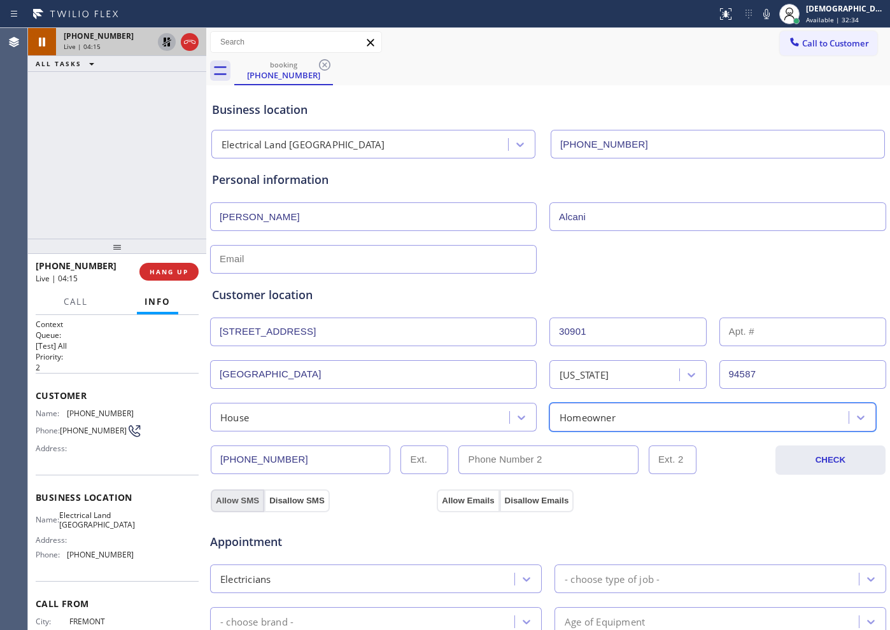
click at [252, 505] on button "Allow SMS" at bounding box center [237, 500] width 53 height 23
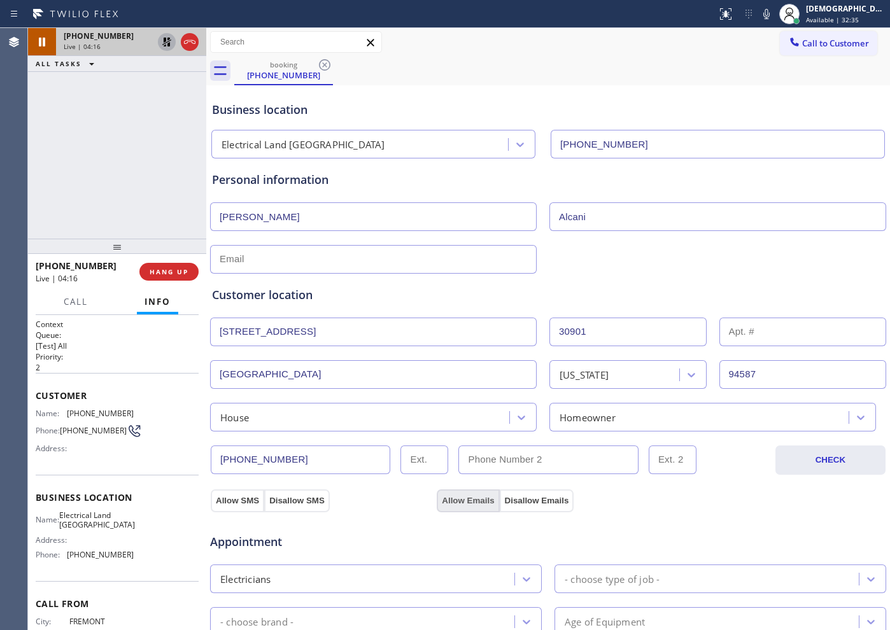
click at [443, 501] on button "Allow Emails" at bounding box center [468, 500] width 62 height 23
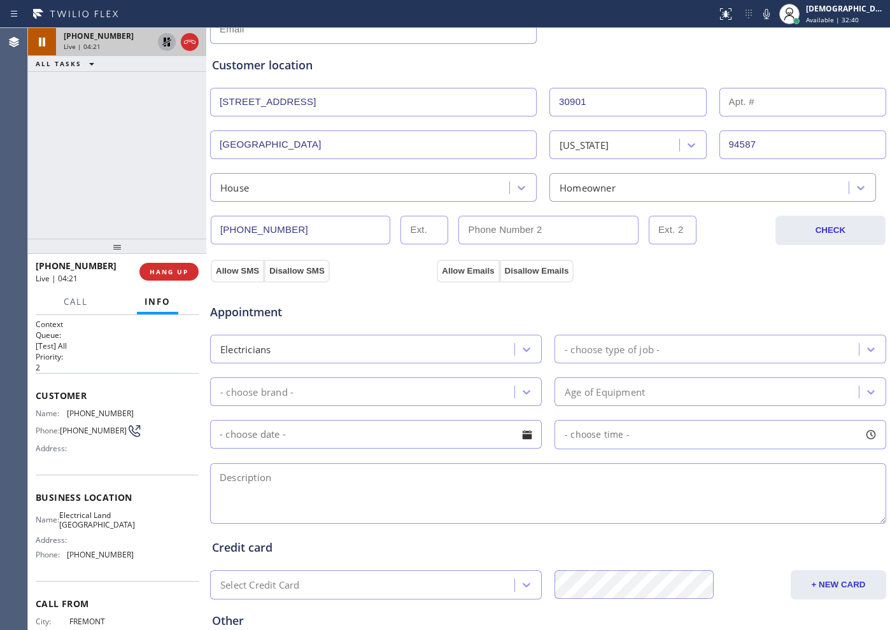
scroll to position [239, 0]
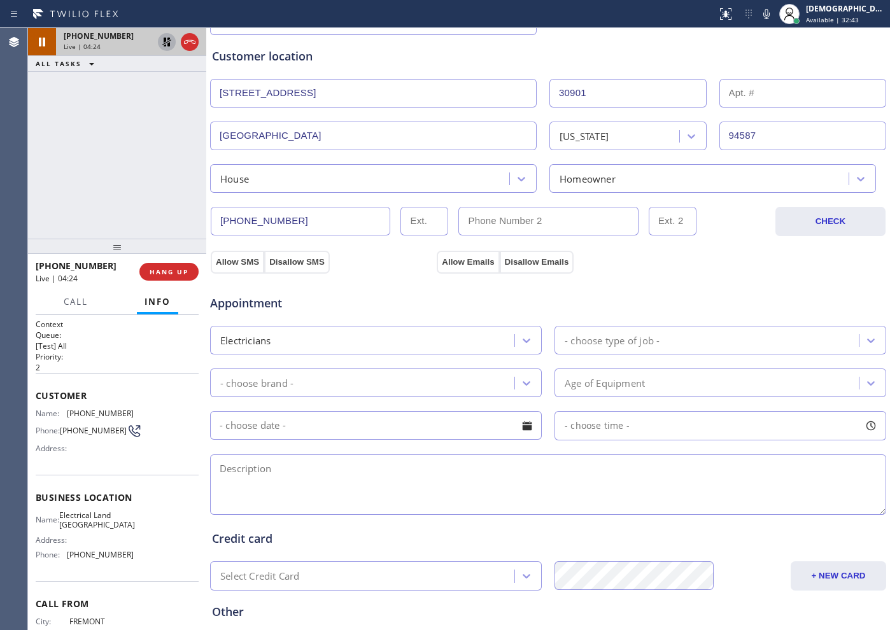
click at [317, 472] on textarea at bounding box center [548, 484] width 676 height 60
paste textarea "2 outlets are not working 1 is a gfci It keeps tripping"
type textarea "2 outlets are not working 1 is a gfci It keeps tripping"
click at [575, 340] on div "- choose type of job -" at bounding box center [612, 340] width 95 height 15
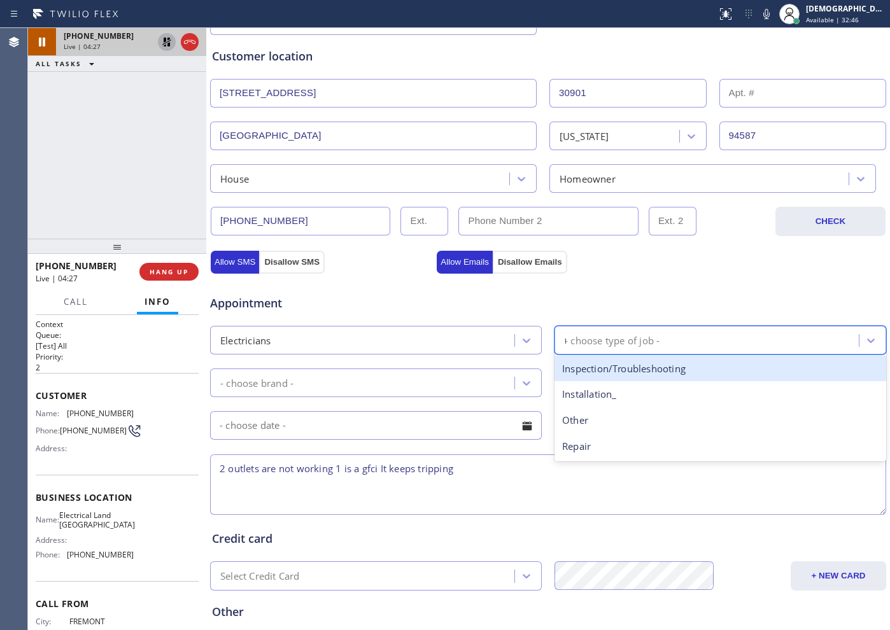
type input "re"
click at [578, 368] on div "Repair" at bounding box center [720, 369] width 332 height 26
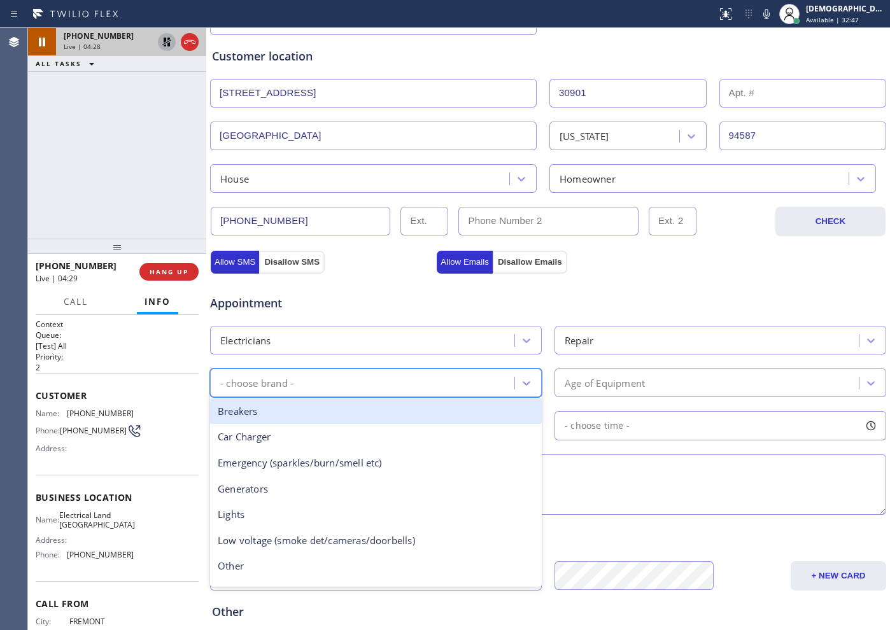
click at [435, 388] on div "- choose brand -" at bounding box center [364, 383] width 300 height 22
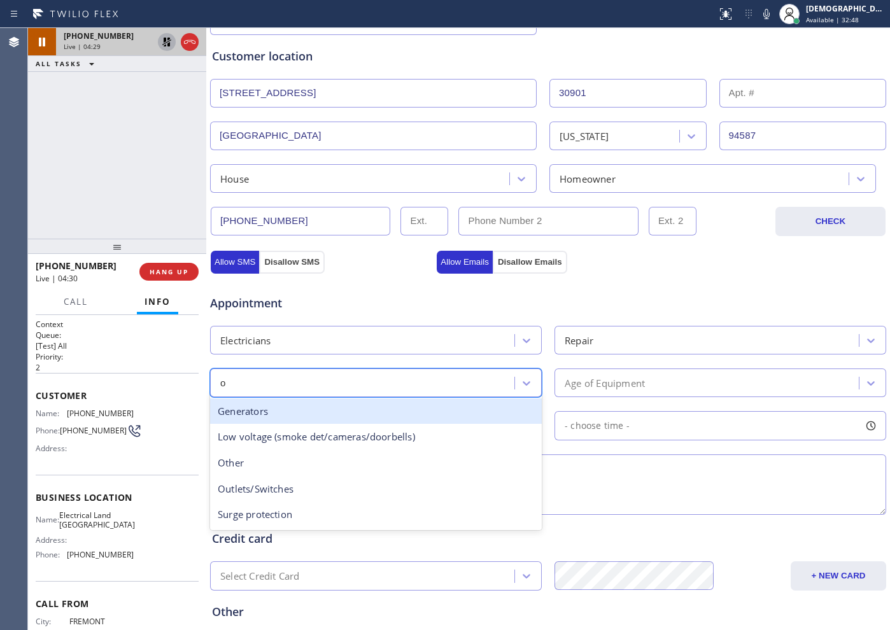
type input "ou"
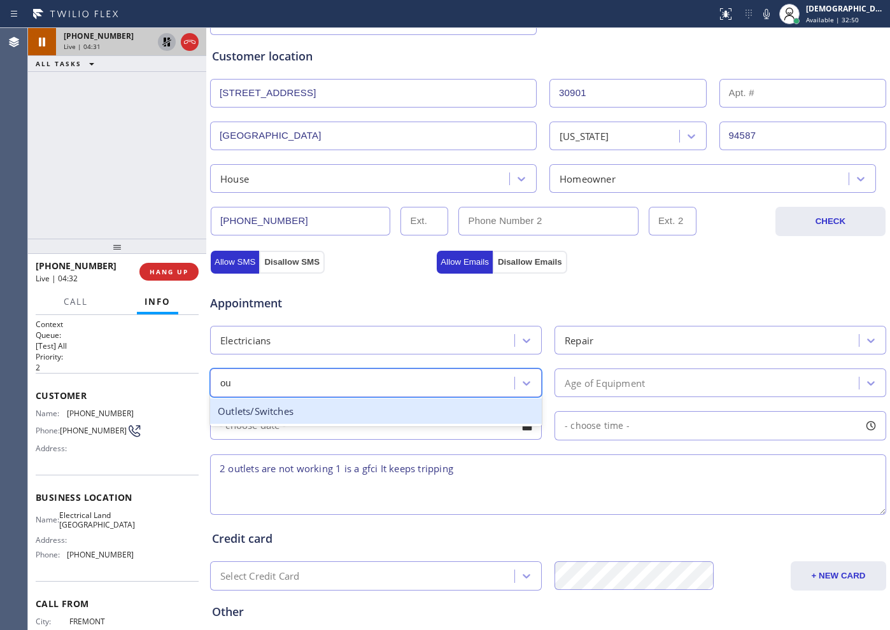
click at [396, 417] on div "Outlets/Switches" at bounding box center [376, 411] width 332 height 26
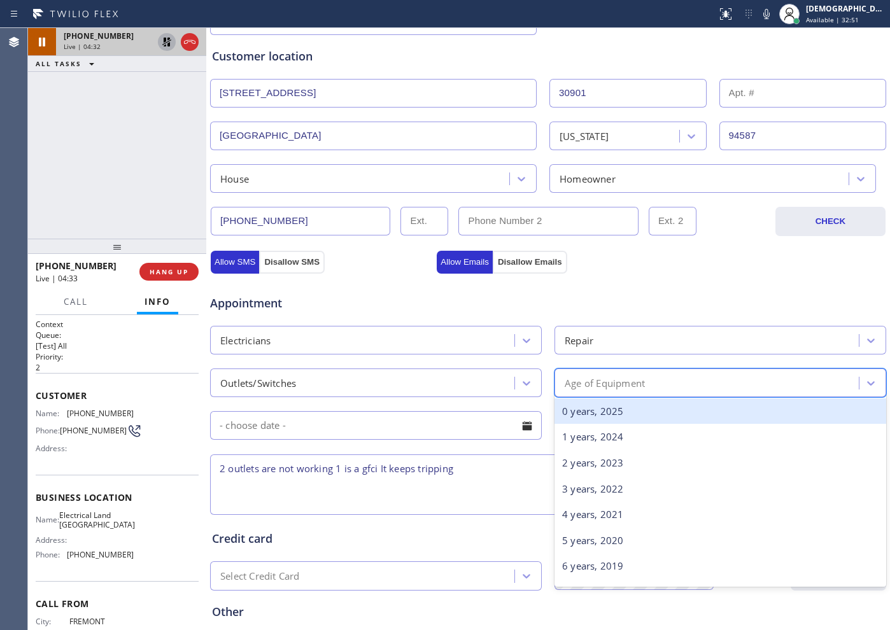
click at [565, 380] on div "Age of Equipment" at bounding box center [605, 383] width 80 height 15
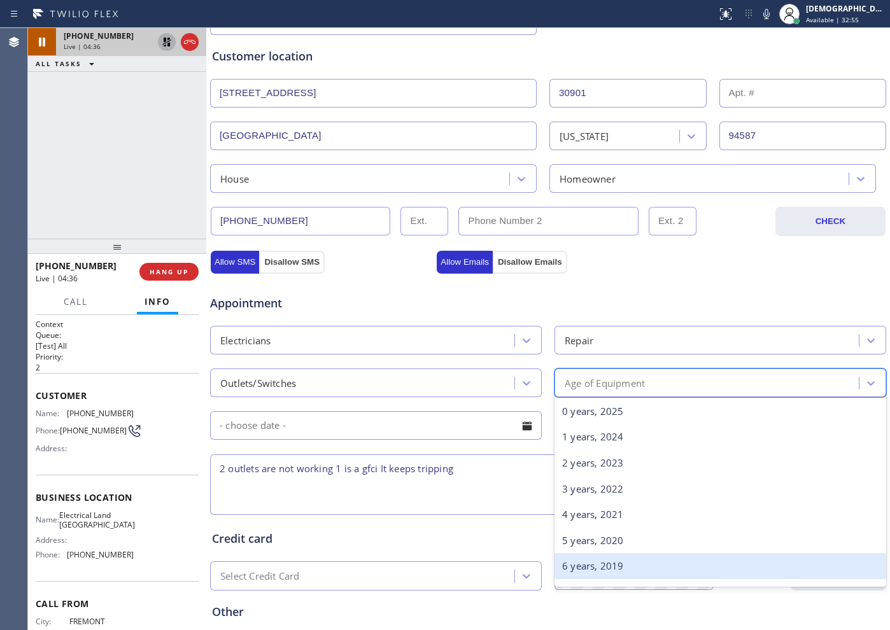
click at [588, 558] on div "6 years, 2019" at bounding box center [720, 566] width 332 height 26
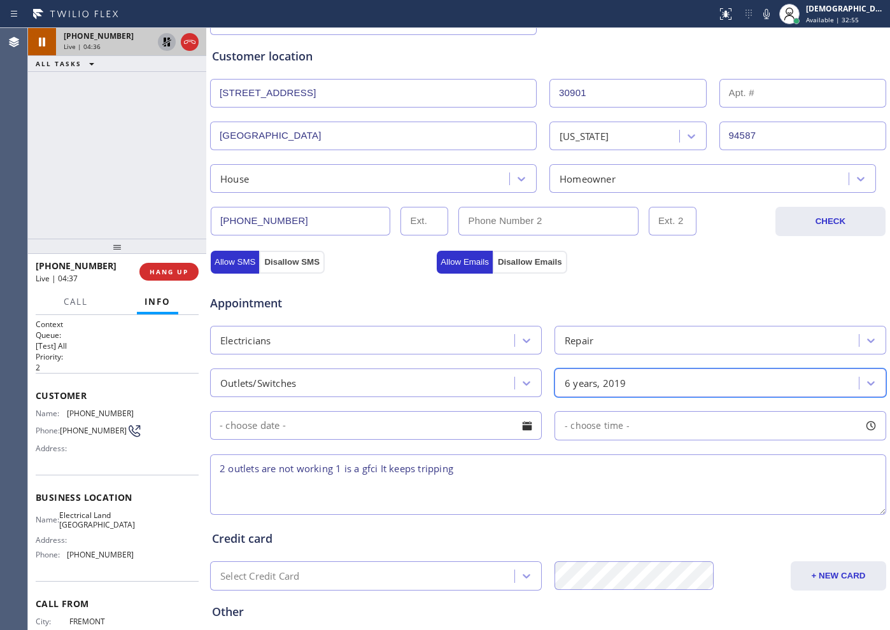
click at [353, 420] on input "text" at bounding box center [376, 425] width 332 height 29
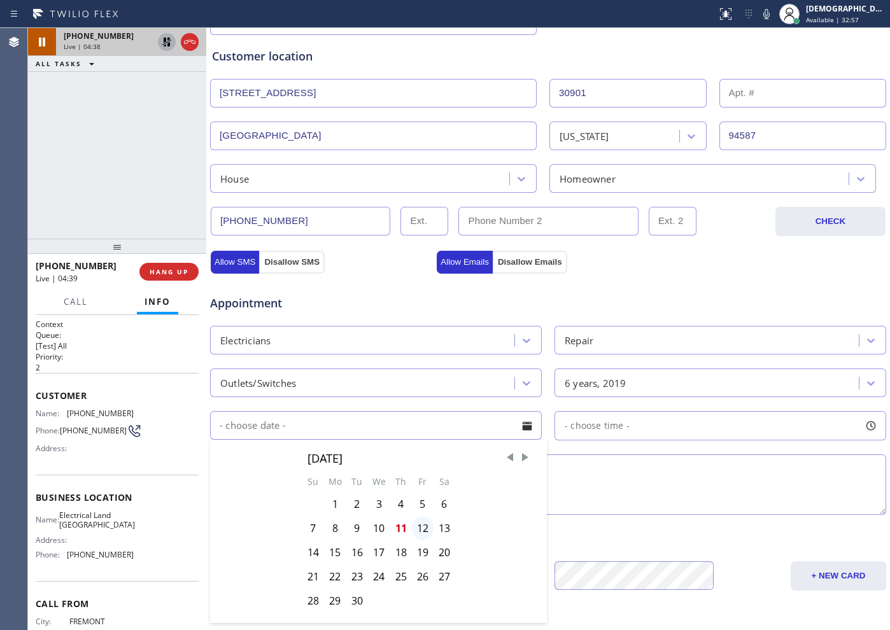
click at [420, 530] on div "12" at bounding box center [423, 528] width 22 height 24
type input "[DATE]"
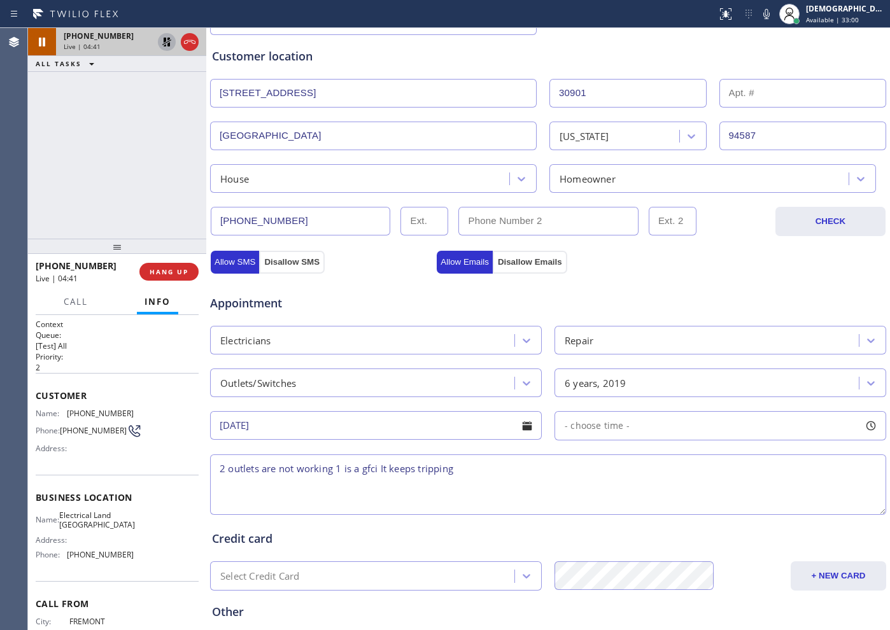
click at [501, 465] on textarea "2 outlets are not working 1 is a gfci It keeps tripping" at bounding box center [548, 484] width 676 height 60
click at [572, 470] on textarea "2 outlets are not working 1 is a gfci It keeps tripping /House HO" at bounding box center [548, 484] width 676 height 60
paste textarea "[STREET_ADDRESS]"
click at [622, 472] on textarea "2 outlets are not working 1 is a gfci It keeps tripping /House HO / [STREET_ADD…" at bounding box center [548, 484] width 676 height 60
type textarea "2 outlets are not working 1 is a gfci It keeps tripping /House HO / [STREET_ADD…"
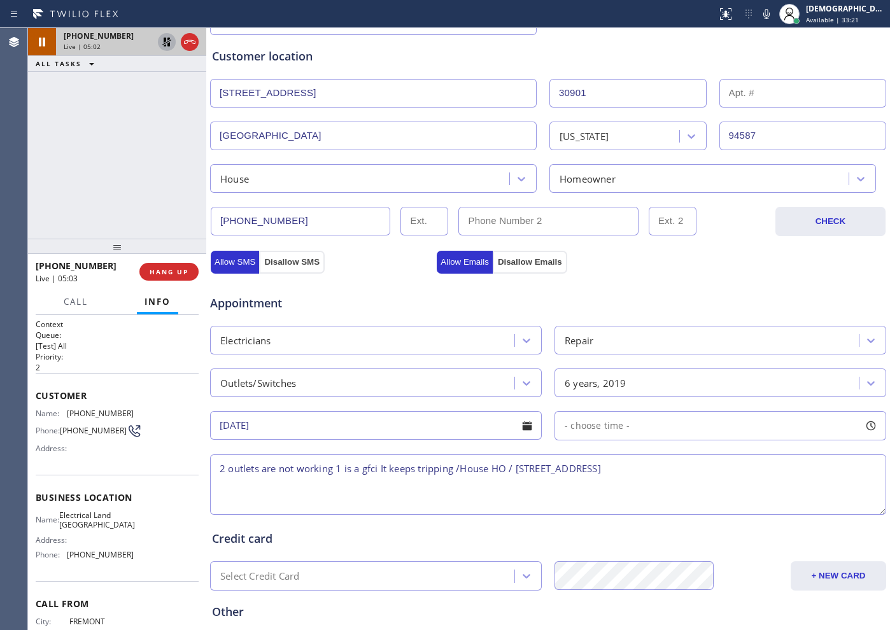
click at [163, 41] on icon at bounding box center [166, 41] width 15 height 15
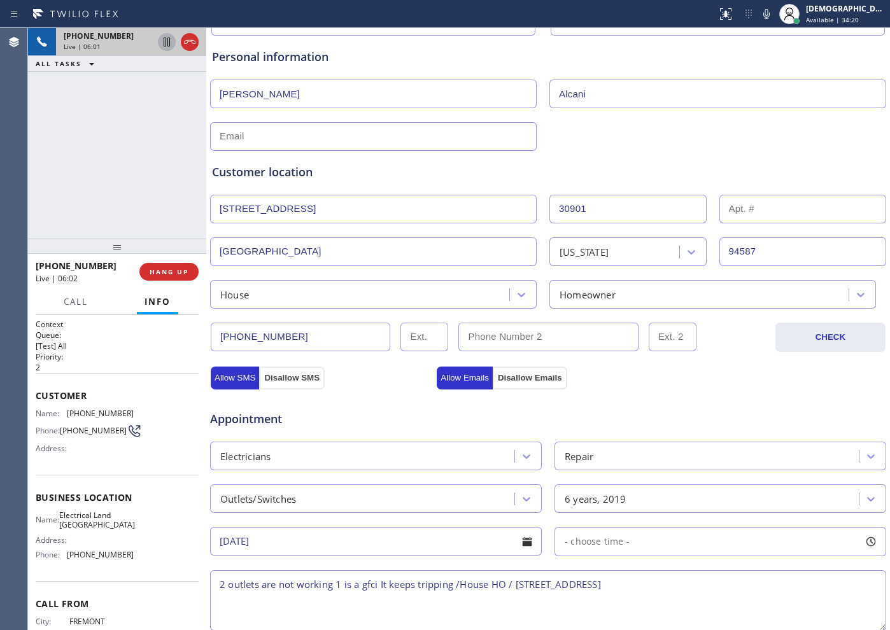
scroll to position [80, 0]
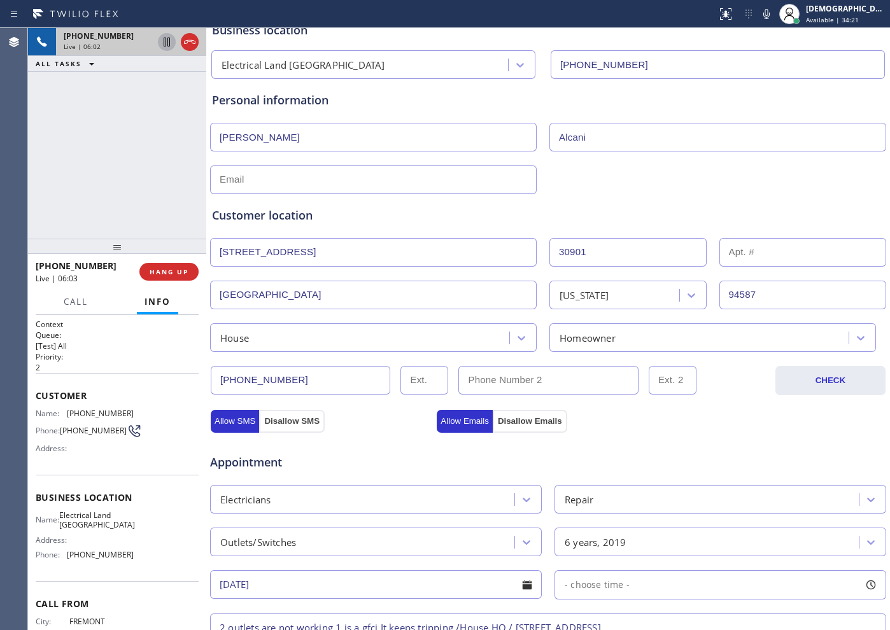
drag, startPoint x: 302, startPoint y: 380, endPoint x: 190, endPoint y: 380, distance: 112.0
click at [190, 380] on div "[PHONE_NUMBER] Live | 06:02 ALL TASKS ALL TASKS ACTIVE TASKS TASKS IN WRAP UP […" at bounding box center [459, 329] width 862 height 602
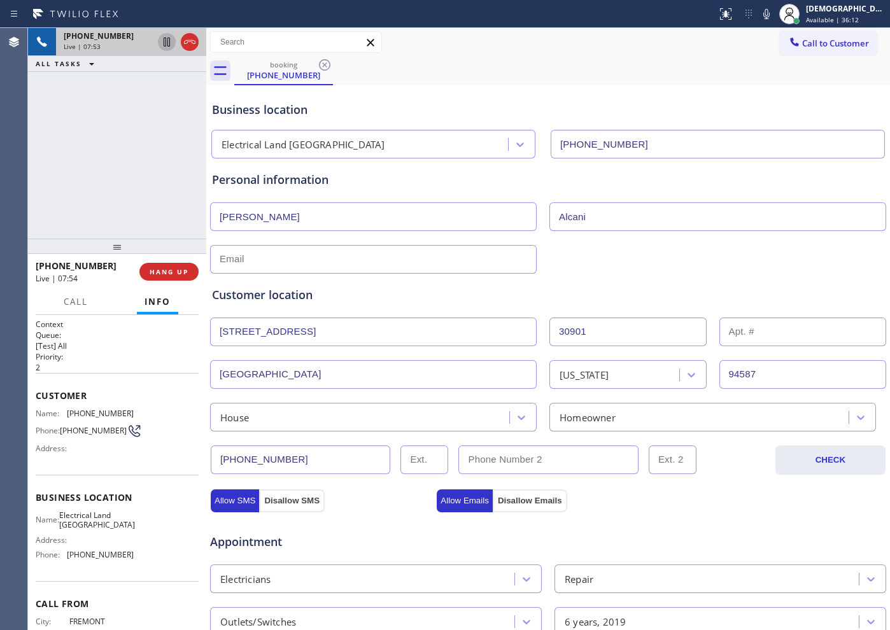
click at [188, 48] on icon at bounding box center [189, 41] width 15 height 15
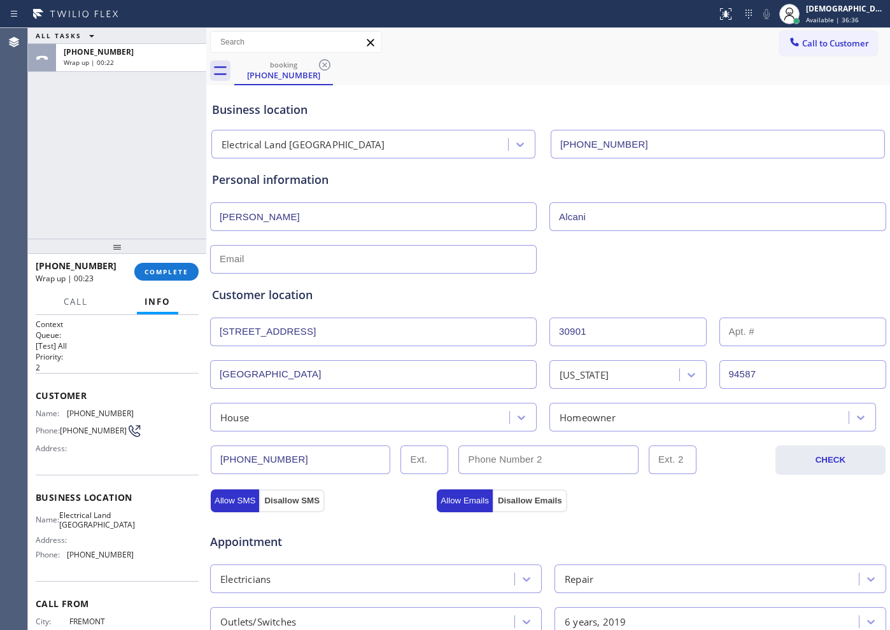
click at [315, 264] on input "text" at bounding box center [373, 259] width 327 height 29
paste input "[EMAIL_ADDRESS][DOMAIN_NAME]"
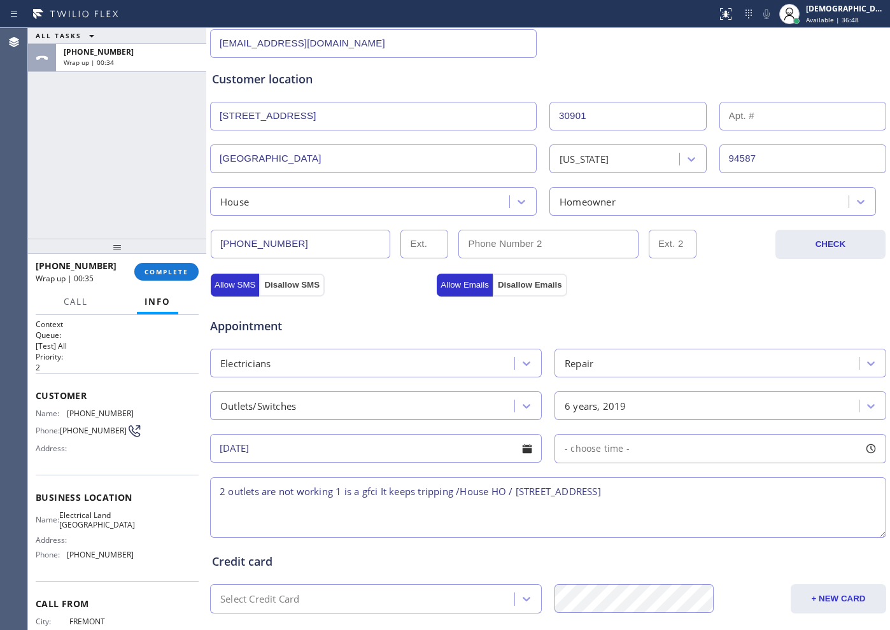
scroll to position [239, 0]
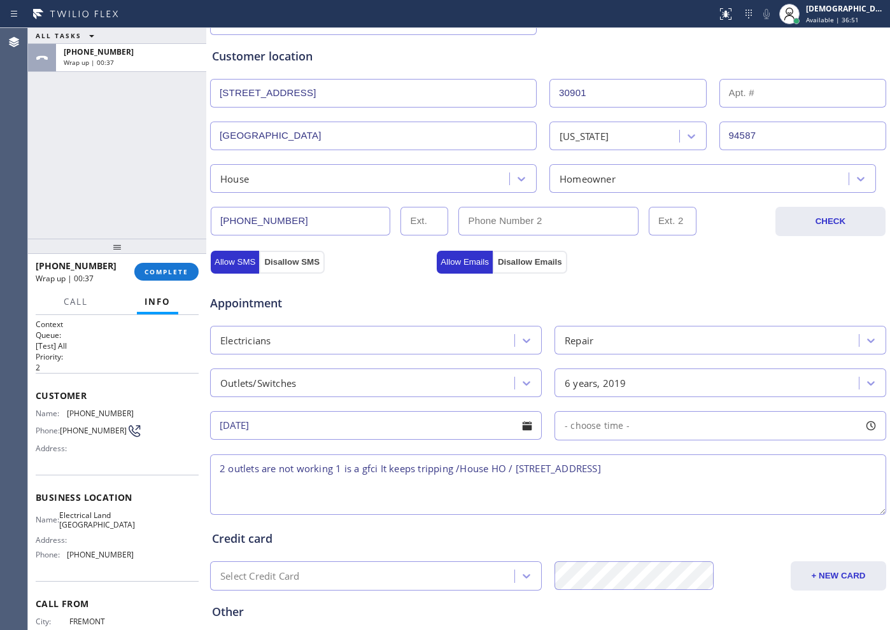
type input "[EMAIL_ADDRESS][DOMAIN_NAME]"
click at [745, 464] on textarea "2 outlets are not working 1 is a gfci It keeps tripping /House HO / [STREET_ADD…" at bounding box center [548, 484] width 676 height 60
click at [743, 487] on textarea "2 outlets are not working 1 is a gfci It keeps tripping /House HO / [STREET_ADD…" at bounding box center [548, 484] width 676 height 60
click at [760, 471] on textarea "2 outlets are not working 1 is a gfci It keeps tripping /House HO / [STREET_ADD…" at bounding box center [548, 484] width 676 height 60
drag, startPoint x: 113, startPoint y: 530, endPoint x: 67, endPoint y: 523, distance: 46.3
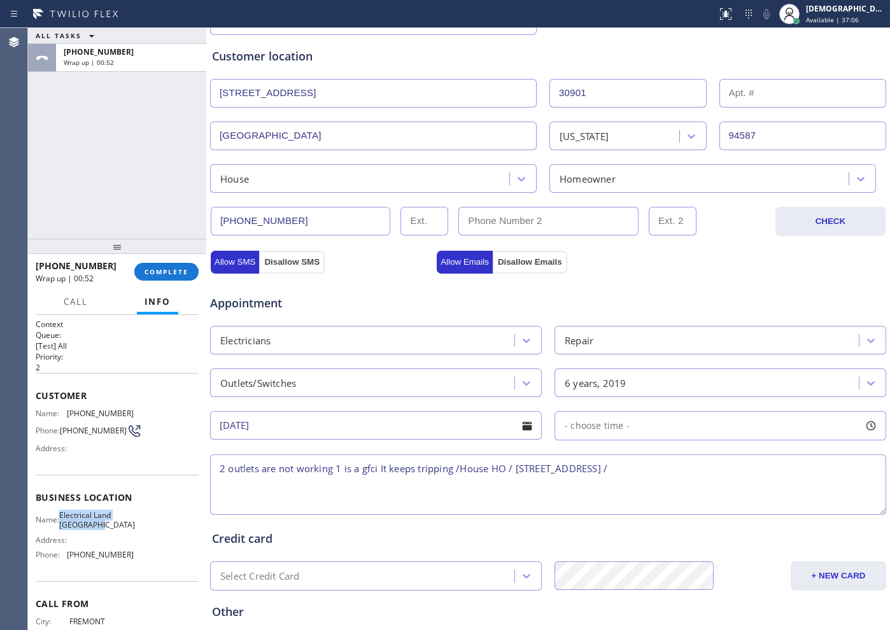
click at [67, 523] on span "Electrical Land [GEOGRAPHIC_DATA]" at bounding box center [97, 520] width 76 height 20
copy span "Electrical Land [GEOGRAPHIC_DATA]"
click at [779, 471] on textarea "2 outlets are not working 1 is a gfci It keeps tripping /House HO / [STREET_ADD…" at bounding box center [548, 484] width 676 height 60
paste textarea "Electrical Land [GEOGRAPHIC_DATA]"
click at [575, 502] on textarea "2 outlets are not working 1 is a gfci It keeps tripping /House HO / [STREET_ADD…" at bounding box center [548, 484] width 676 height 60
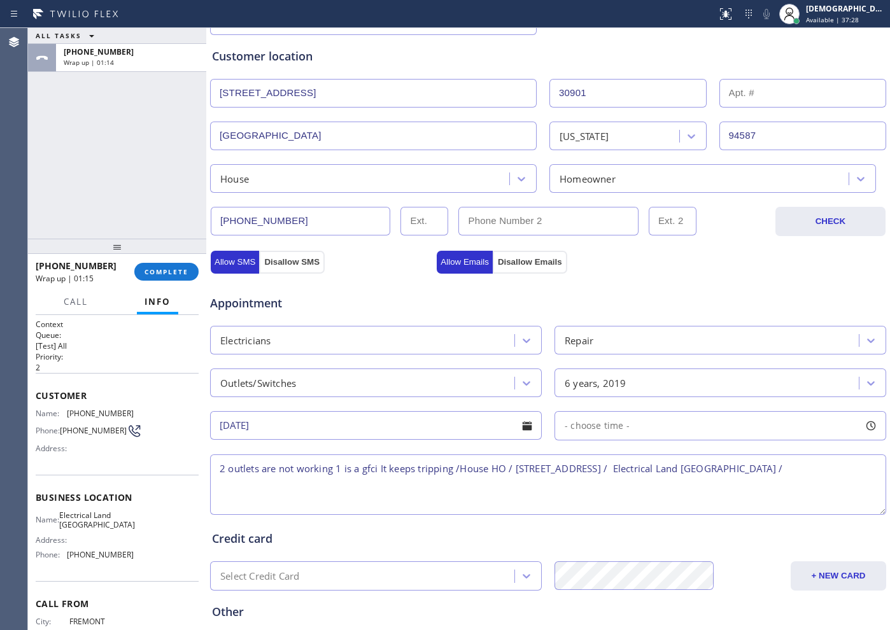
click at [863, 468] on textarea "2 outlets are not working 1 is a gfci It keeps tripping /House HO / [STREET_ADD…" at bounding box center [548, 484] width 676 height 60
paste textarea "Please call customer 30 minutes prior to arrival"
click at [221, 470] on textarea "2 outlets are not working 1 is a gfci It keeps tripping /House HO / [STREET_ADD…" at bounding box center [548, 484] width 676 height 60
type textarea "12-3 / $60 / 2 outlets are not working 1 is a gfci It keeps tripping /House HO …"
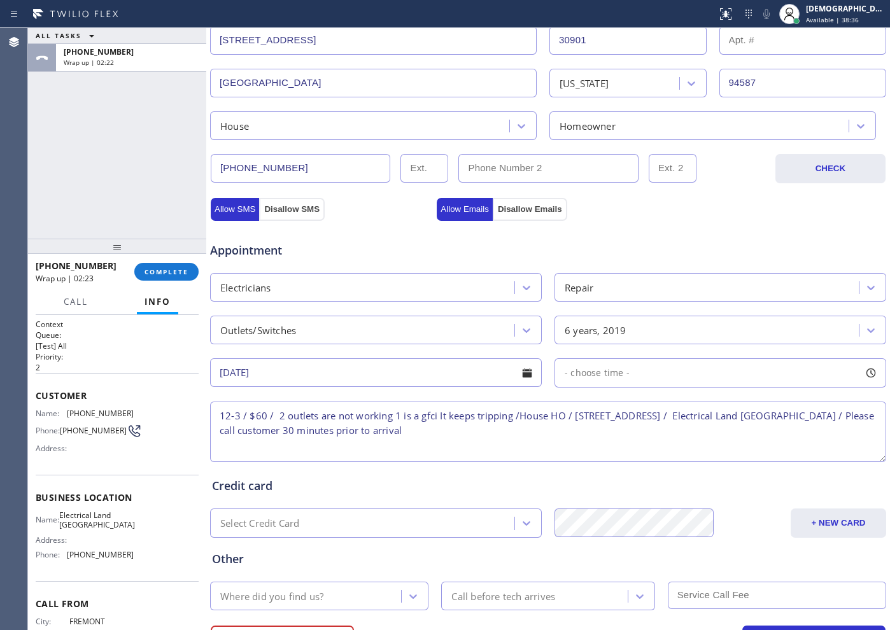
scroll to position [356, 0]
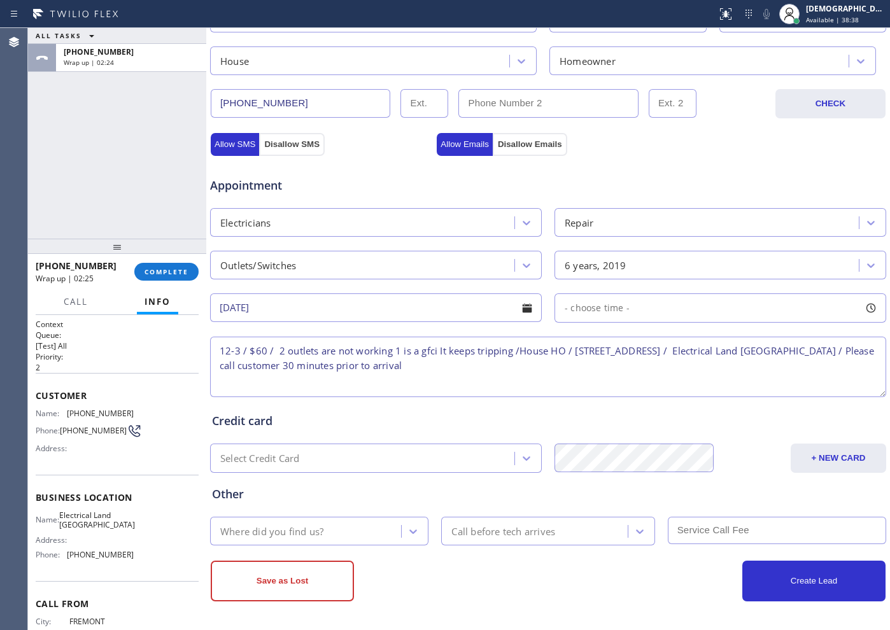
click at [320, 526] on div "Where did you find us?" at bounding box center [271, 531] width 103 height 15
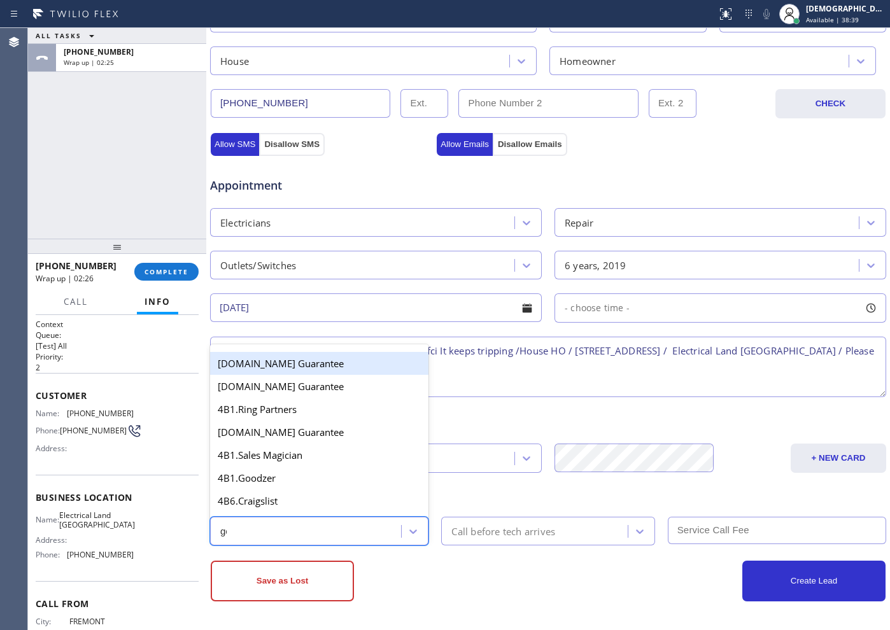
type input "goo"
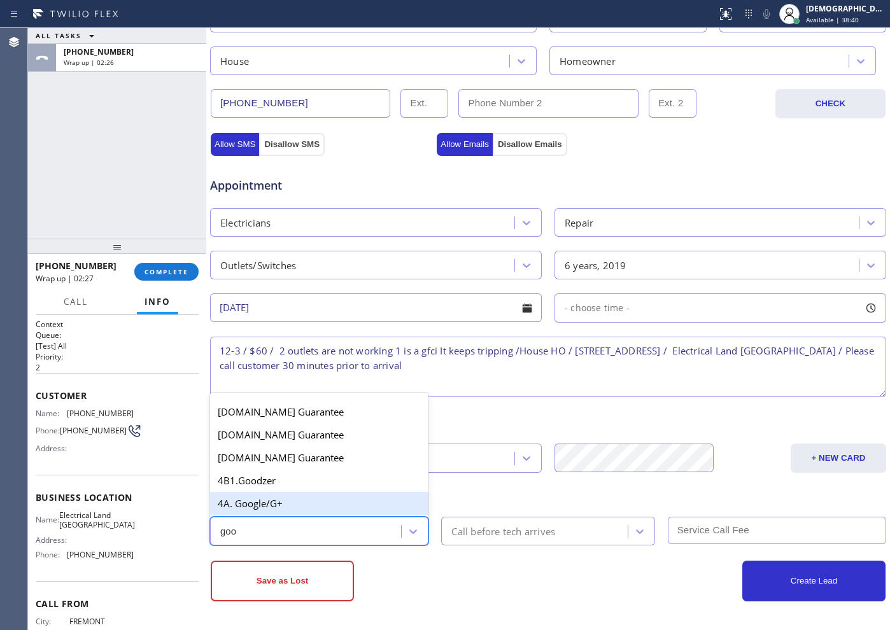
click at [311, 503] on div "4A. Google/G+" at bounding box center [319, 503] width 218 height 23
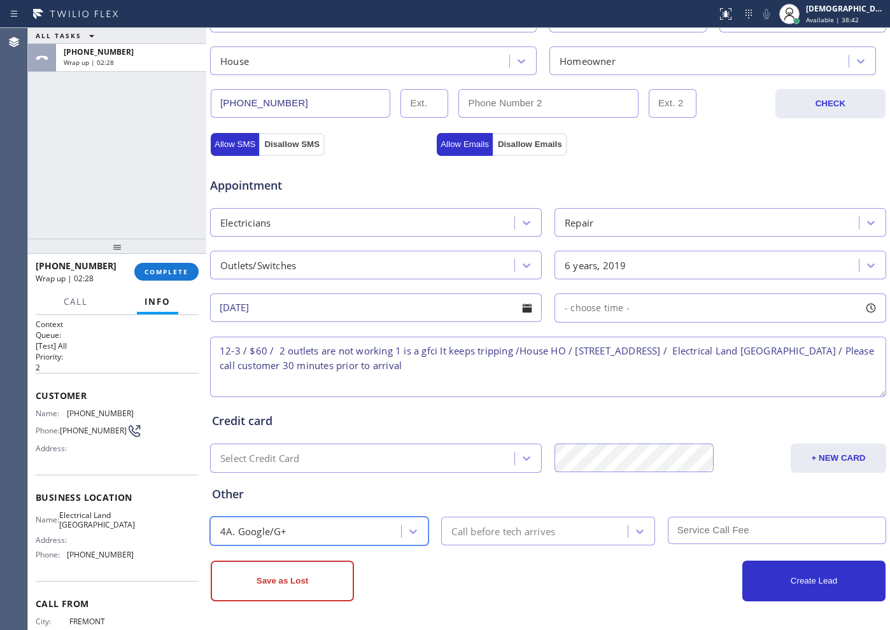
click at [503, 530] on div "Call before tech arrives" at bounding box center [503, 531] width 104 height 15
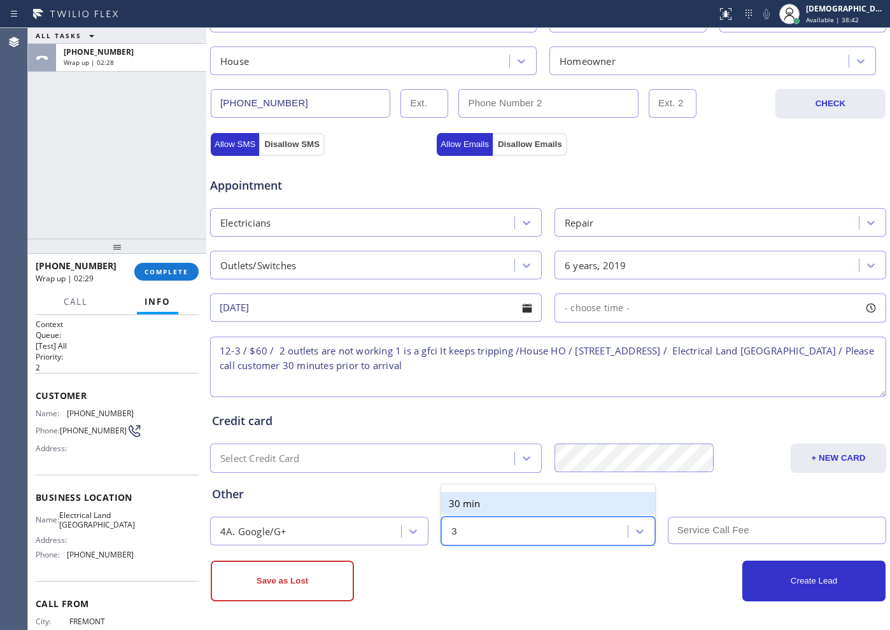
type input "30"
click at [511, 504] on div "30 min" at bounding box center [547, 503] width 213 height 23
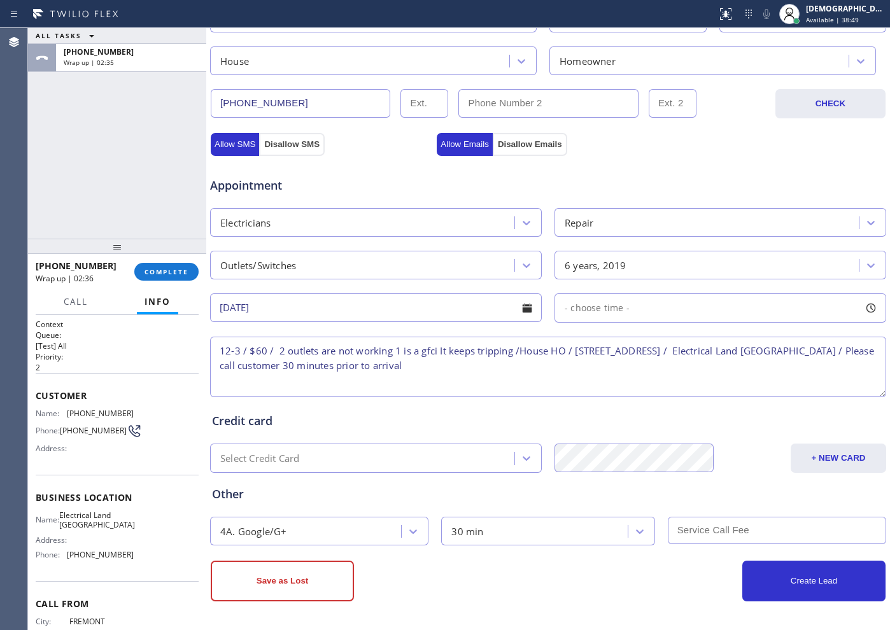
click at [680, 532] on input "text" at bounding box center [777, 530] width 218 height 27
type input "60"
click at [615, 309] on span "- choose time -" at bounding box center [597, 308] width 65 height 12
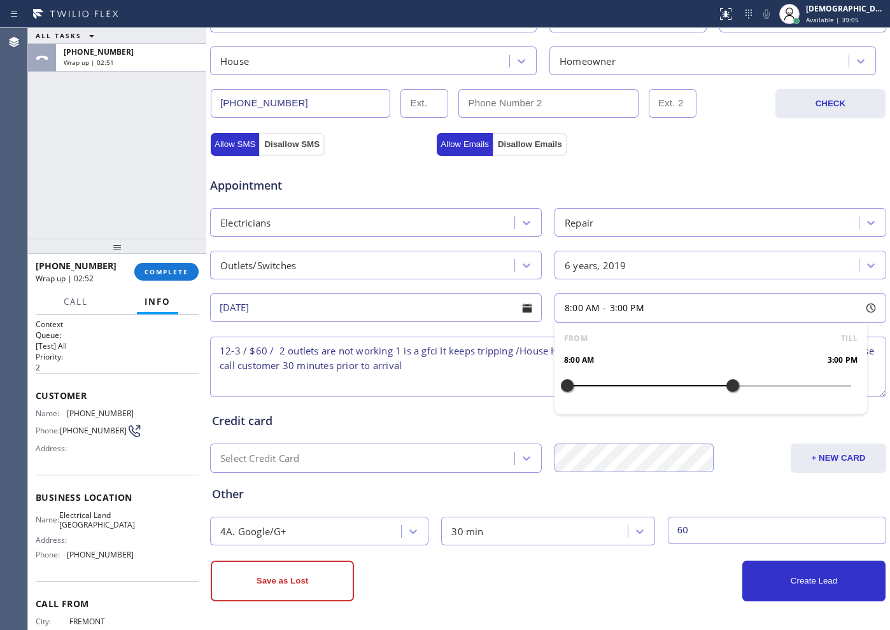
drag, startPoint x: 562, startPoint y: 384, endPoint x: 722, endPoint y: 383, distance: 159.8
click at [725, 383] on div at bounding box center [732, 385] width 15 height 27
drag, startPoint x: 570, startPoint y: 383, endPoint x: 631, endPoint y: 386, distance: 61.2
click at [631, 386] on div "FROM TILL 8:00 AM 3:00 PM" at bounding box center [710, 369] width 313 height 92
drag, startPoint x: 563, startPoint y: 386, endPoint x: 652, endPoint y: 401, distance: 90.9
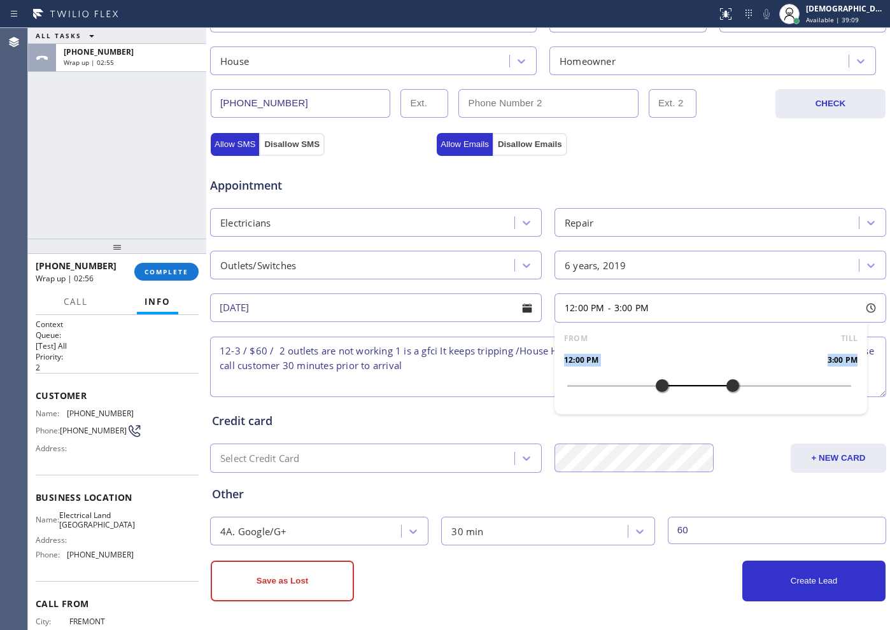
click at [652, 401] on div "FROM TILL 12:00 PM 3:00 PM" at bounding box center [710, 369] width 313 height 92
click at [670, 585] on div "Create Lead" at bounding box center [716, 581] width 337 height 41
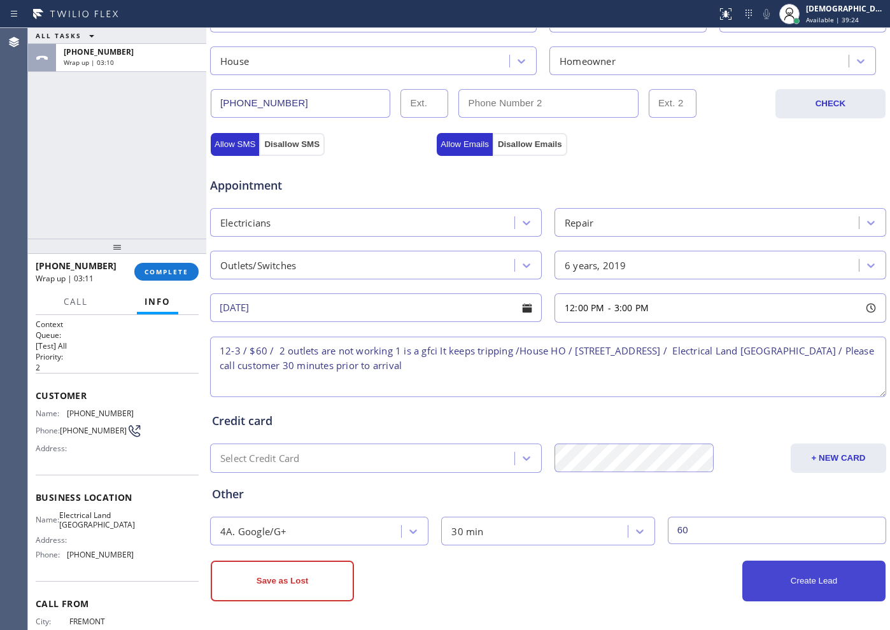
click at [757, 589] on button "Create Lead" at bounding box center [813, 581] width 143 height 41
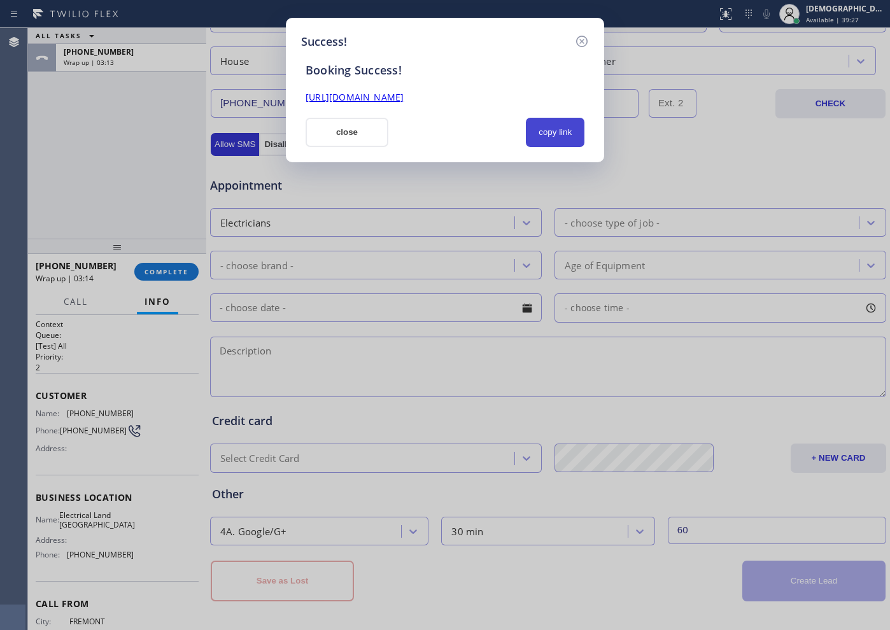
drag, startPoint x: 563, startPoint y: 130, endPoint x: 556, endPoint y: 129, distance: 6.5
click at [561, 130] on button "copy link" at bounding box center [555, 132] width 59 height 29
click at [404, 94] on link "[URL][DOMAIN_NAME]" at bounding box center [355, 97] width 98 height 12
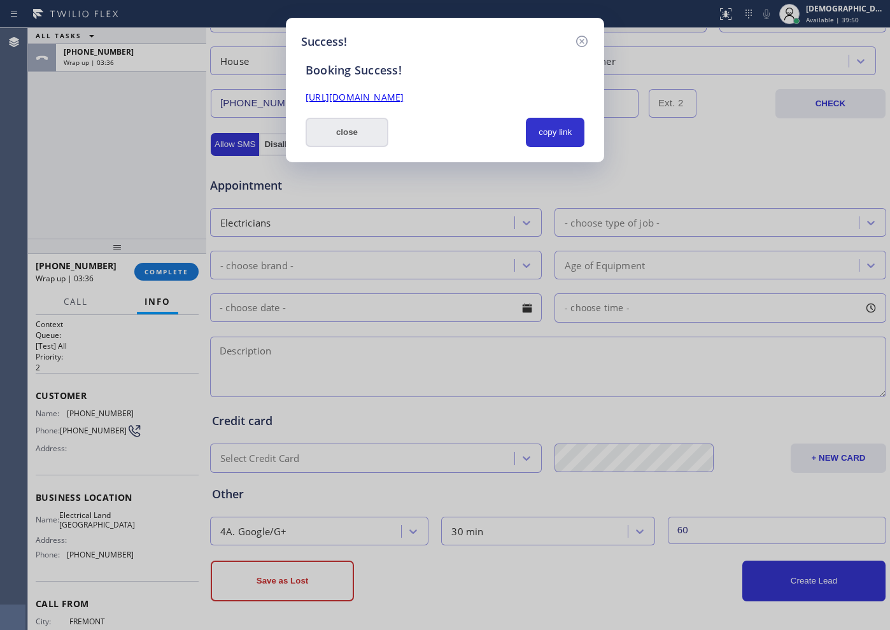
click at [364, 137] on button "close" at bounding box center [347, 132] width 83 height 29
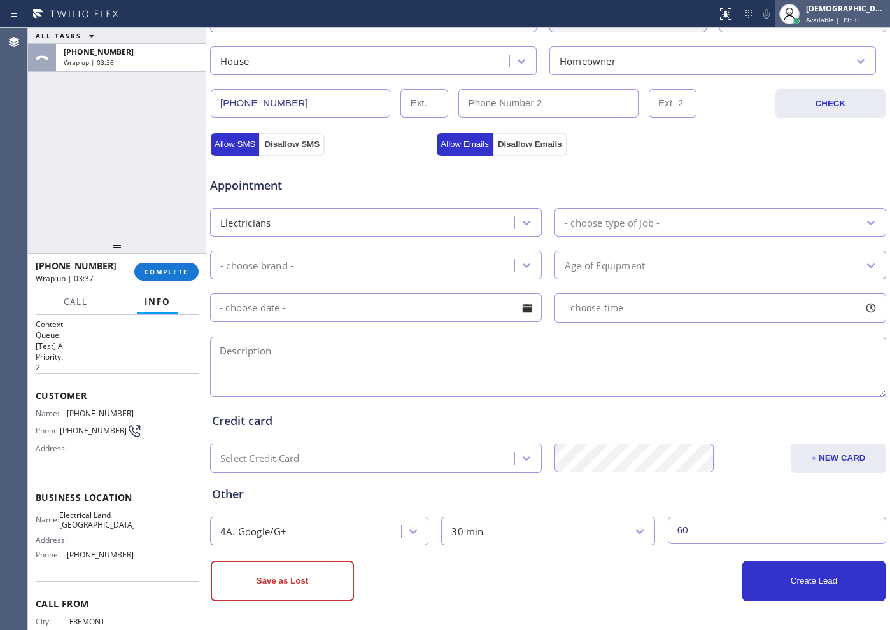
click at [855, 18] on span "Available | 39:50" at bounding box center [832, 19] width 53 height 9
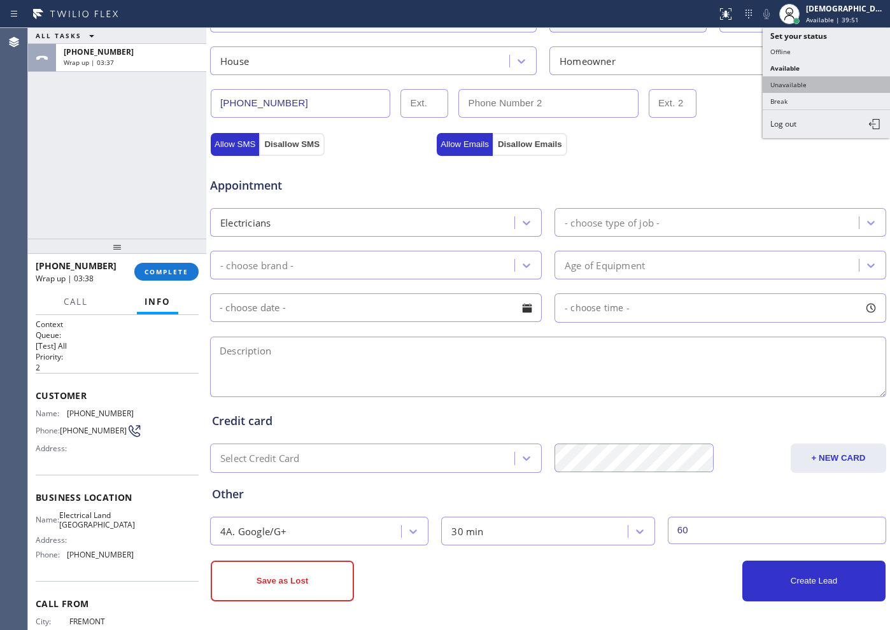
click at [813, 87] on button "Unavailable" at bounding box center [826, 84] width 127 height 17
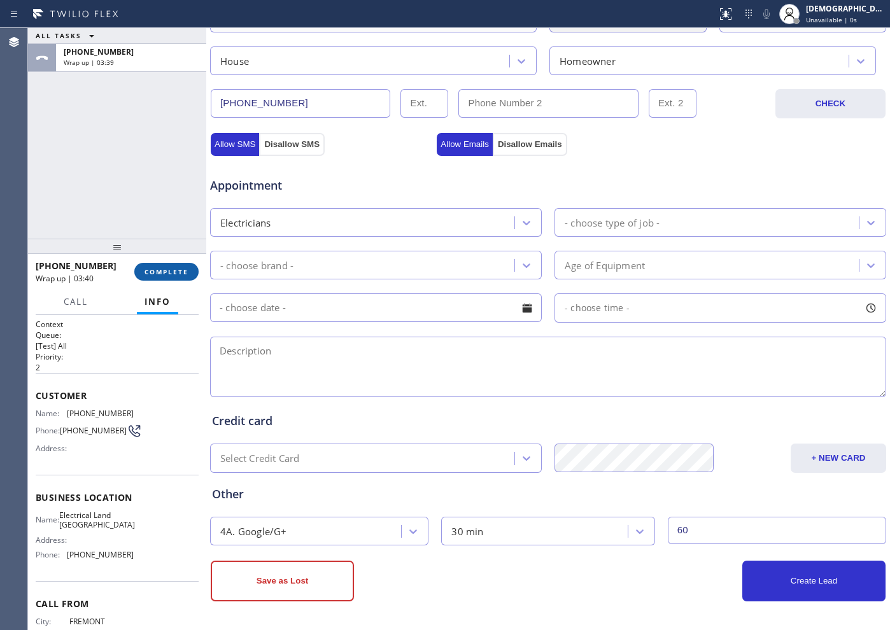
click at [187, 267] on span "COMPLETE" at bounding box center [166, 271] width 44 height 9
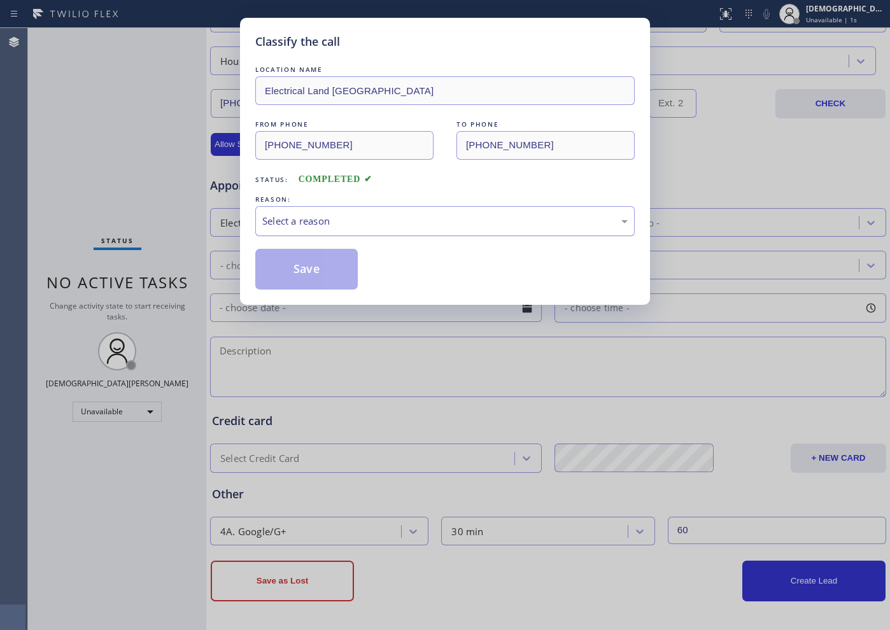
click at [308, 222] on div "Select a reason" at bounding box center [444, 221] width 365 height 15
click at [291, 263] on button "Save" at bounding box center [306, 269] width 102 height 41
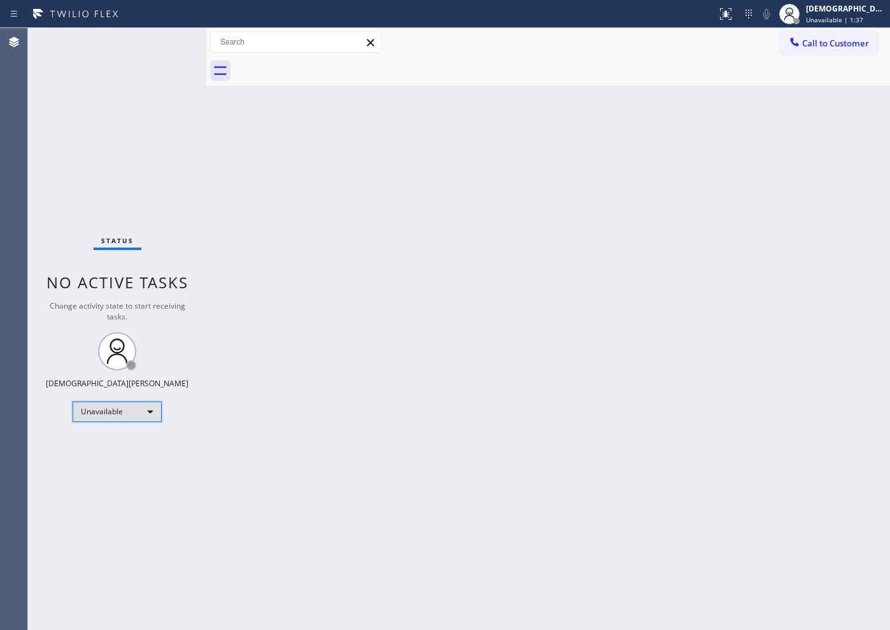
click at [131, 415] on div "Unavailable" at bounding box center [117, 412] width 89 height 20
click at [129, 449] on li "Available" at bounding box center [116, 445] width 87 height 15
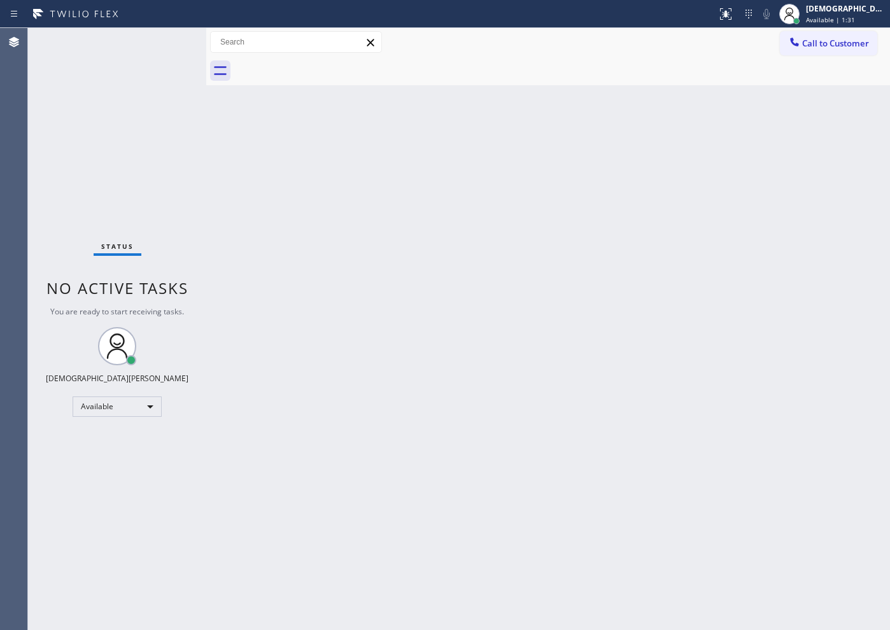
click at [71, 353] on div "Status No active tasks You are ready to start receiving tasks. Christian Cinco …" at bounding box center [117, 329] width 178 height 602
click at [109, 403] on div "Available" at bounding box center [117, 407] width 89 height 20
click at [104, 449] on li "Unavailable" at bounding box center [116, 456] width 87 height 15
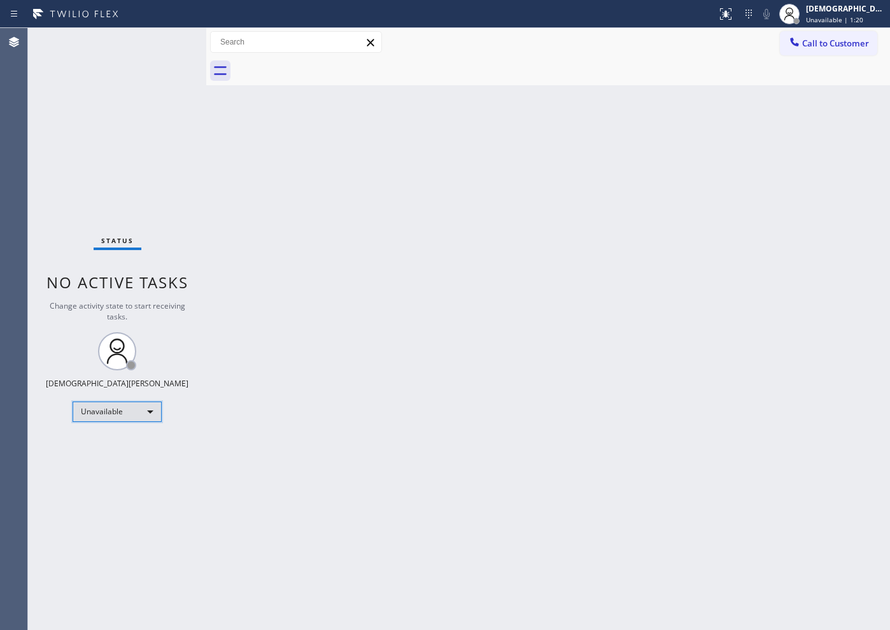
click at [127, 414] on div "Unavailable" at bounding box center [117, 412] width 89 height 20
click at [101, 447] on li "Available" at bounding box center [116, 445] width 87 height 15
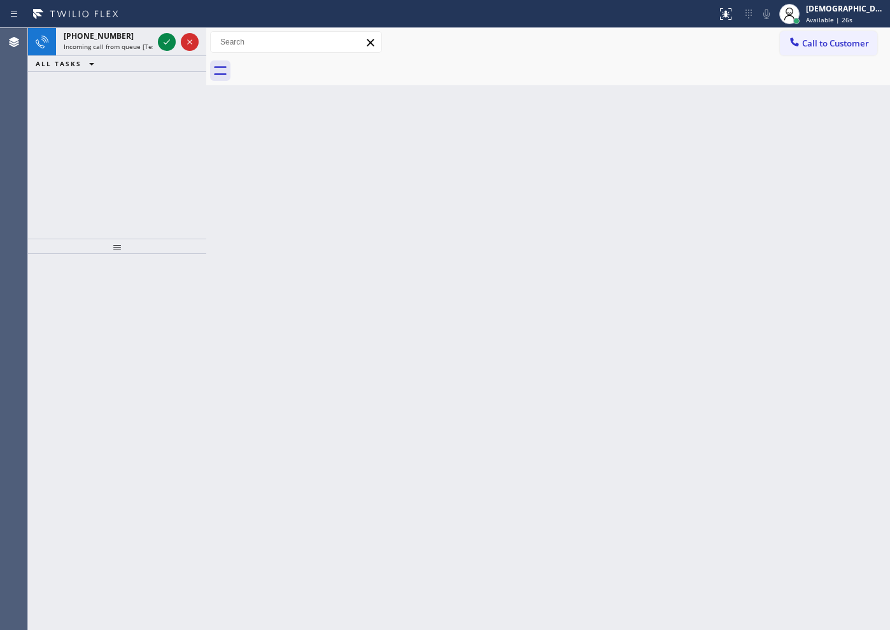
click at [794, 463] on div "Back to Dashboard Change Sender ID Customers Technicians Select a contact Outbo…" at bounding box center [548, 329] width 684 height 602
click at [167, 45] on icon at bounding box center [166, 41] width 15 height 15
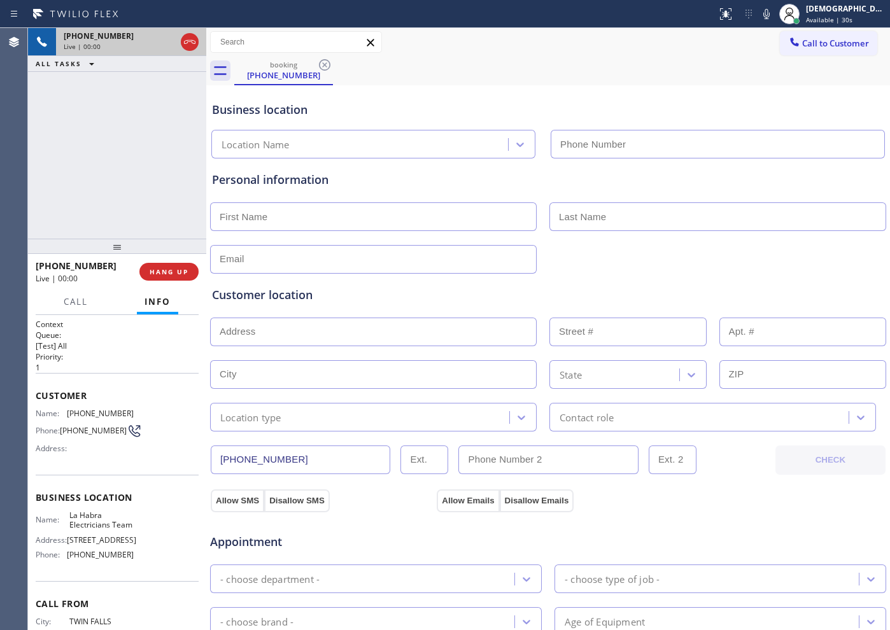
type input "[PHONE_NUMBER]"
click at [192, 46] on icon at bounding box center [189, 41] width 15 height 15
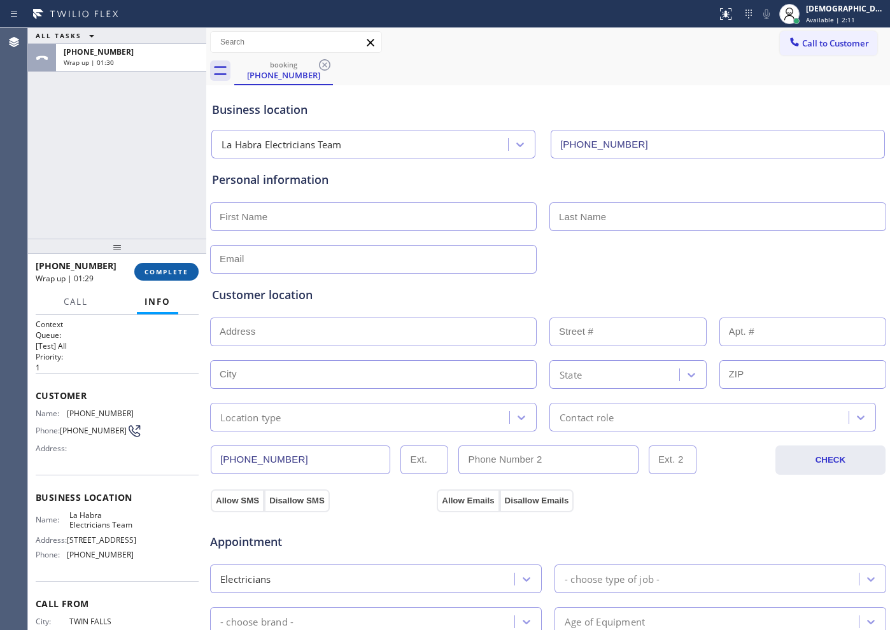
click at [153, 269] on span "COMPLETE" at bounding box center [166, 271] width 44 height 9
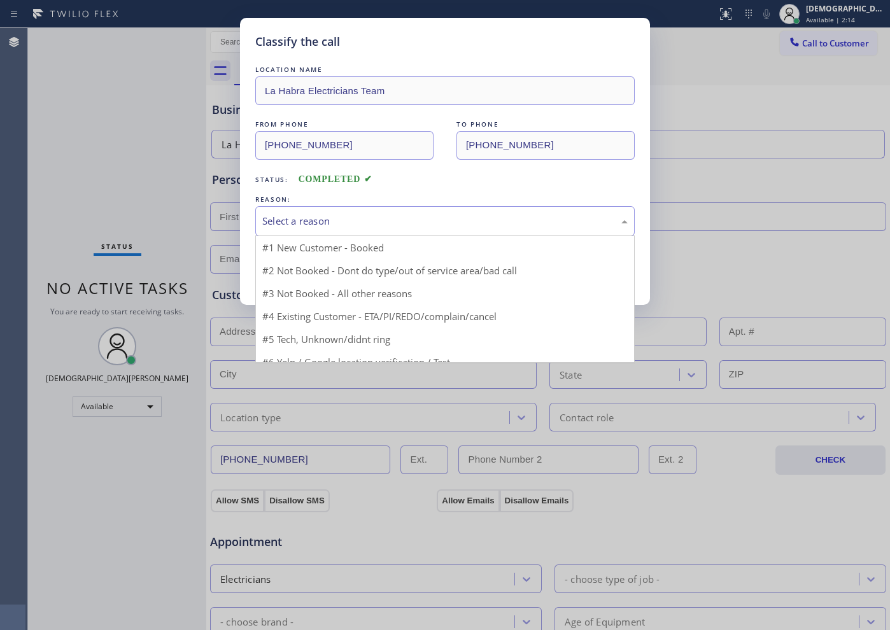
click at [300, 225] on div "Select a reason" at bounding box center [444, 221] width 365 height 15
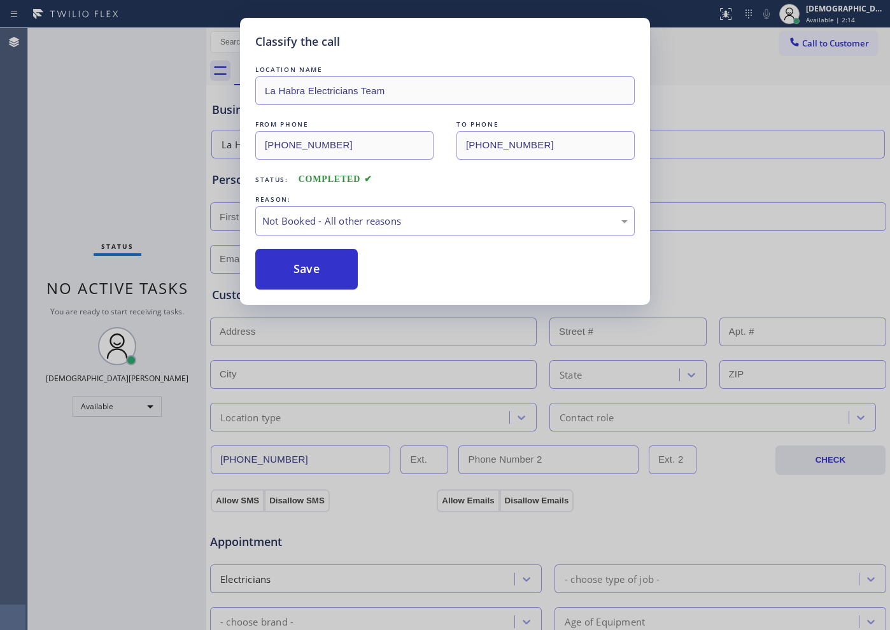
click at [303, 264] on button "Save" at bounding box center [306, 269] width 102 height 41
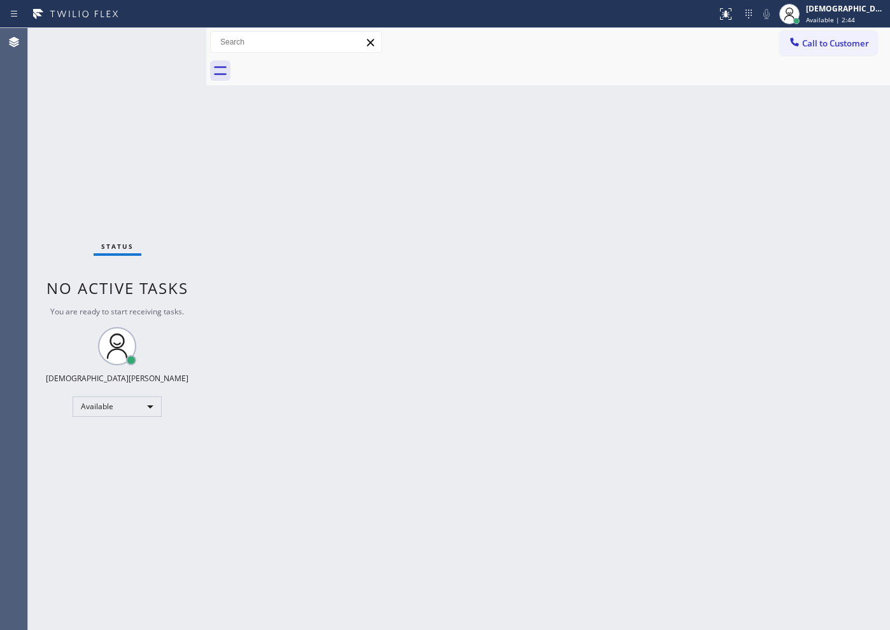
click at [66, 115] on div "Status No active tasks You are ready to start receiving tasks. Christian Cinco …" at bounding box center [117, 329] width 178 height 602
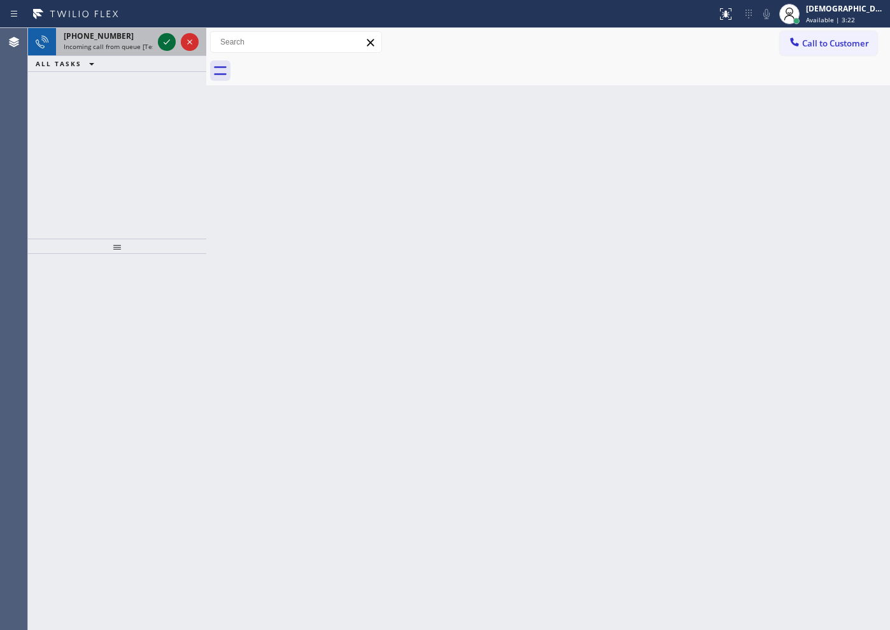
click at [163, 45] on icon at bounding box center [166, 41] width 15 height 15
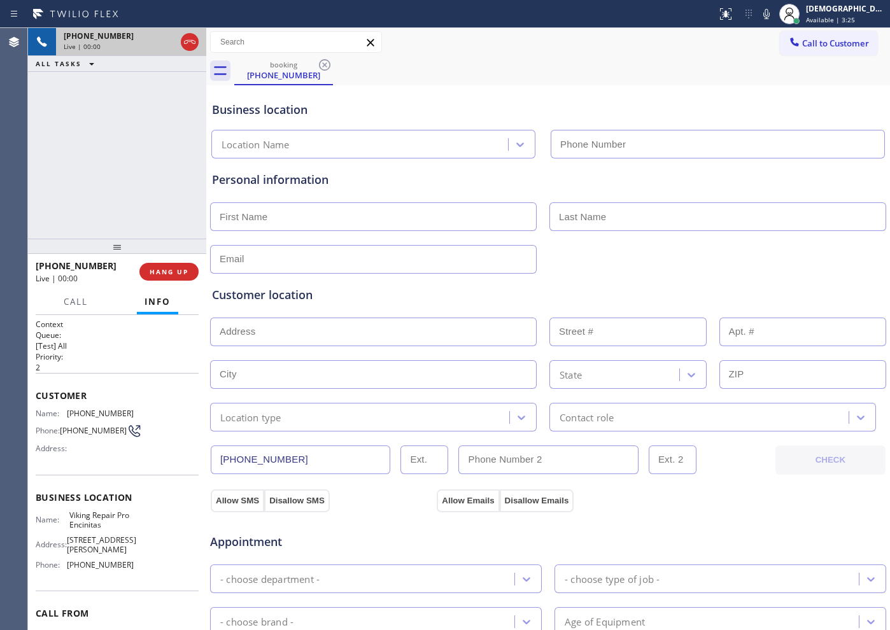
type input "[PHONE_NUMBER]"
click at [193, 45] on icon at bounding box center [189, 41] width 15 height 15
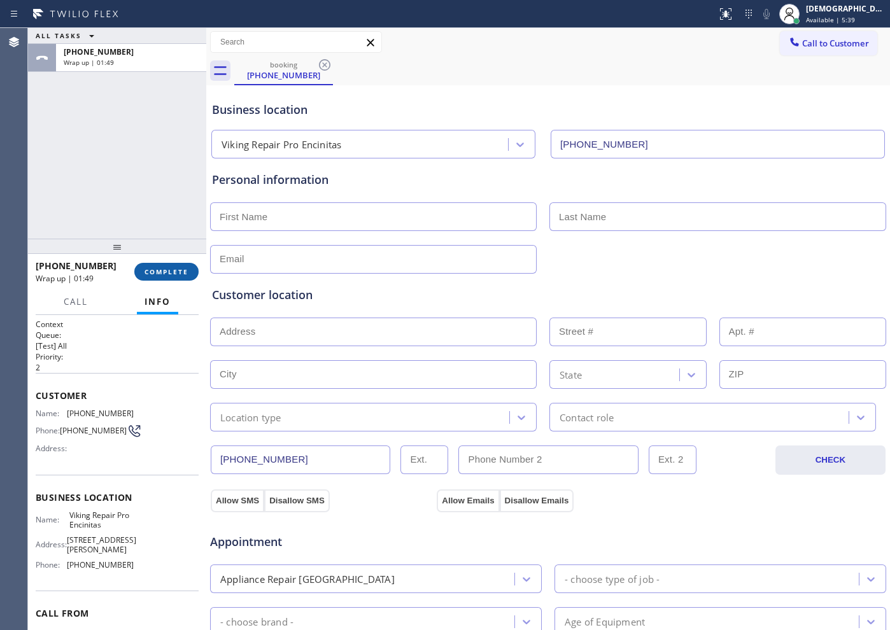
click at [182, 268] on span "COMPLETE" at bounding box center [166, 271] width 44 height 9
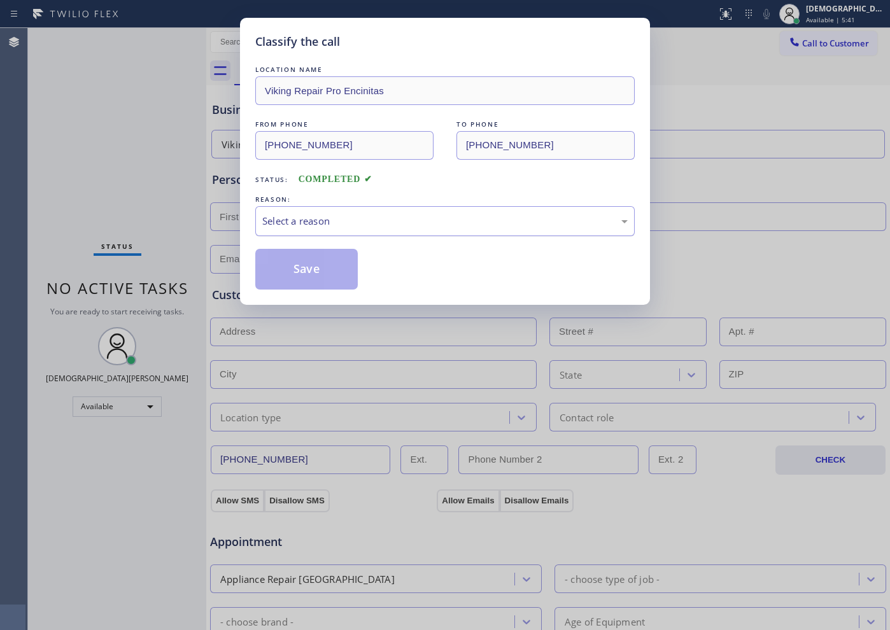
click at [327, 224] on div "Select a reason" at bounding box center [444, 221] width 365 height 15
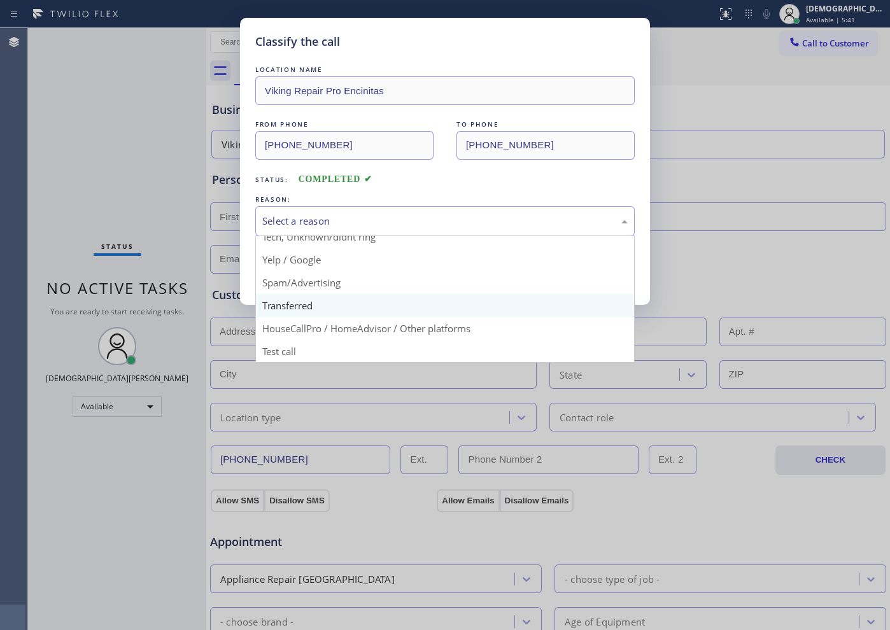
scroll to position [80, 0]
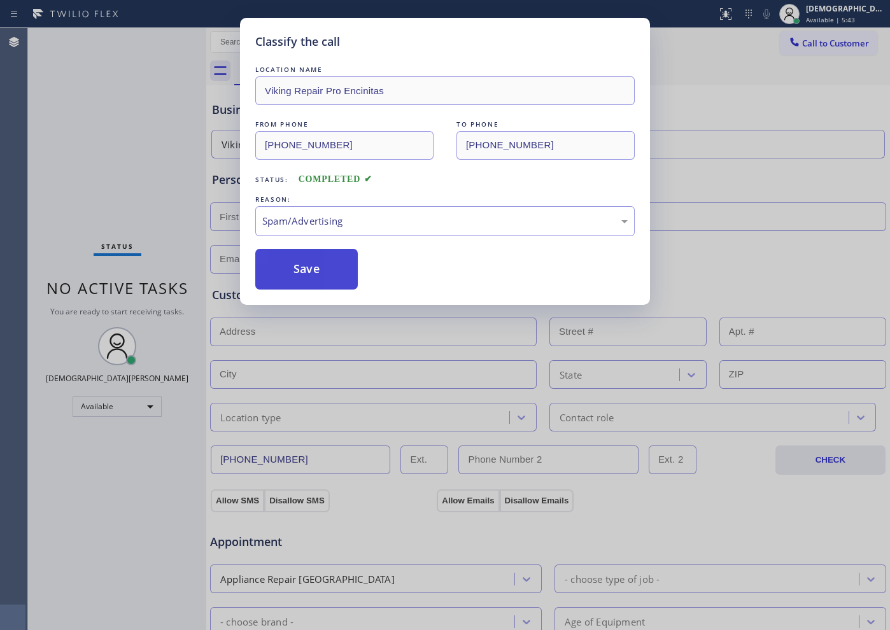
click at [322, 266] on button "Save" at bounding box center [306, 269] width 102 height 41
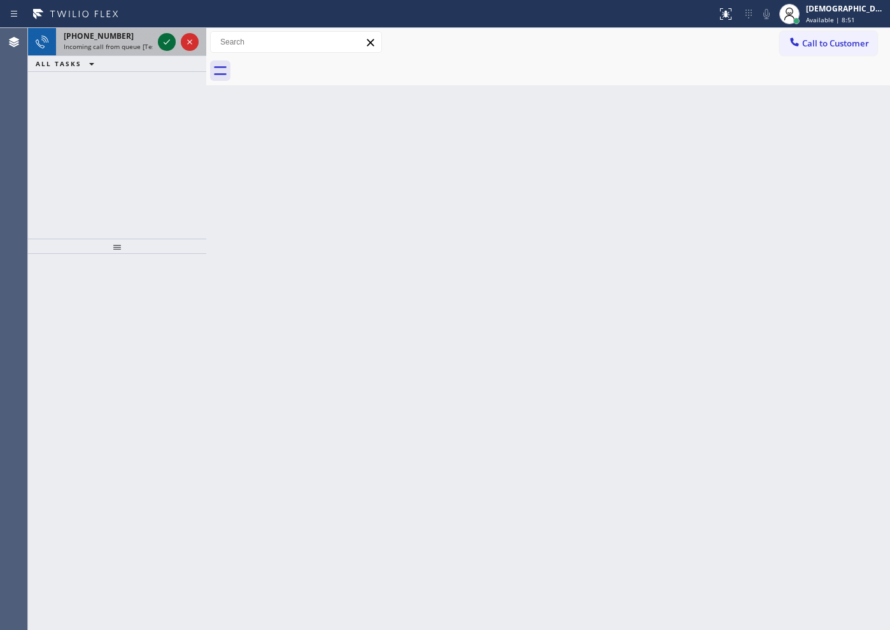
click at [167, 42] on icon at bounding box center [167, 41] width 6 height 5
click at [167, 35] on icon at bounding box center [166, 41] width 15 height 15
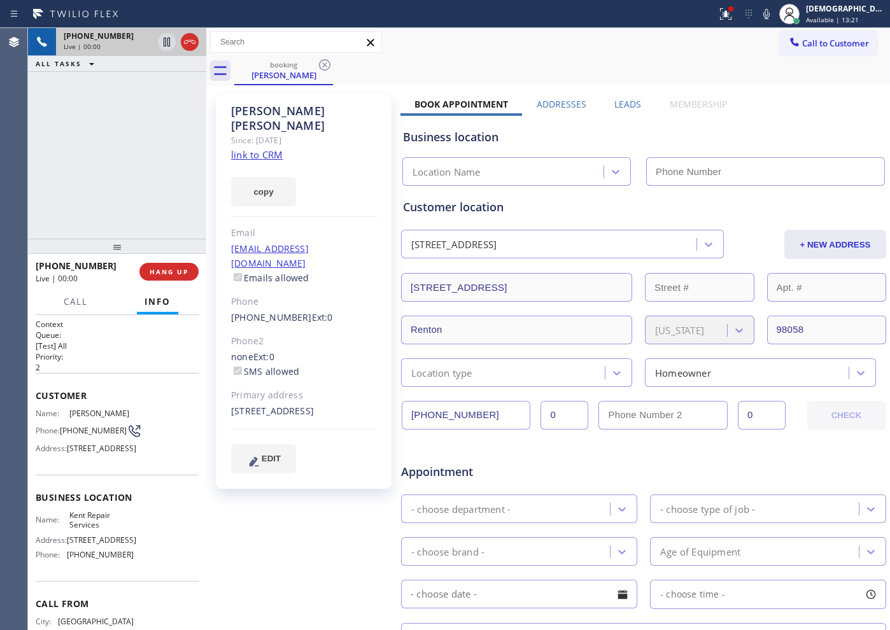
type input "[PHONE_NUMBER]"
click at [262, 148] on link "link to CRM" at bounding box center [257, 154] width 52 height 13
click at [195, 40] on icon at bounding box center [189, 41] width 15 height 15
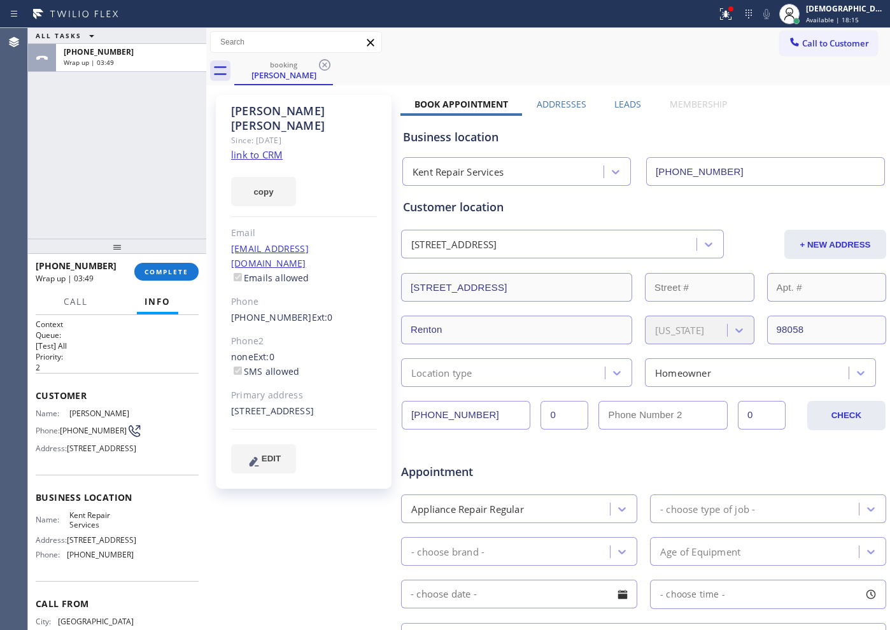
click at [40, 196] on div "ALL TASKS ALL TASKS ACTIVE TASKS TASKS IN WRAP UP [PHONE_NUMBER] Wrap up | 03:49" at bounding box center [117, 133] width 178 height 211
click at [181, 264] on button "COMPLETE" at bounding box center [166, 272] width 64 height 18
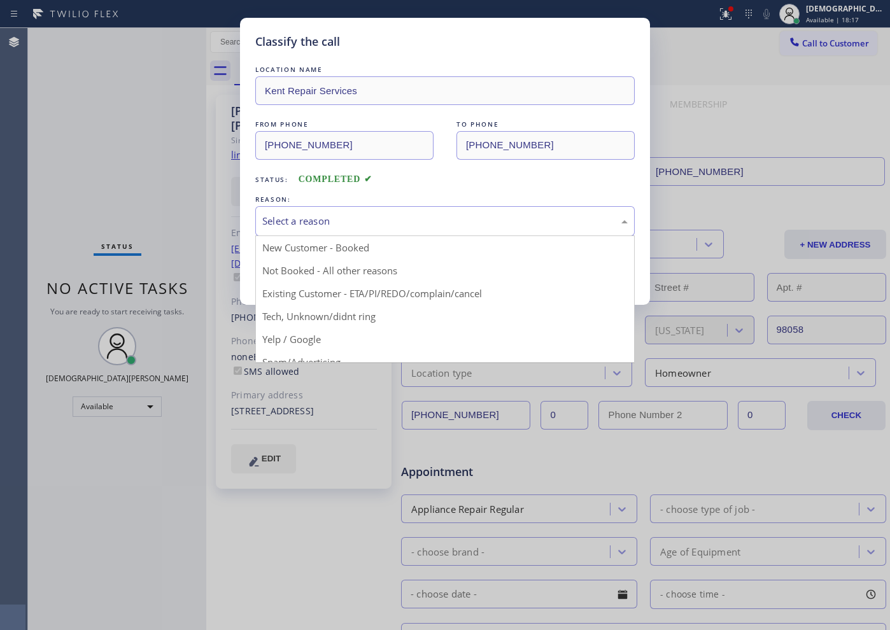
click at [294, 230] on div "Select a reason" at bounding box center [444, 221] width 379 height 30
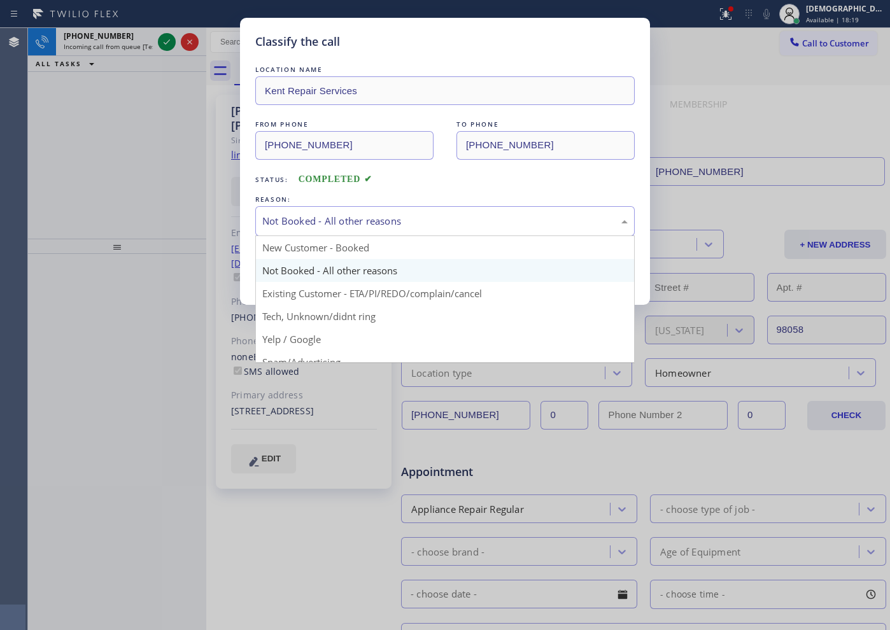
click at [299, 220] on div "Not Booked - All other reasons" at bounding box center [444, 221] width 365 height 15
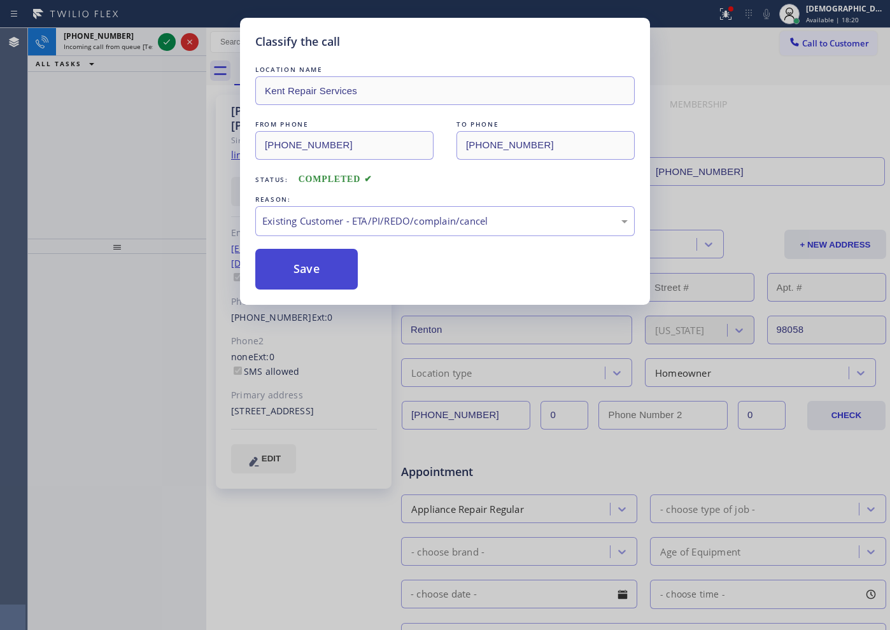
click at [301, 257] on button "Save" at bounding box center [306, 269] width 102 height 41
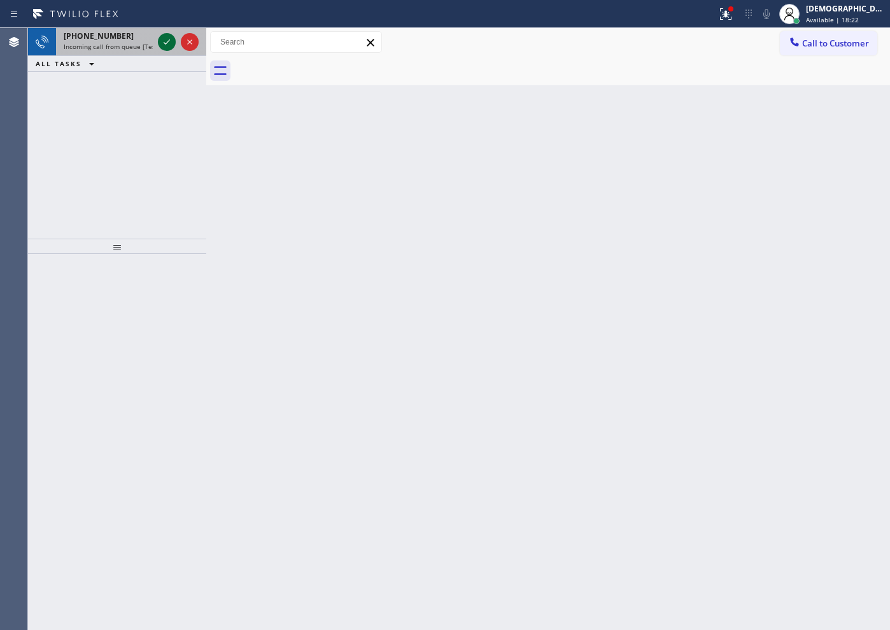
click at [167, 48] on icon at bounding box center [166, 41] width 15 height 15
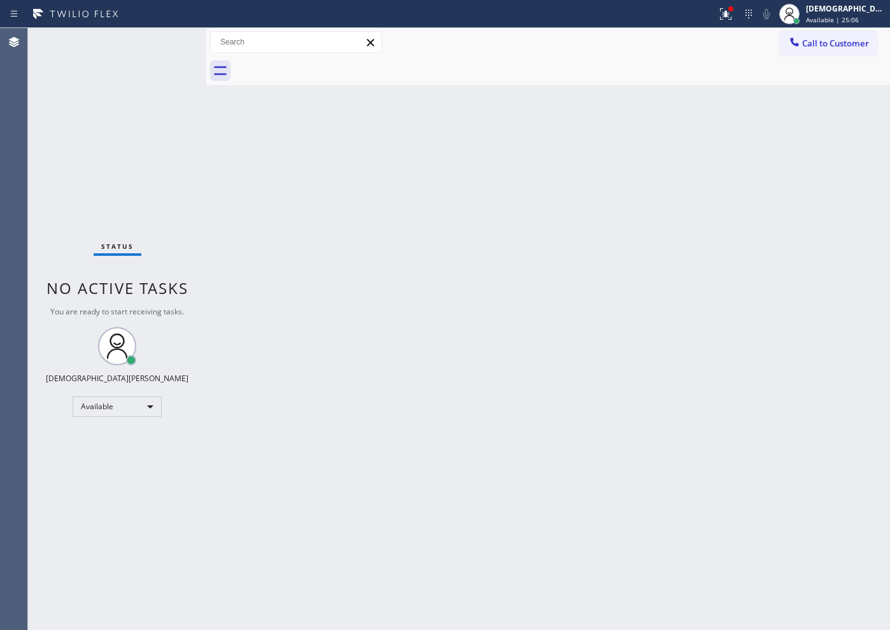
click at [190, 227] on div "Status No active tasks You are ready to start receiving tasks. Christian Cinco …" at bounding box center [117, 329] width 178 height 602
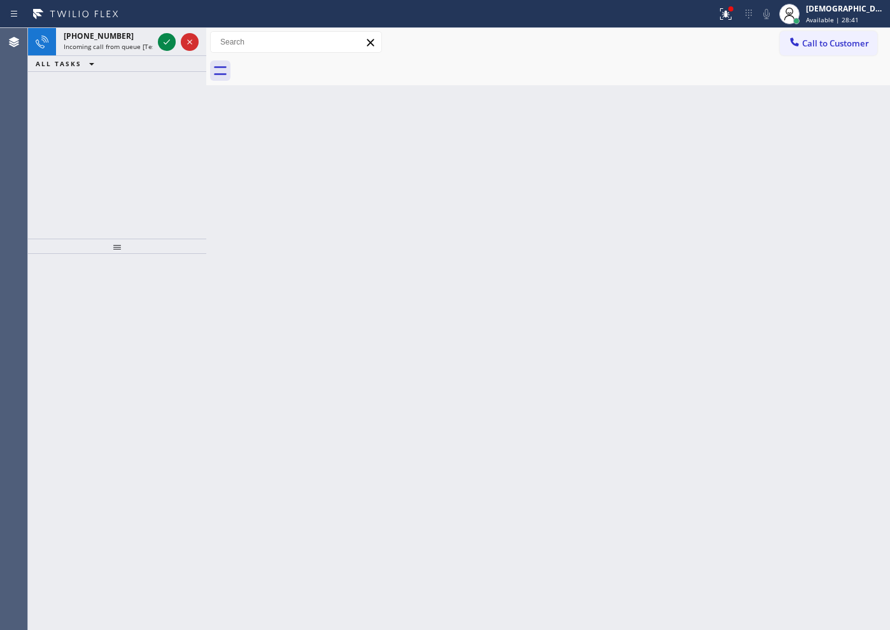
click at [72, 150] on div "[PHONE_NUMBER] Incoming call from queue [Test] All ALL TASKS ALL TASKS ACTIVE T…" at bounding box center [117, 133] width 178 height 211
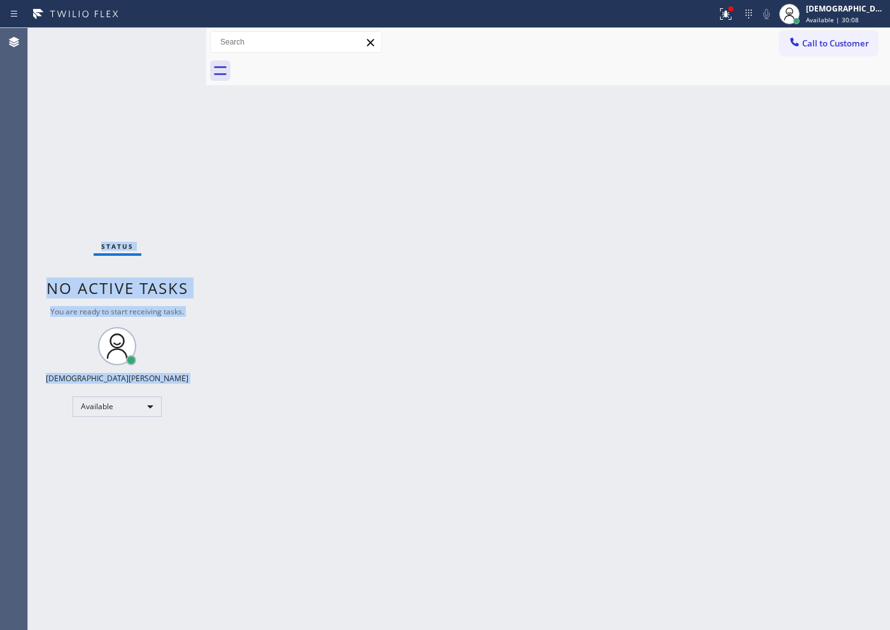
click at [165, 43] on div "Status No active tasks You are ready to start receiving tasks. Christian Cinco …" at bounding box center [117, 329] width 178 height 602
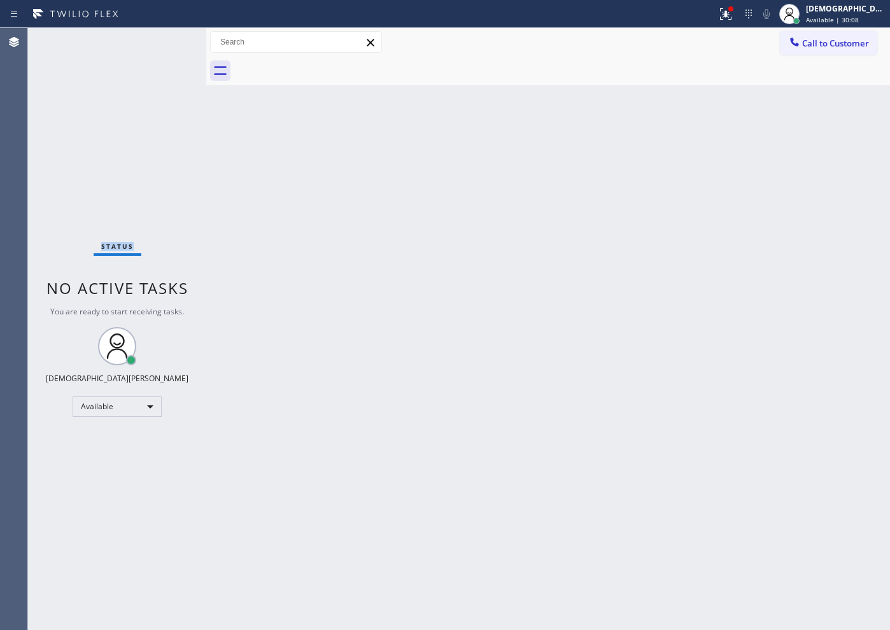
click at [165, 43] on div "Status No active tasks You are ready to start receiving tasks. Christian Cinco …" at bounding box center [117, 329] width 178 height 602
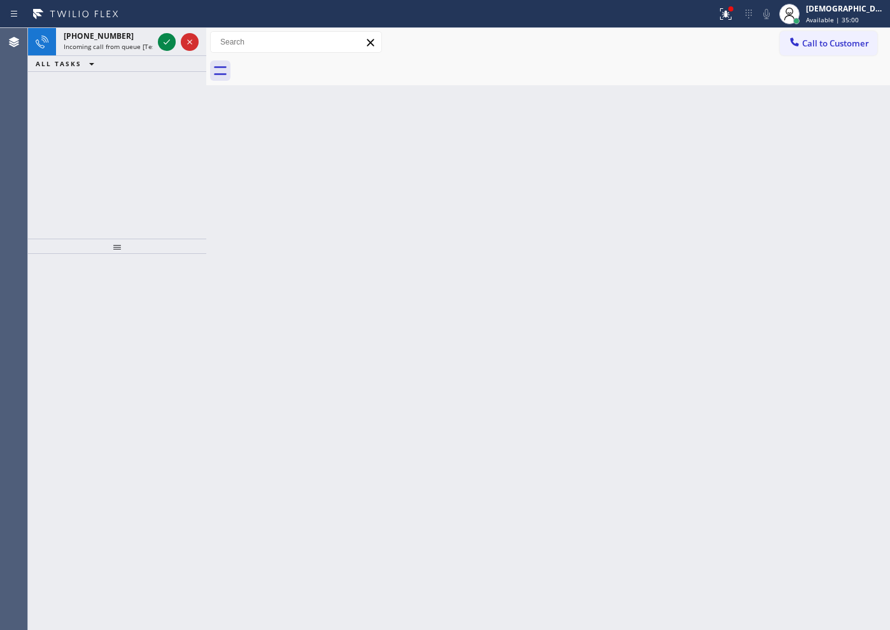
click at [52, 134] on div "[PHONE_NUMBER] Incoming call from queue [Test] All ALL TASKS ALL TASKS ACTIVE T…" at bounding box center [117, 133] width 178 height 211
click at [168, 43] on icon at bounding box center [166, 41] width 15 height 15
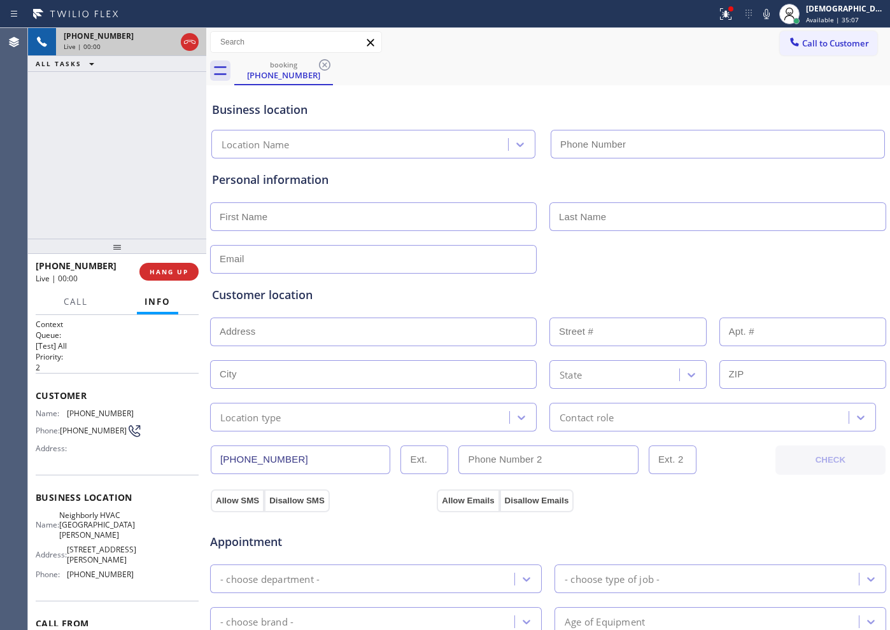
type input "[PHONE_NUMBER]"
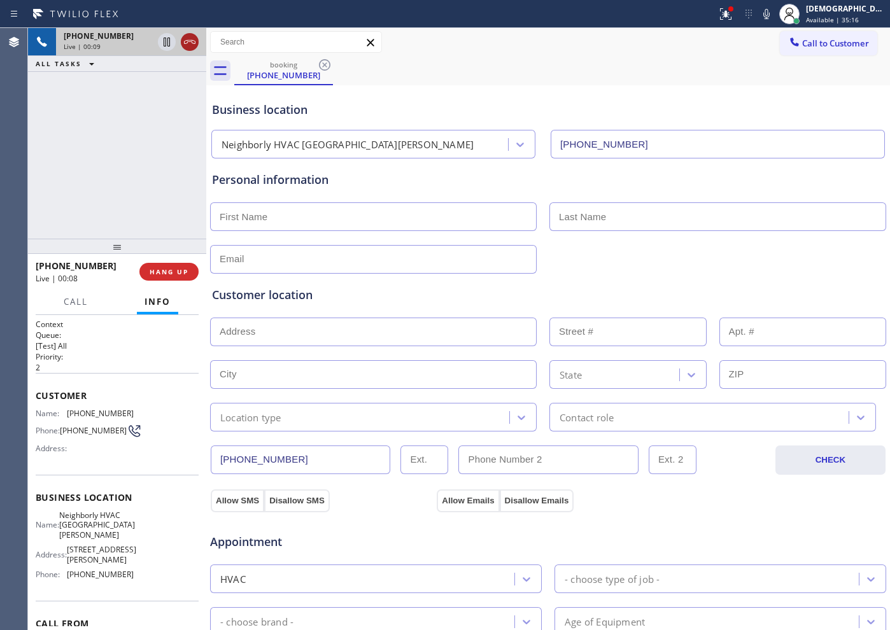
click at [188, 43] on icon at bounding box center [189, 41] width 15 height 15
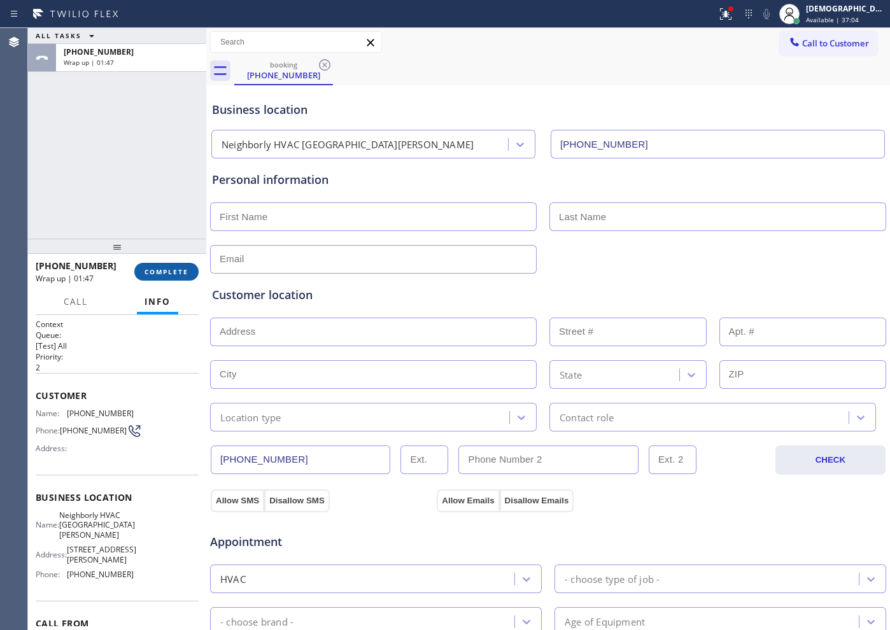
click at [187, 270] on span "COMPLETE" at bounding box center [166, 271] width 44 height 9
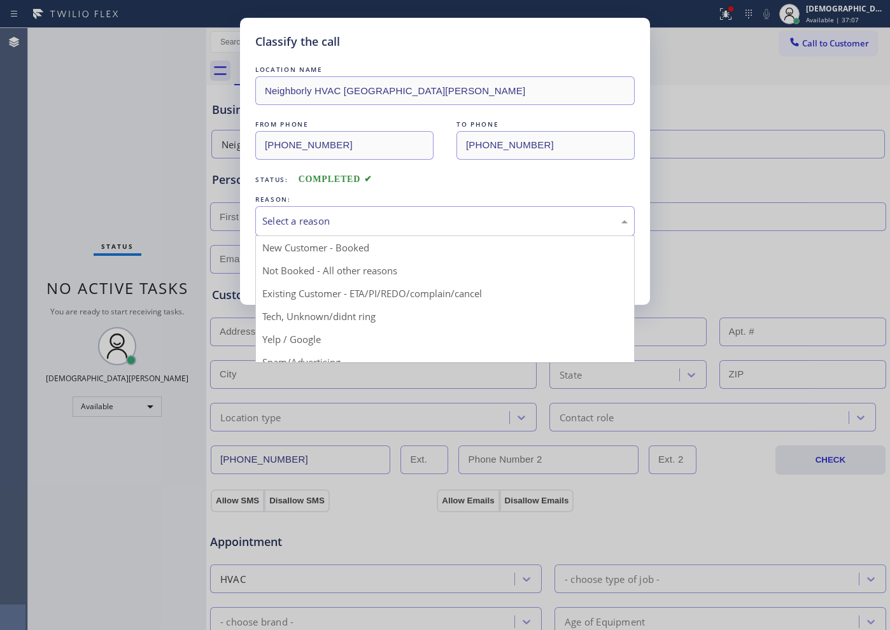
click at [332, 218] on div "Select a reason" at bounding box center [444, 221] width 365 height 15
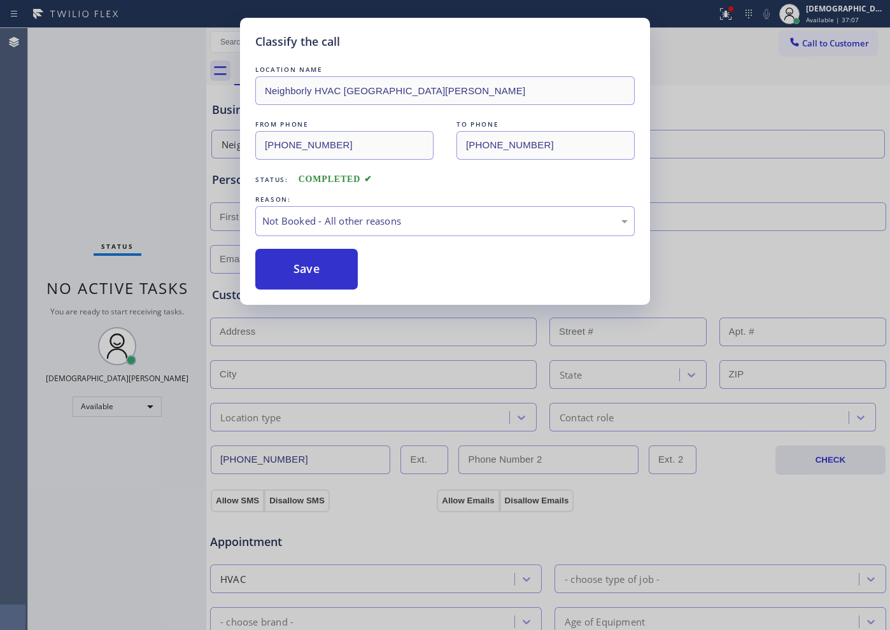
click at [321, 264] on button "Save" at bounding box center [306, 269] width 102 height 41
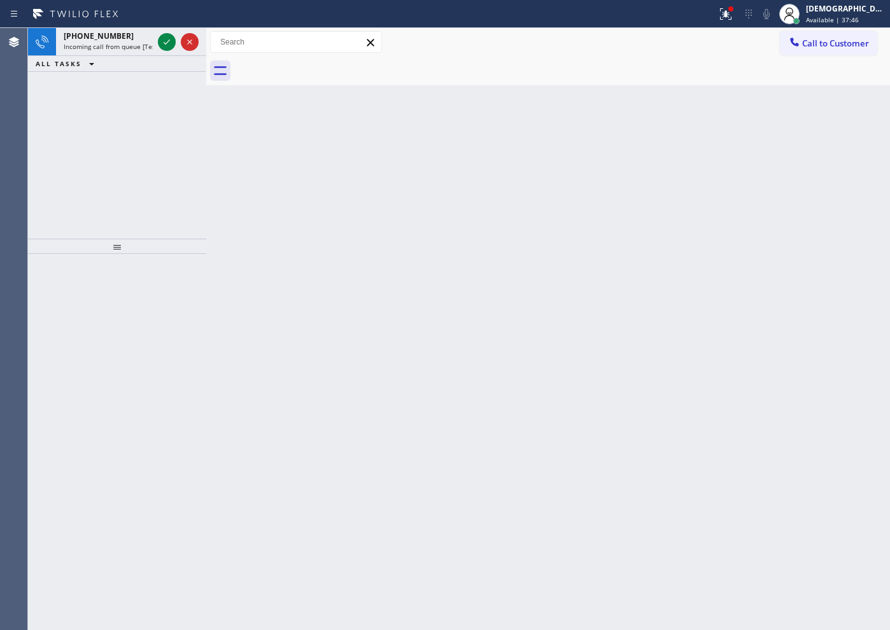
click at [52, 178] on div "[PHONE_NUMBER] Incoming call from queue [Test] All ALL TASKS ALL TASKS ACTIVE T…" at bounding box center [117, 133] width 178 height 211
click at [165, 44] on icon at bounding box center [166, 41] width 15 height 15
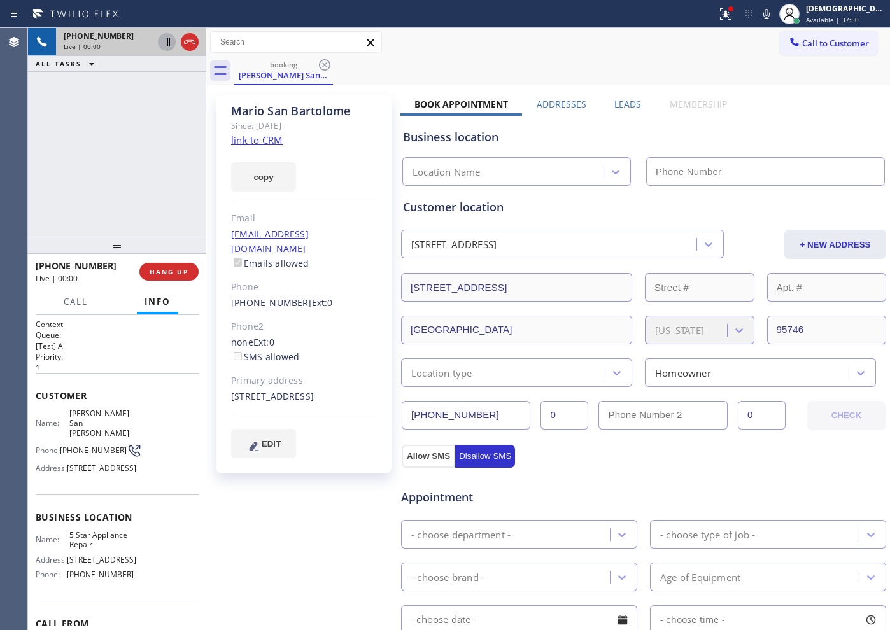
type input "[PHONE_NUMBER]"
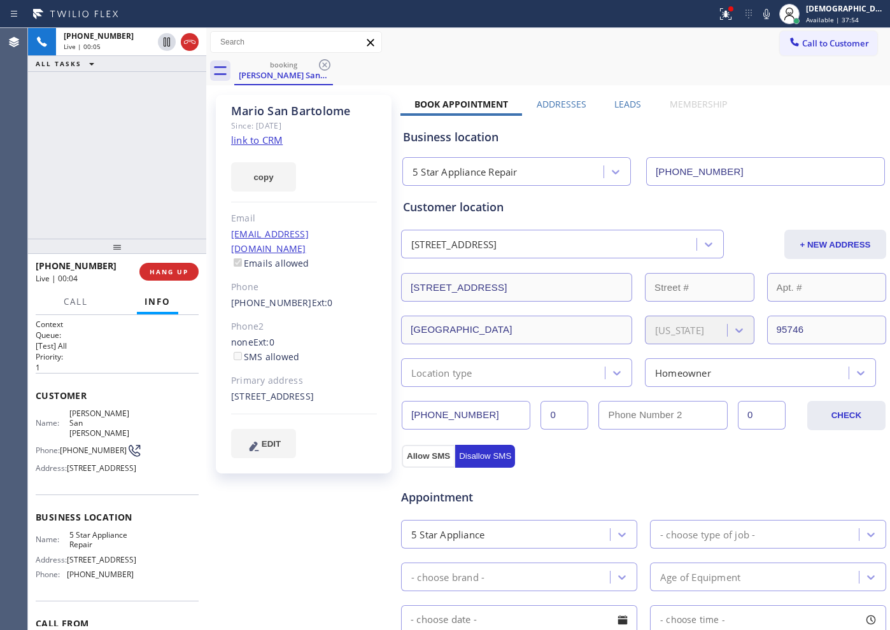
click at [262, 141] on link "link to CRM" at bounding box center [257, 140] width 52 height 13
click at [162, 39] on icon at bounding box center [166, 41] width 15 height 15
click at [53, 114] on div "[PHONE_NUMBER] Live | 03:31 ALL TASKS ALL TASKS ACTIVE TASKS TASKS IN WRAP UP" at bounding box center [117, 133] width 178 height 211
click at [169, 45] on icon at bounding box center [166, 42] width 9 height 9
click at [190, 41] on icon at bounding box center [189, 42] width 11 height 4
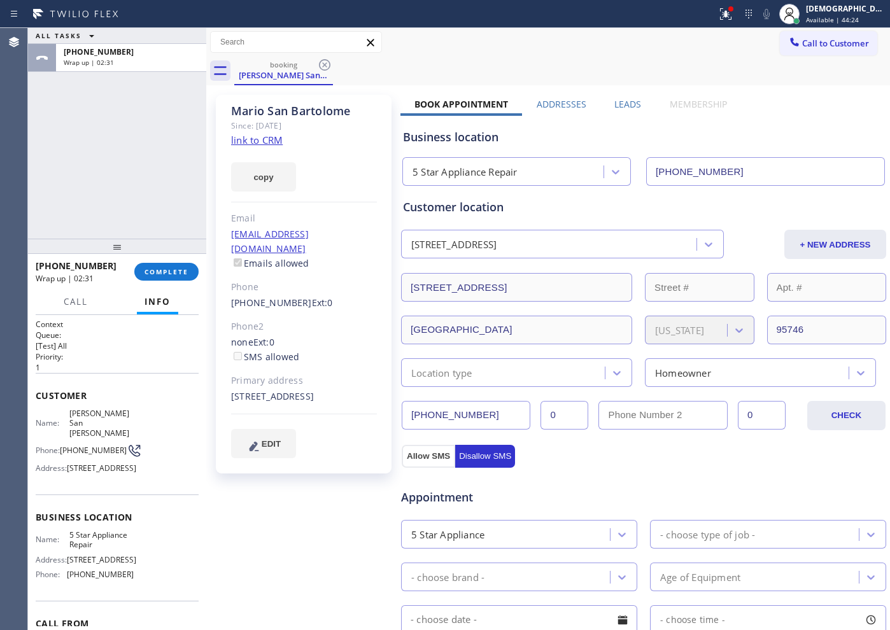
click at [65, 214] on div "ALL TASKS ALL TASKS ACTIVE TASKS TASKS IN WRAP UP [PHONE_NUMBER] Wrap up | 02:31" at bounding box center [117, 133] width 178 height 211
click at [165, 273] on span "COMPLETE" at bounding box center [166, 271] width 44 height 9
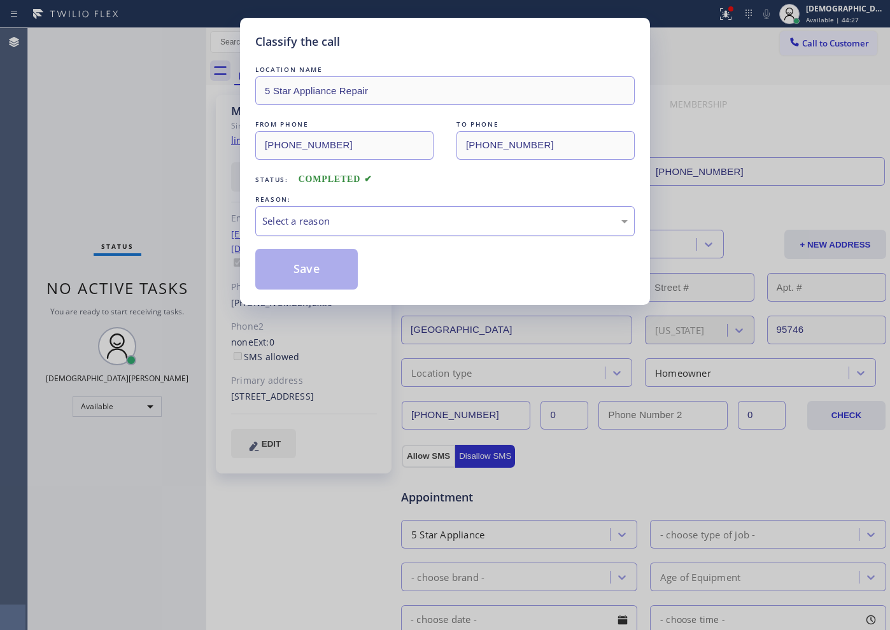
click at [356, 216] on div "Select a reason" at bounding box center [444, 221] width 365 height 15
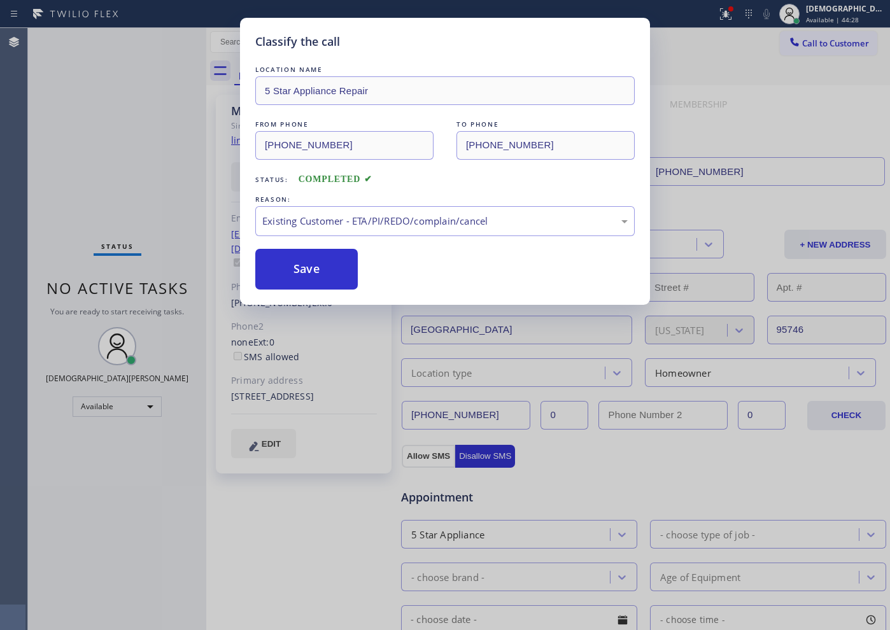
click at [333, 293] on div "Classify the call LOCATION NAME 5 Star Appliance Repair FROM PHONE [PHONE_NUMBE…" at bounding box center [445, 161] width 410 height 287
click at [325, 279] on button "Save" at bounding box center [306, 269] width 102 height 41
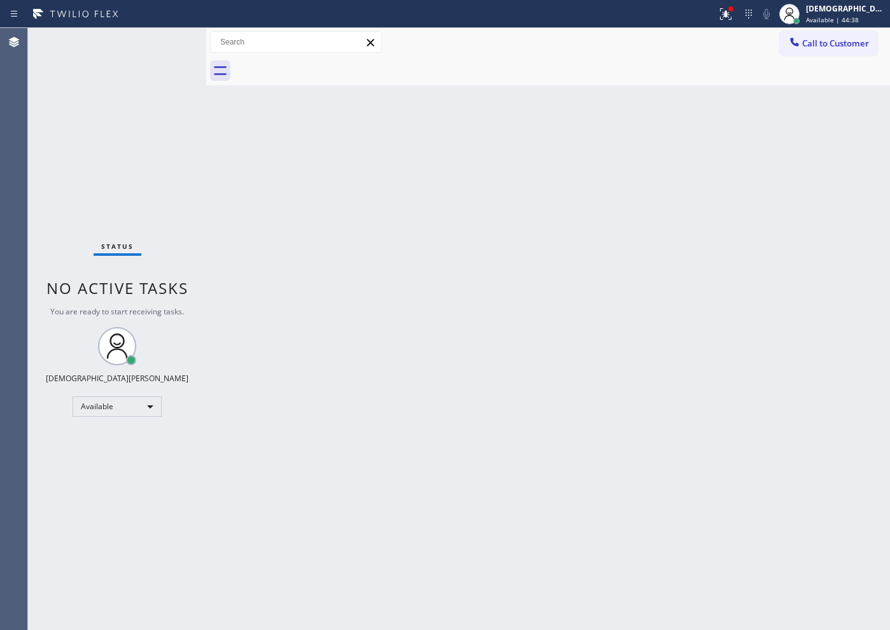
click at [67, 85] on div "Status No active tasks You are ready to start receiving tasks. Christian Cinco …" at bounding box center [117, 329] width 178 height 602
click at [166, 45] on div "Status No active tasks You are ready to start receiving tasks. Christian Cinco …" at bounding box center [117, 329] width 178 height 602
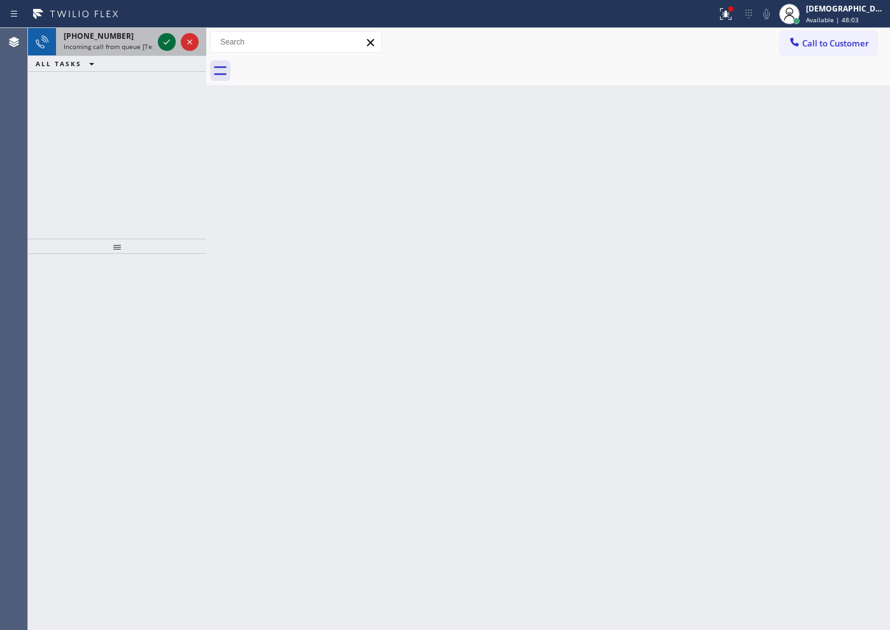
click at [162, 42] on icon at bounding box center [166, 41] width 15 height 15
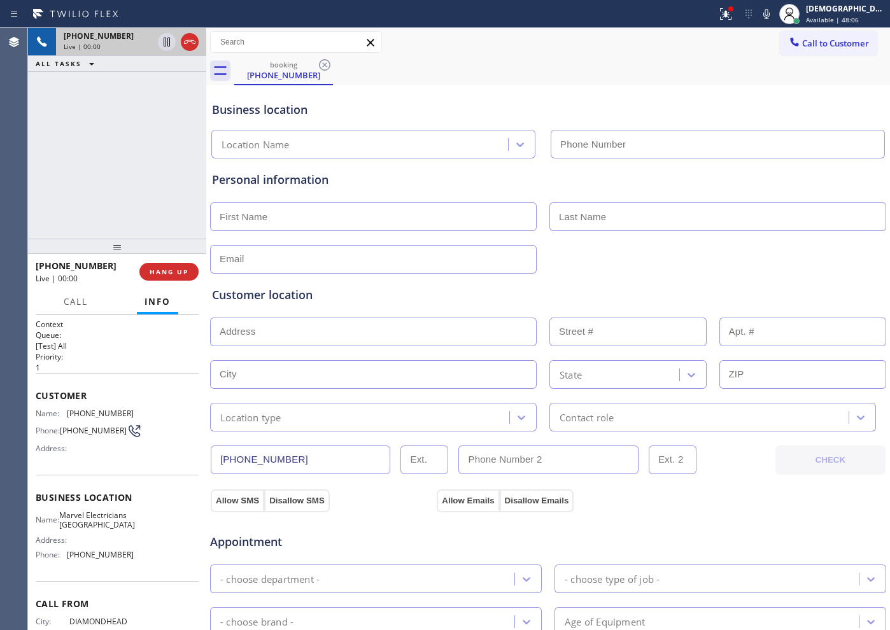
type input "[PHONE_NUMBER]"
click at [188, 48] on icon at bounding box center [189, 41] width 15 height 15
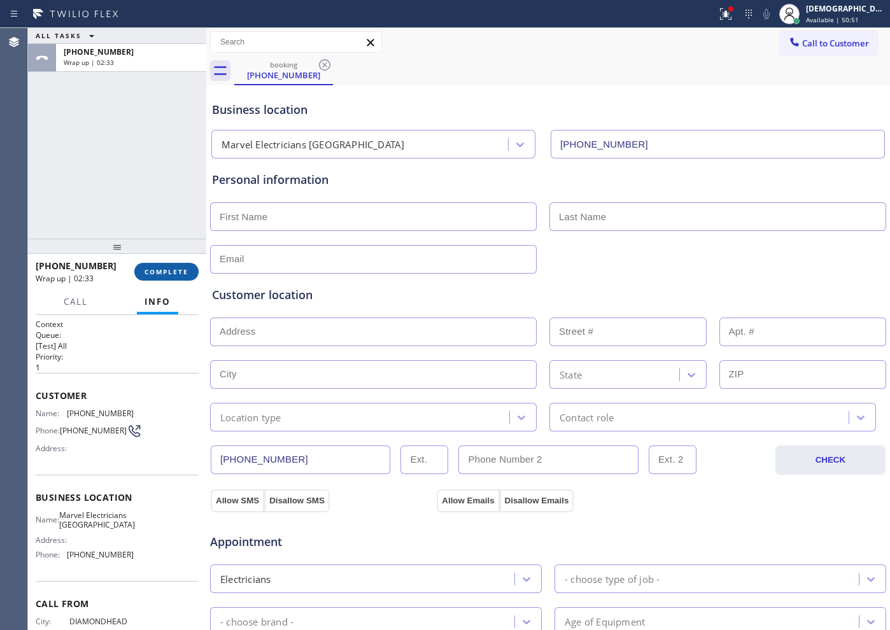
click at [148, 263] on button "COMPLETE" at bounding box center [166, 272] width 64 height 18
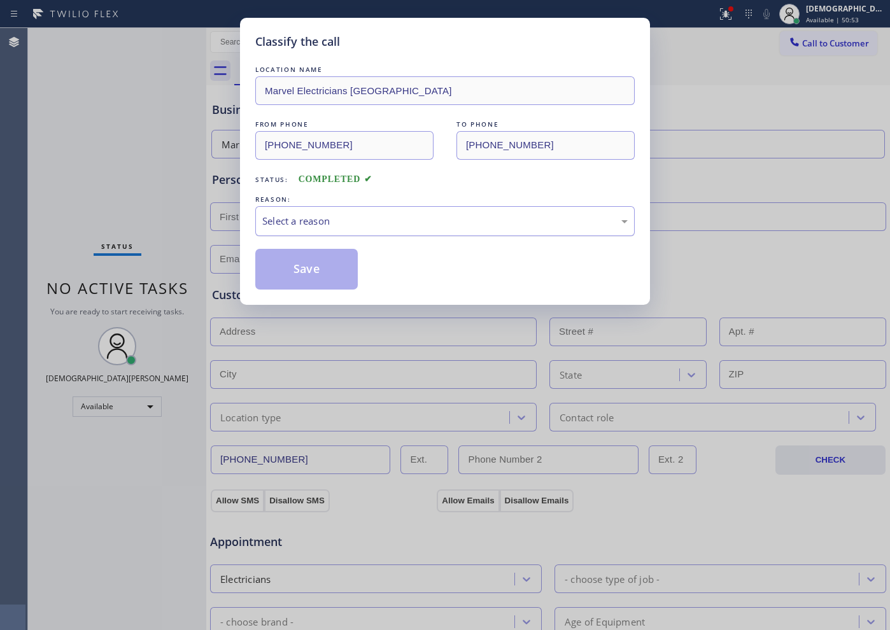
click at [285, 213] on div "Select a reason" at bounding box center [444, 221] width 379 height 30
click at [280, 269] on button "Save" at bounding box center [306, 269] width 102 height 41
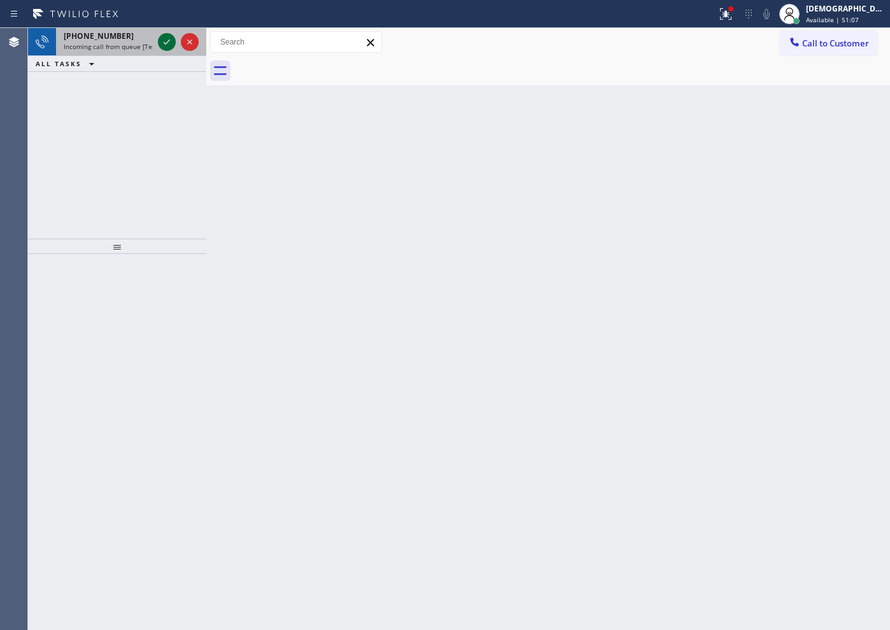
click at [167, 46] on icon at bounding box center [166, 41] width 15 height 15
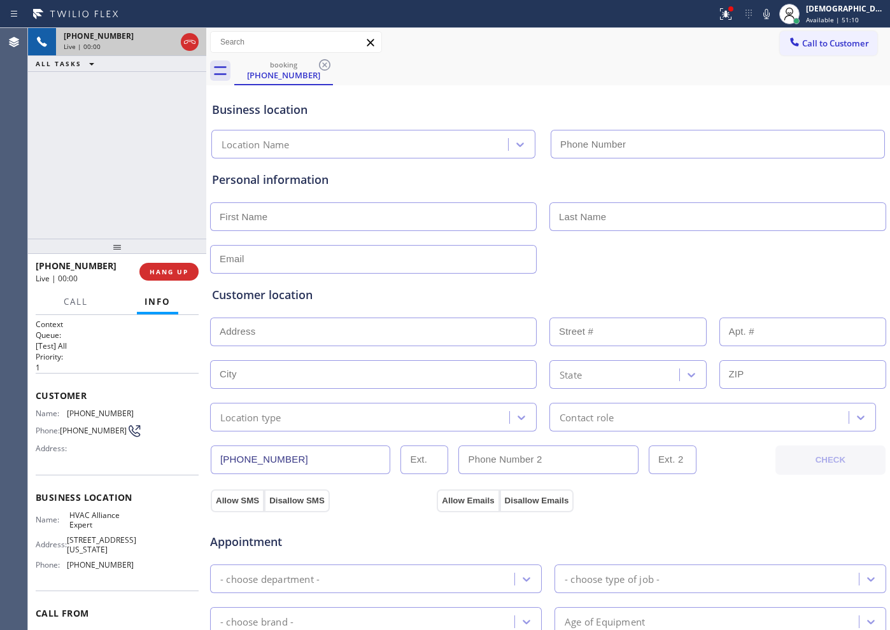
type input "[PHONE_NUMBER]"
click at [191, 37] on icon at bounding box center [189, 41] width 15 height 15
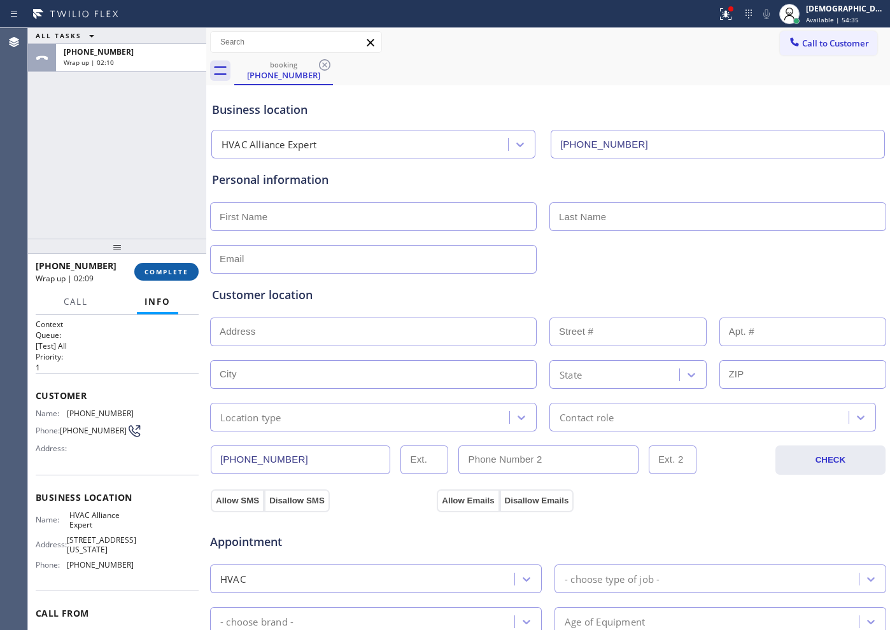
click at [156, 274] on span "COMPLETE" at bounding box center [166, 271] width 44 height 9
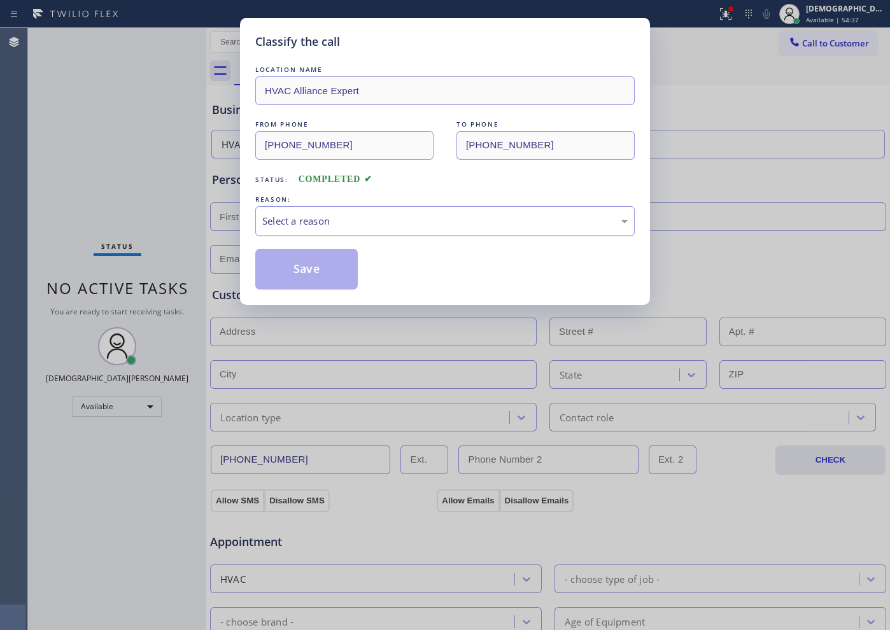
click at [323, 217] on div "Select a reason" at bounding box center [444, 221] width 365 height 15
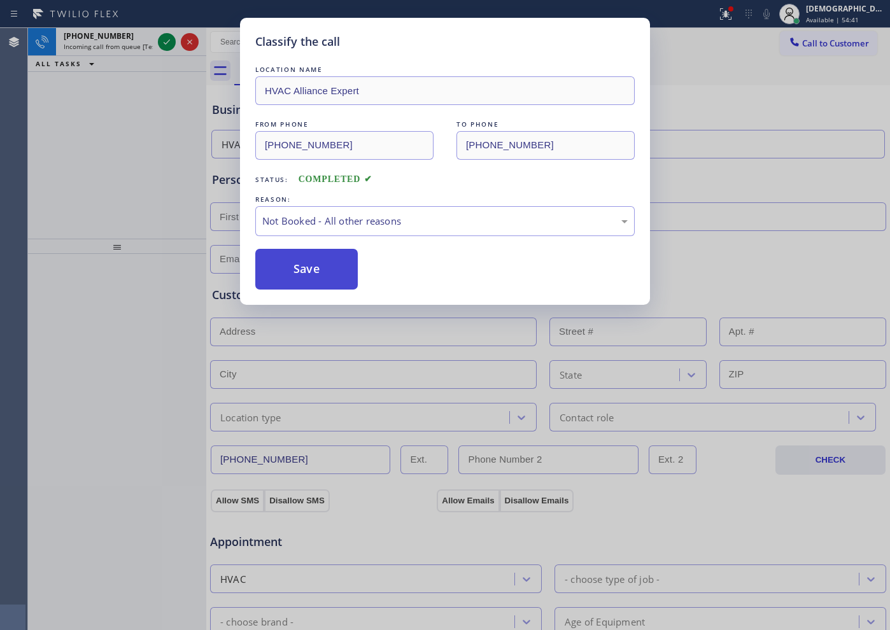
click at [320, 269] on button "Save" at bounding box center [306, 269] width 102 height 41
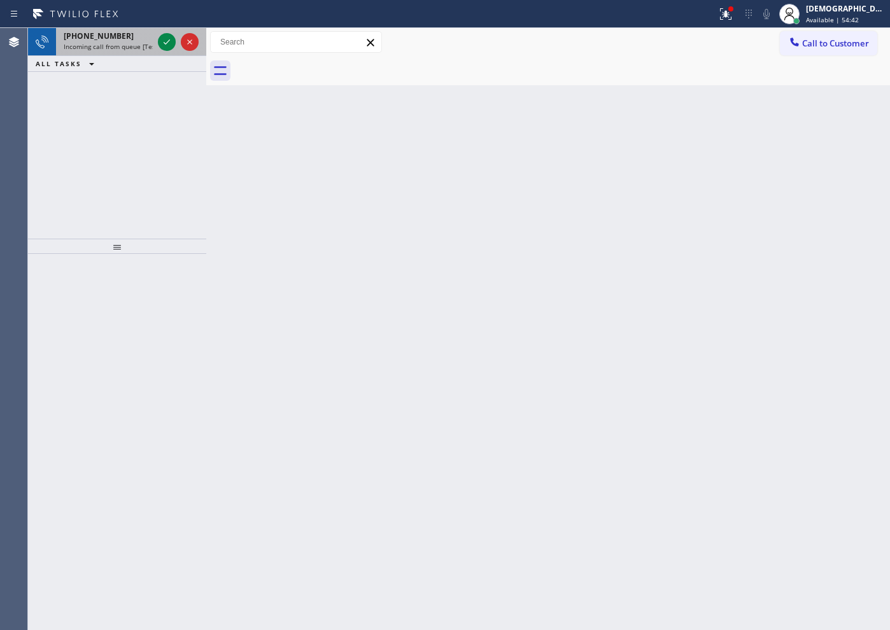
click at [165, 51] on div at bounding box center [178, 42] width 46 height 28
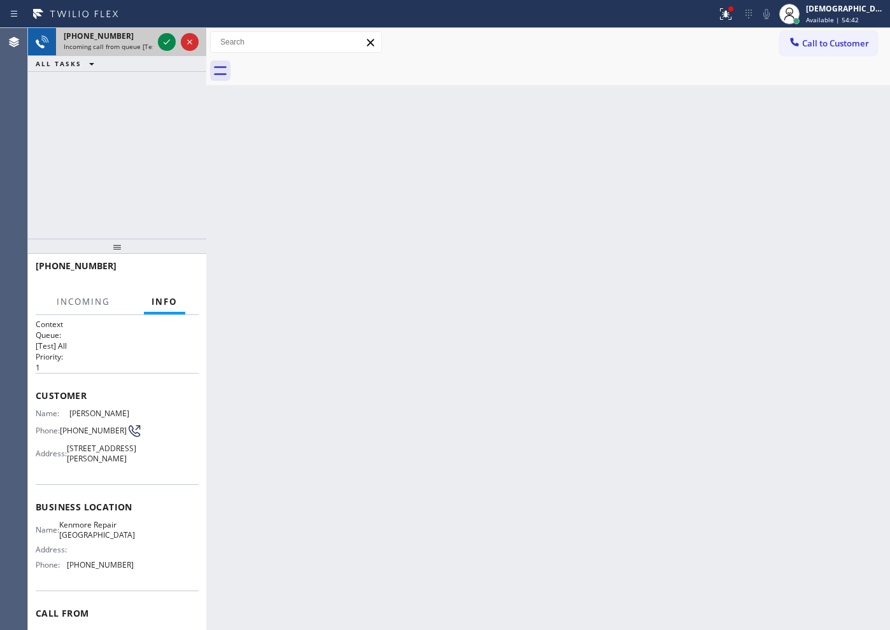
click at [165, 51] on div at bounding box center [178, 42] width 46 height 28
click at [168, 46] on icon at bounding box center [166, 41] width 15 height 15
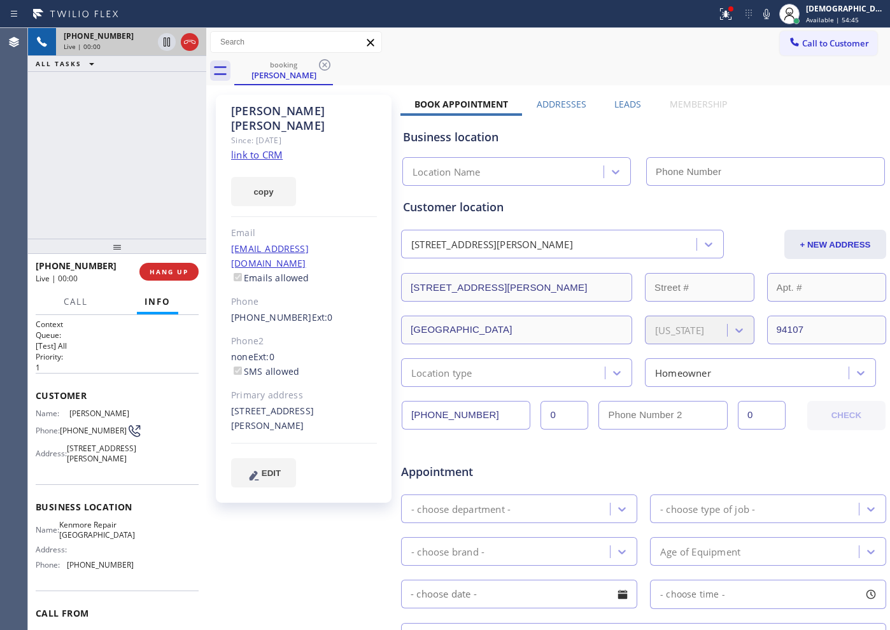
type input "[PHONE_NUMBER]"
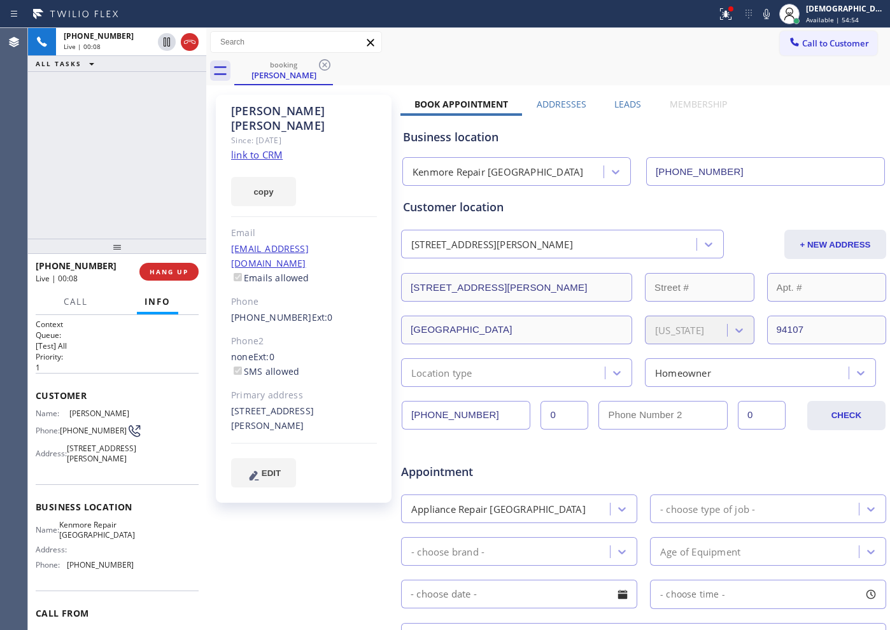
click at [244, 148] on link "link to CRM" at bounding box center [257, 154] width 52 height 13
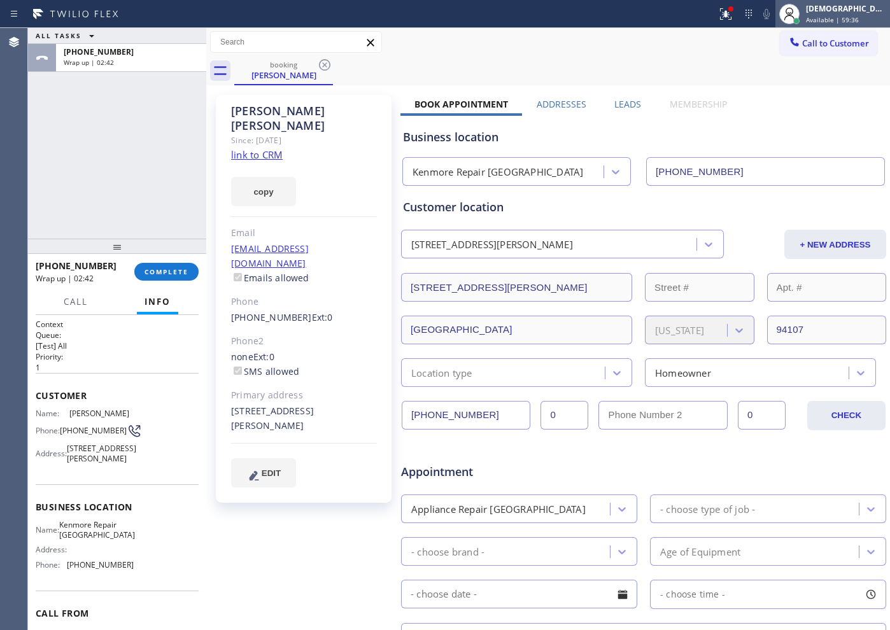
click at [837, 15] on div "[DEMOGRAPHIC_DATA] Cinco Available | 59:36" at bounding box center [846, 14] width 87 height 22
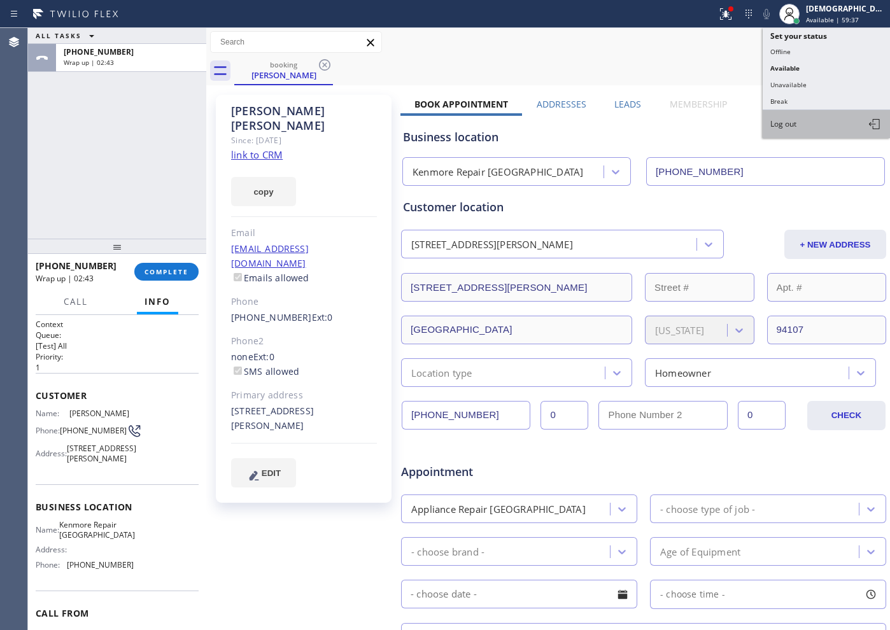
click at [796, 128] on span "Log out" at bounding box center [783, 123] width 26 height 11
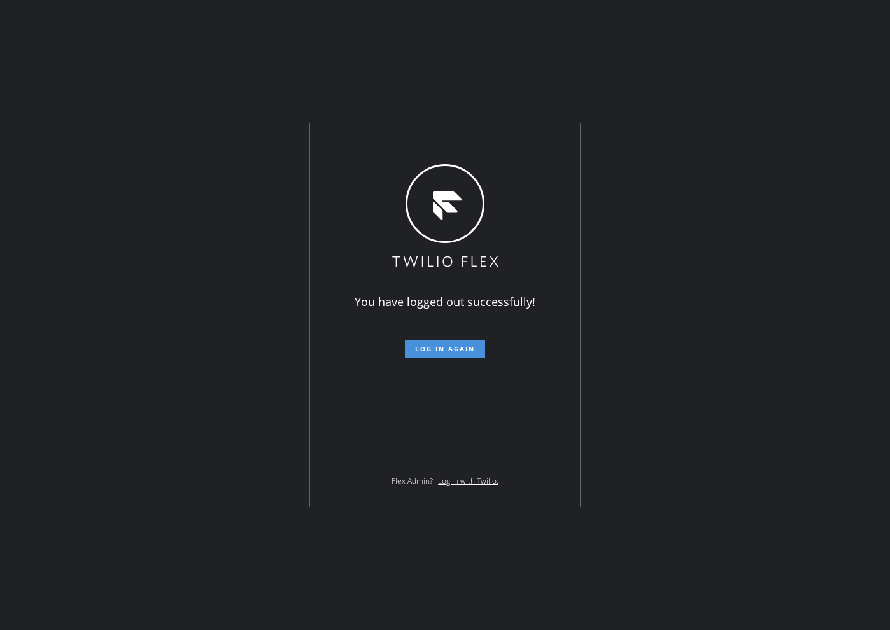
click at [447, 353] on button "Log in again" at bounding box center [445, 349] width 80 height 18
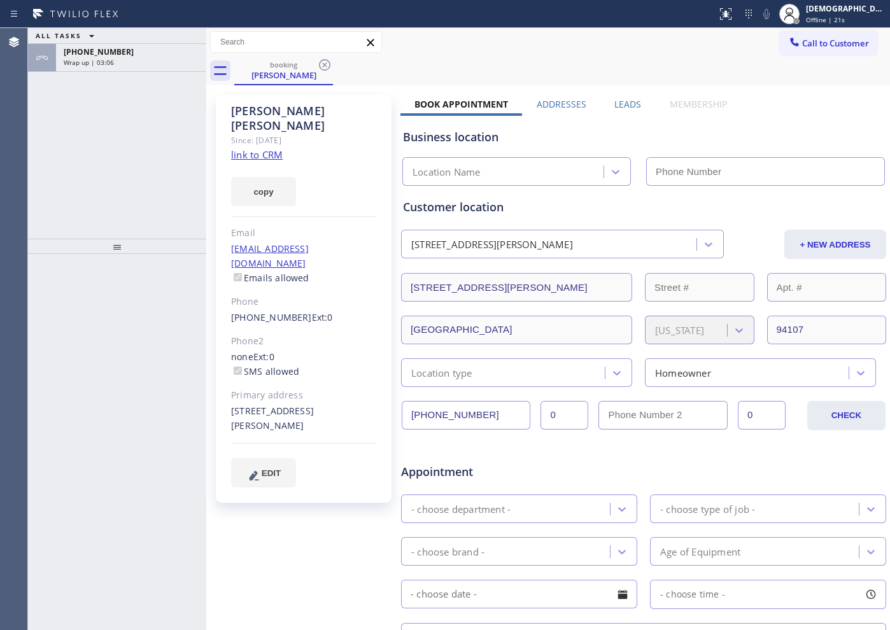
type input "[PHONE_NUMBER]"
click at [108, 73] on div "ALL TASKS ALL TASKS ACTIVE TASKS TASKS IN WRAP UP +14156372197 Wrap up | 03:08" at bounding box center [117, 133] width 178 height 211
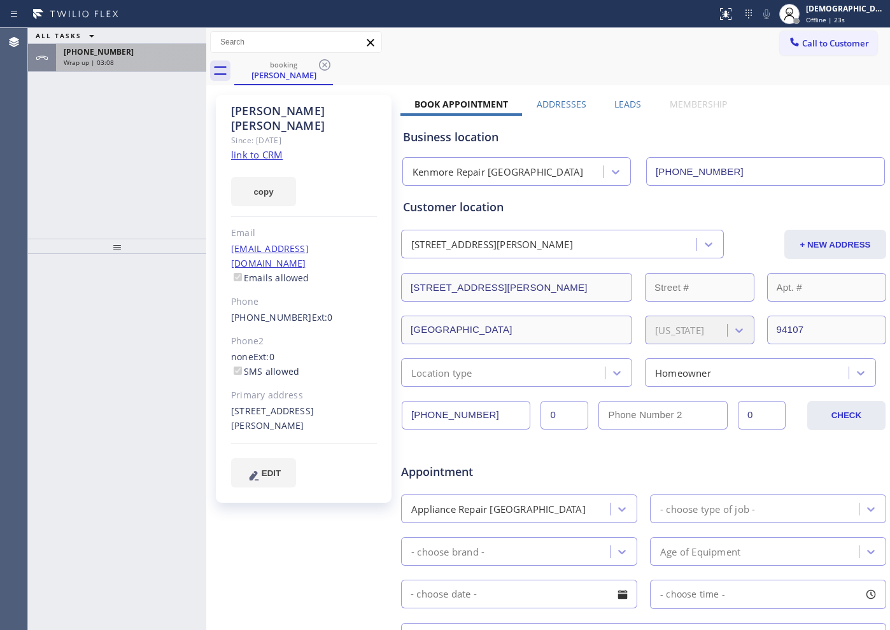
click at [106, 66] on span "Wrap up | 03:08" at bounding box center [89, 62] width 50 height 9
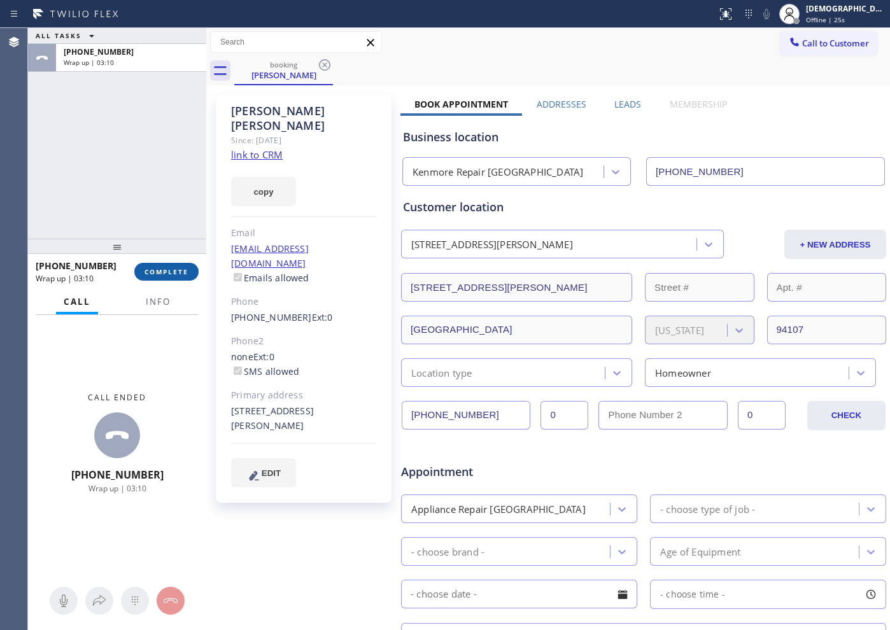
click at [156, 267] on span "COMPLETE" at bounding box center [166, 271] width 44 height 9
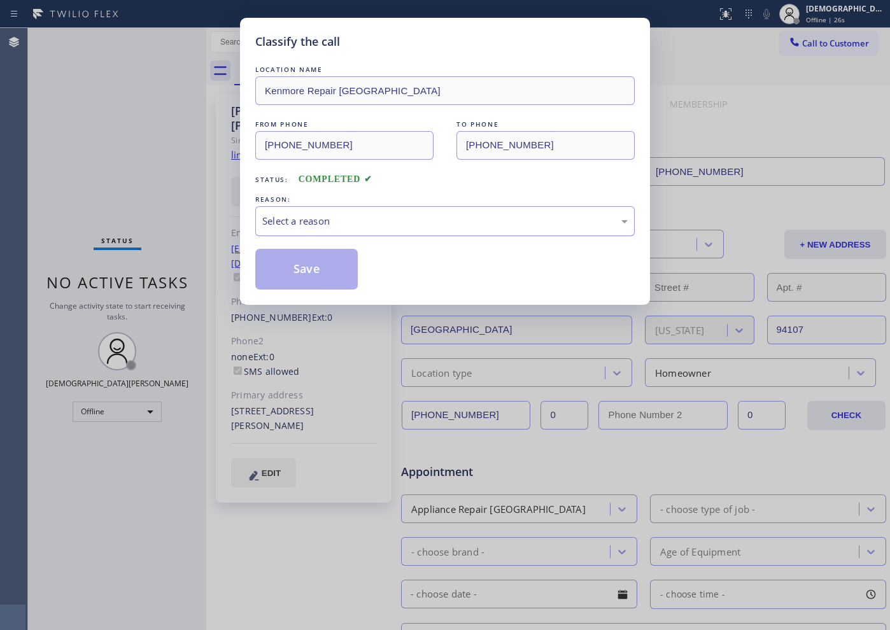
click at [313, 220] on div "Select a reason" at bounding box center [444, 221] width 365 height 15
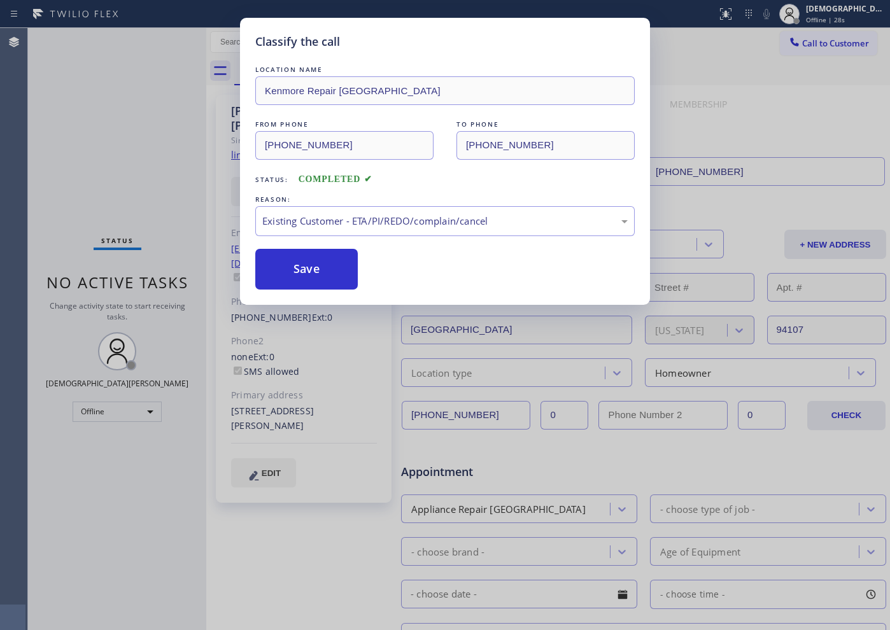
click at [304, 292] on div "Classify the call LOCATION NAME Kenmore Repair San Francisco FROM PHONE (415) 6…" at bounding box center [445, 161] width 410 height 287
click at [299, 270] on button "Save" at bounding box center [306, 269] width 102 height 41
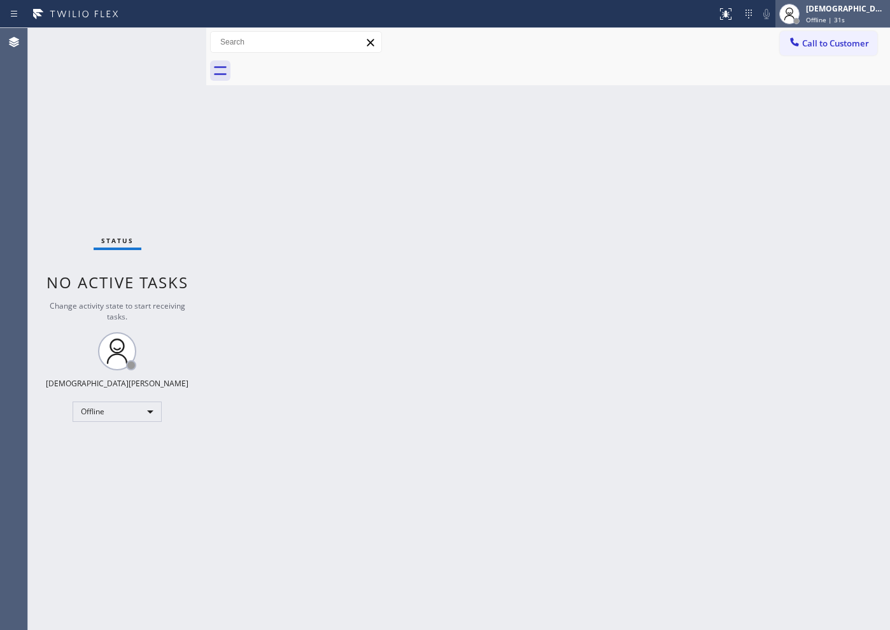
click at [831, 17] on span "Offline | 31s" at bounding box center [825, 19] width 39 height 9
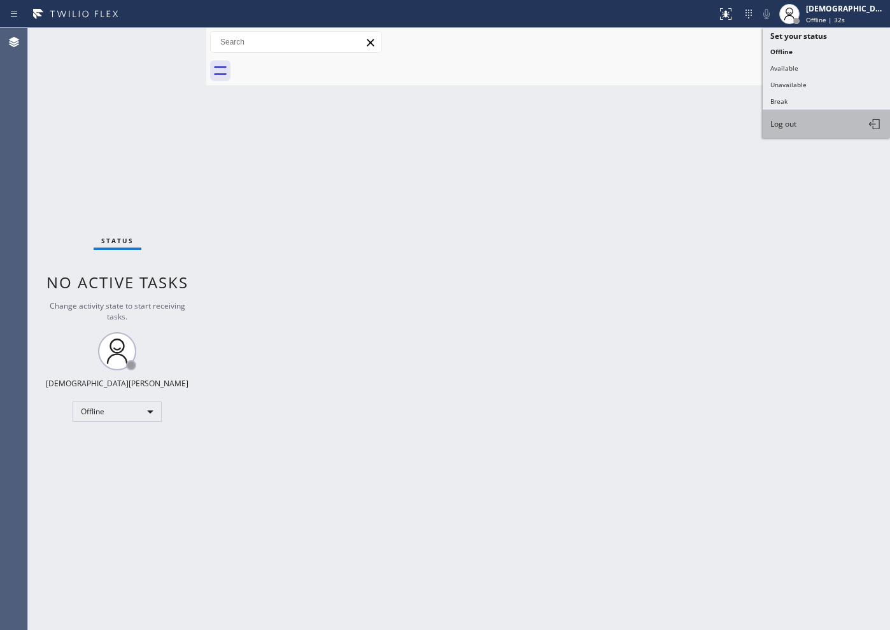
click at [805, 127] on button "Log out" at bounding box center [826, 124] width 127 height 28
